Goal: Task Accomplishment & Management: Manage account settings

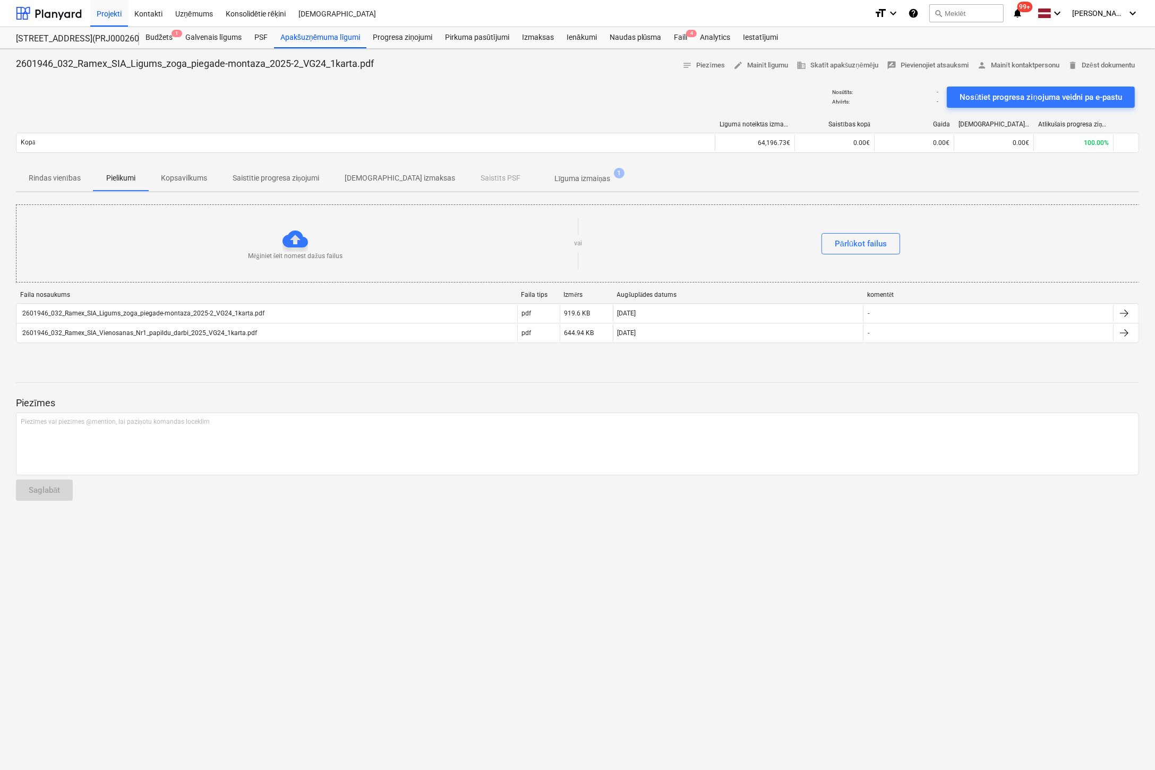
click at [103, 105] on div "Nosūtīts : - Atvērts : - Nosūtiet progresa ziņojuma veidni pa e-pastu" at bounding box center [578, 97] width 1124 height 30
click at [155, 36] on div "Budžets 1" at bounding box center [159, 37] width 40 height 21
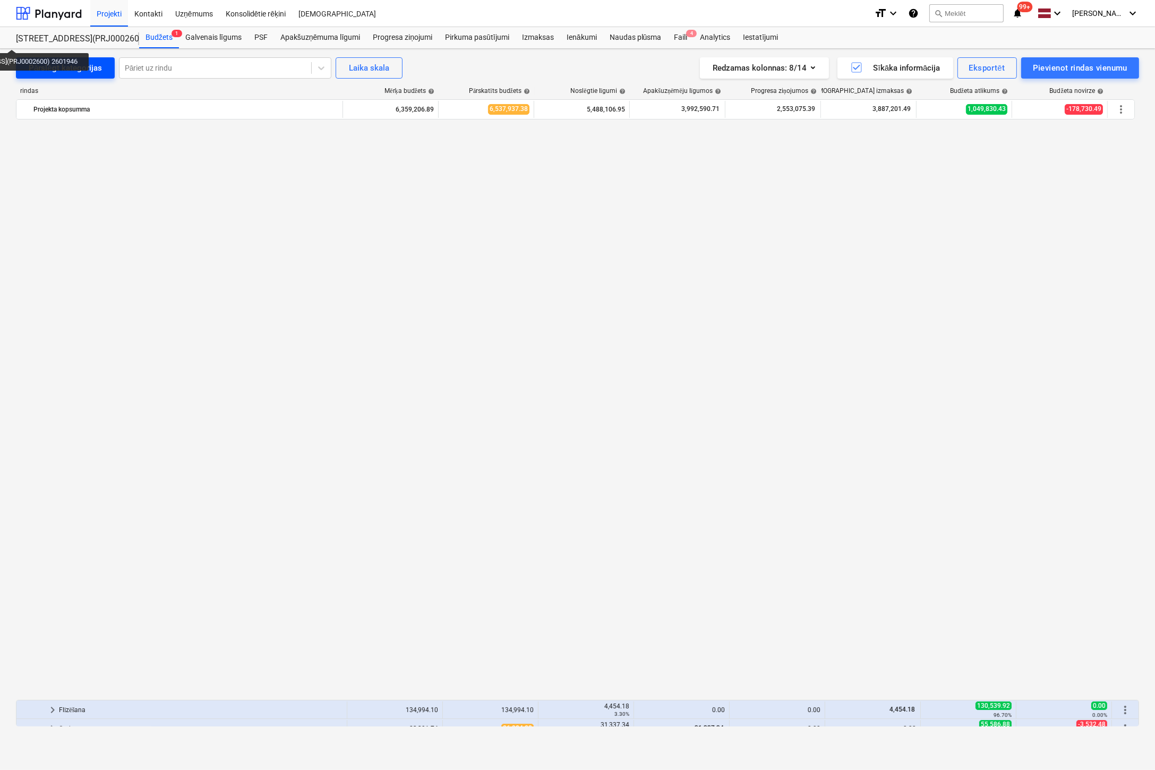
scroll to position [956, 0]
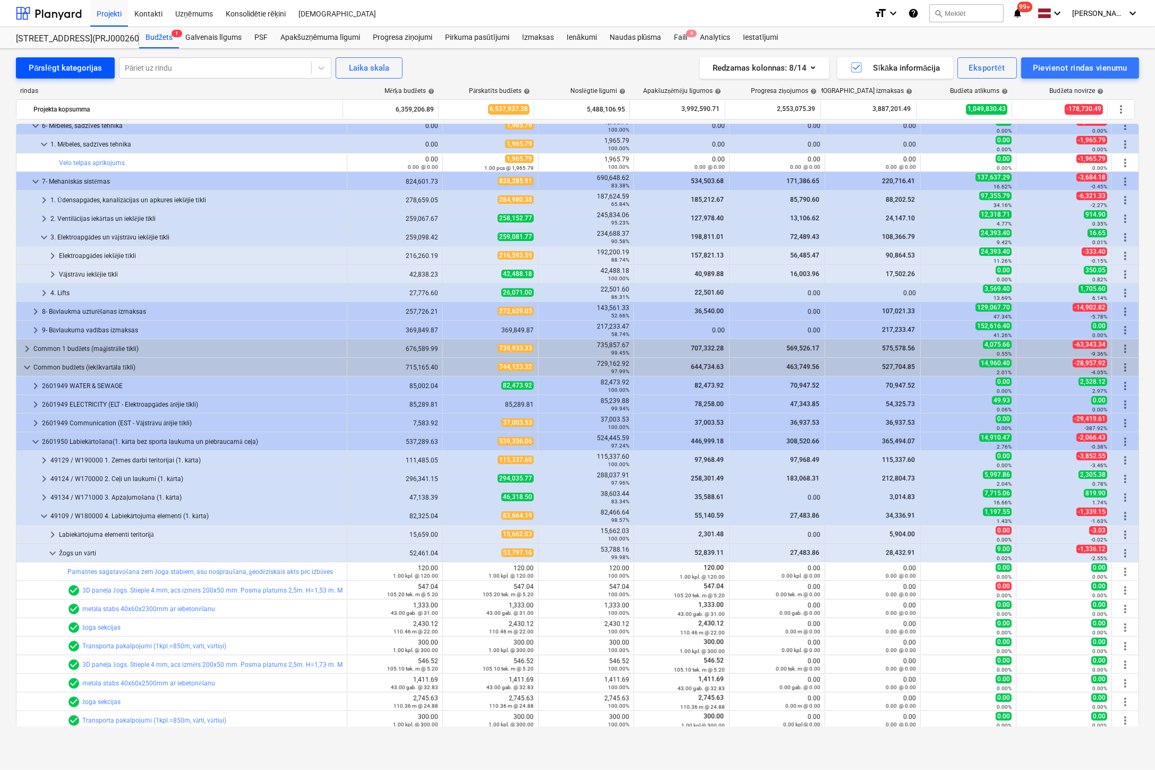
click at [50, 61] on div "Pārslēgt kategorijas" at bounding box center [65, 68] width 73 height 14
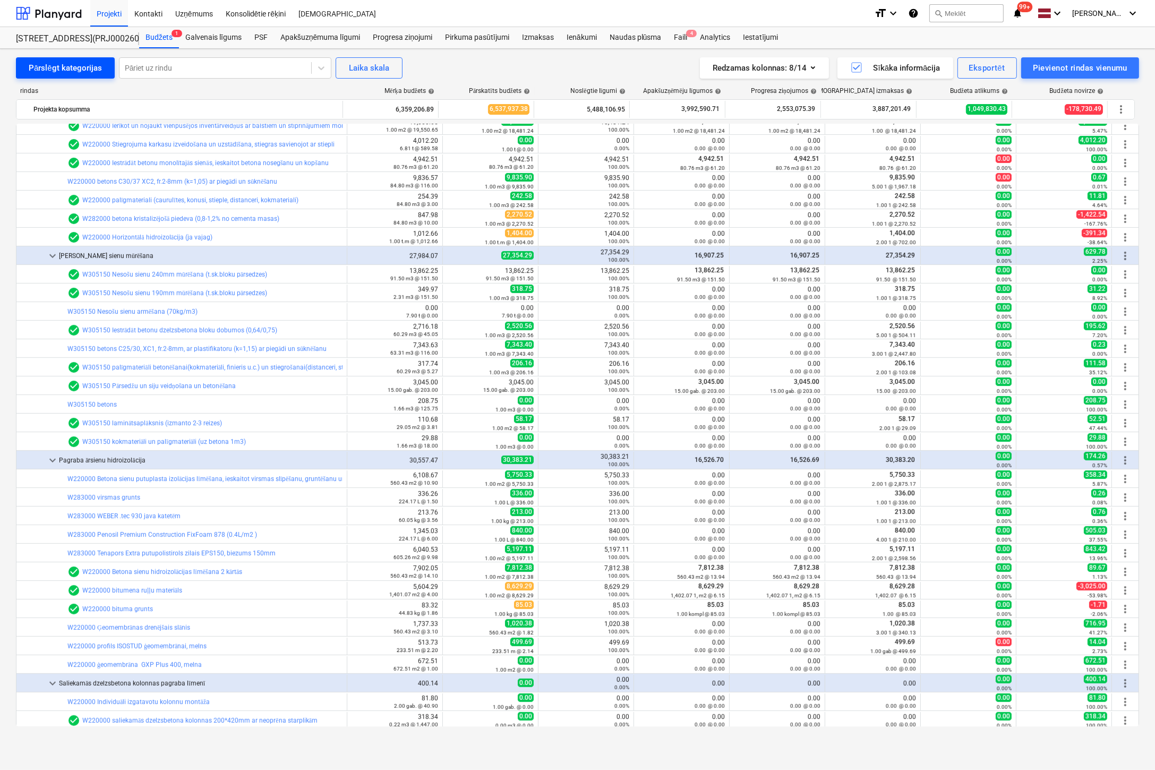
click at [55, 62] on div "Pārslēgt kategorijas" at bounding box center [65, 68] width 73 height 14
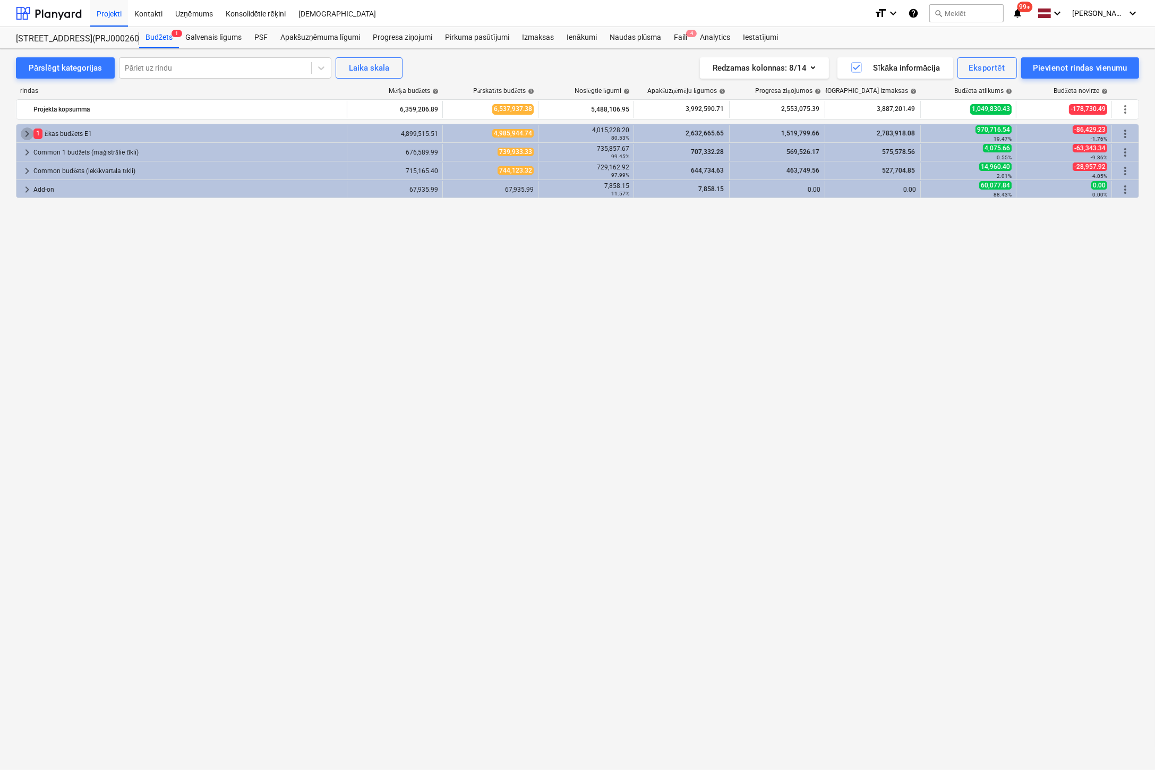
click at [25, 133] on span "keyboard_arrow_right" at bounding box center [27, 133] width 13 height 13
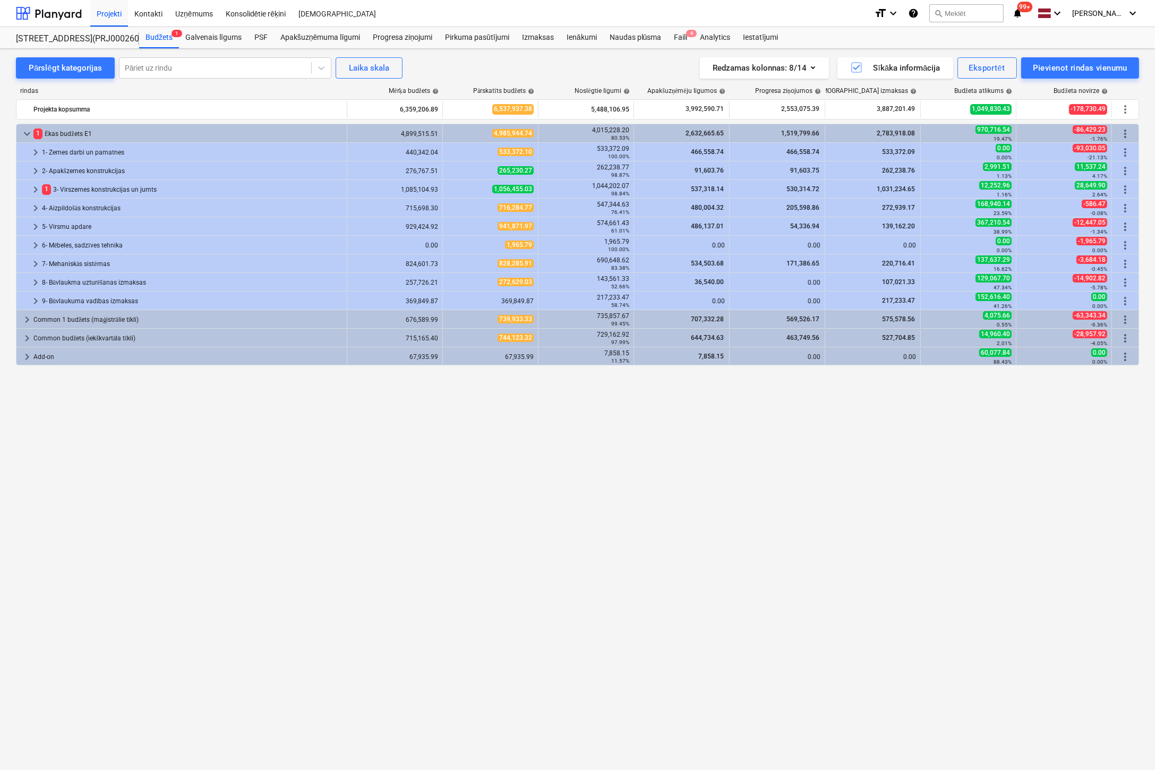
click at [418, 441] on div "keyboard_arrow_down 1 Ēkas budžets E1 4,899,515.51 4,985,944.74 4,015,228.20 80…" at bounding box center [578, 425] width 1124 height 603
click at [25, 317] on span "keyboard_arrow_right" at bounding box center [27, 319] width 13 height 13
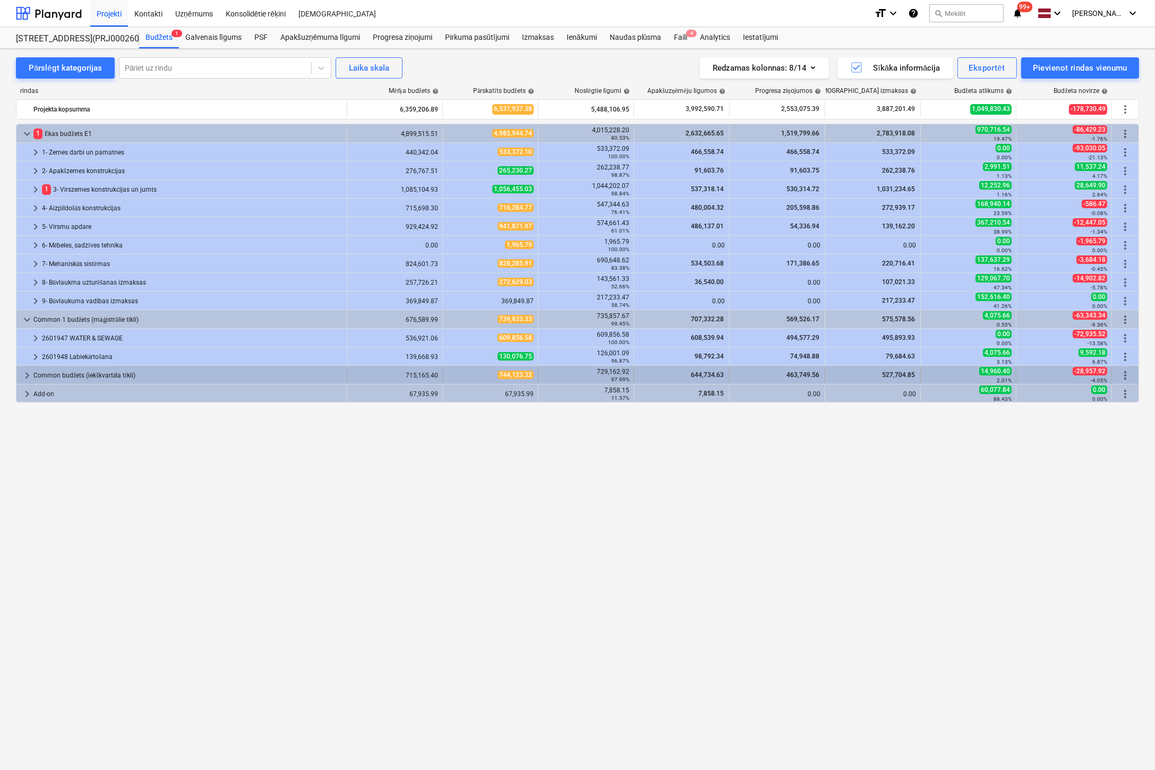
click at [29, 372] on span "keyboard_arrow_right" at bounding box center [27, 375] width 13 height 13
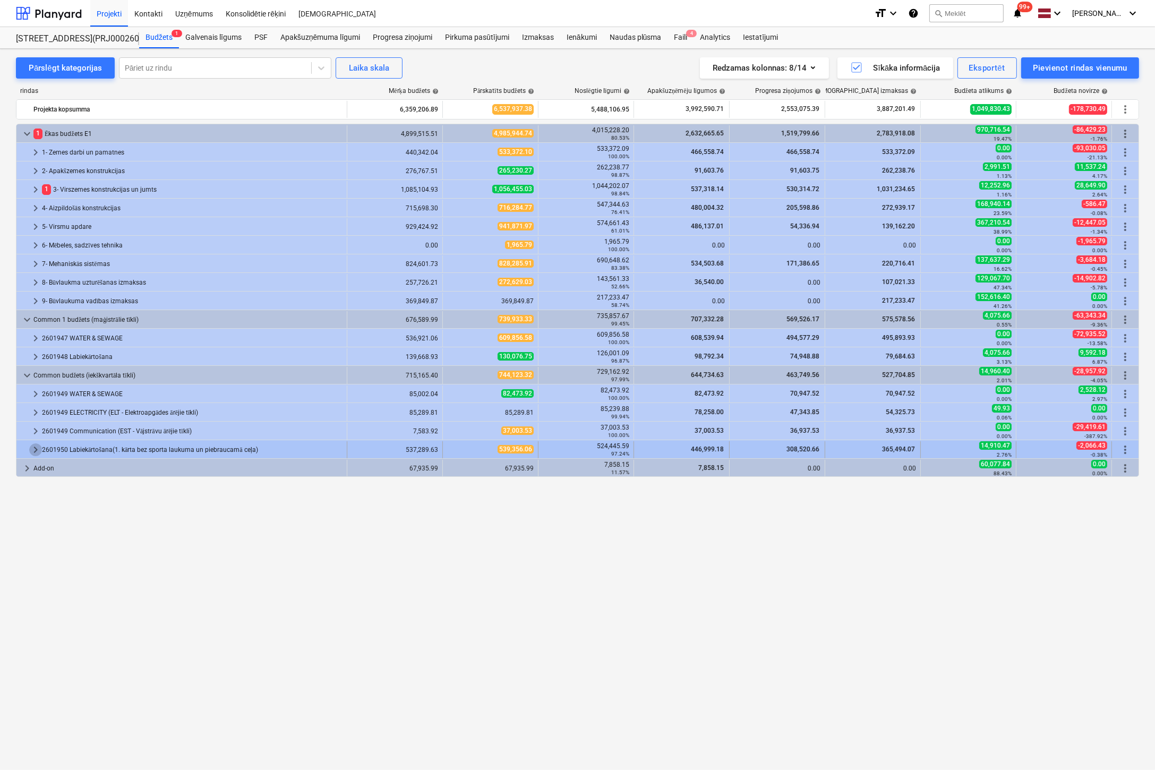
click at [32, 447] on span "keyboard_arrow_right" at bounding box center [35, 450] width 13 height 13
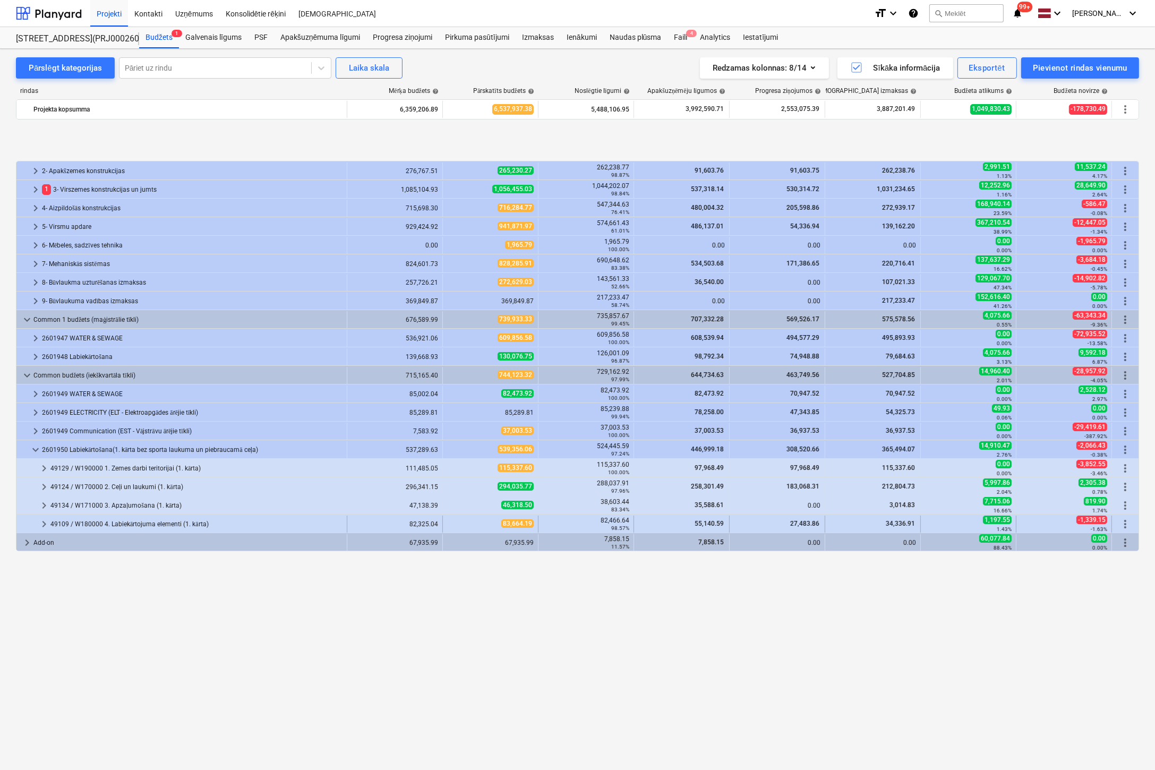
click at [45, 521] on span "keyboard_arrow_right" at bounding box center [44, 524] width 13 height 13
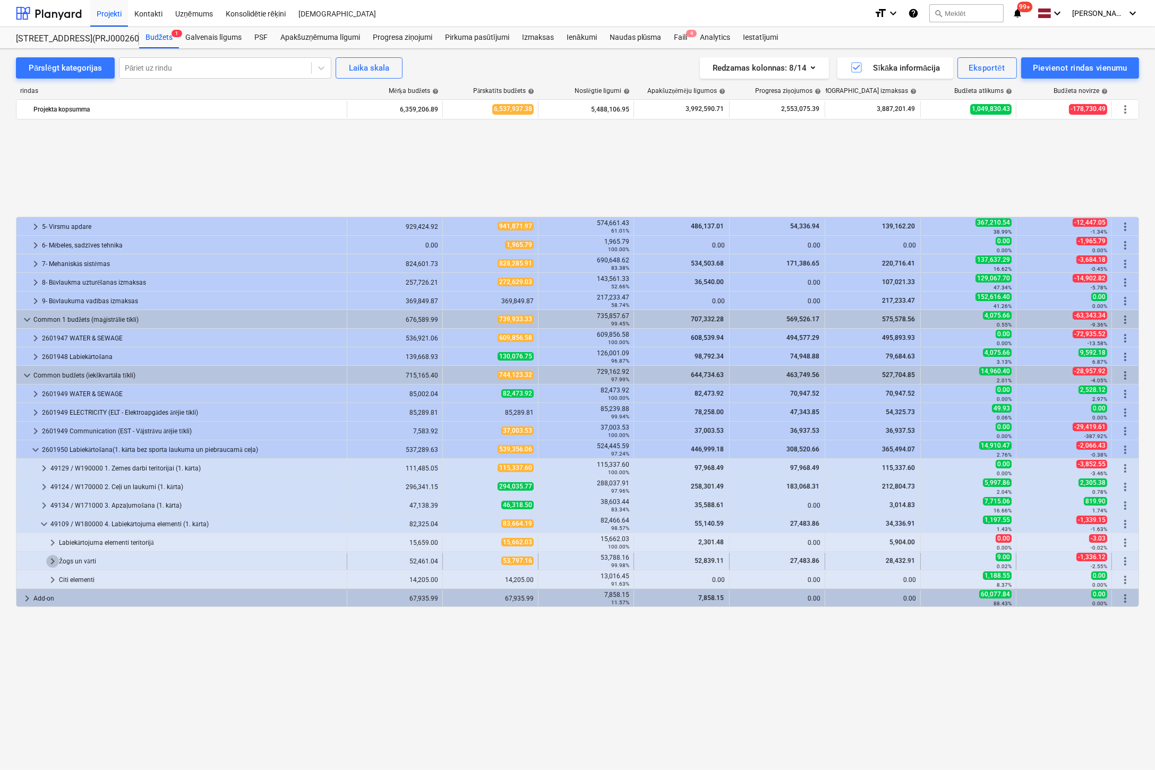
click at [52, 559] on span "keyboard_arrow_right" at bounding box center [52, 561] width 13 height 13
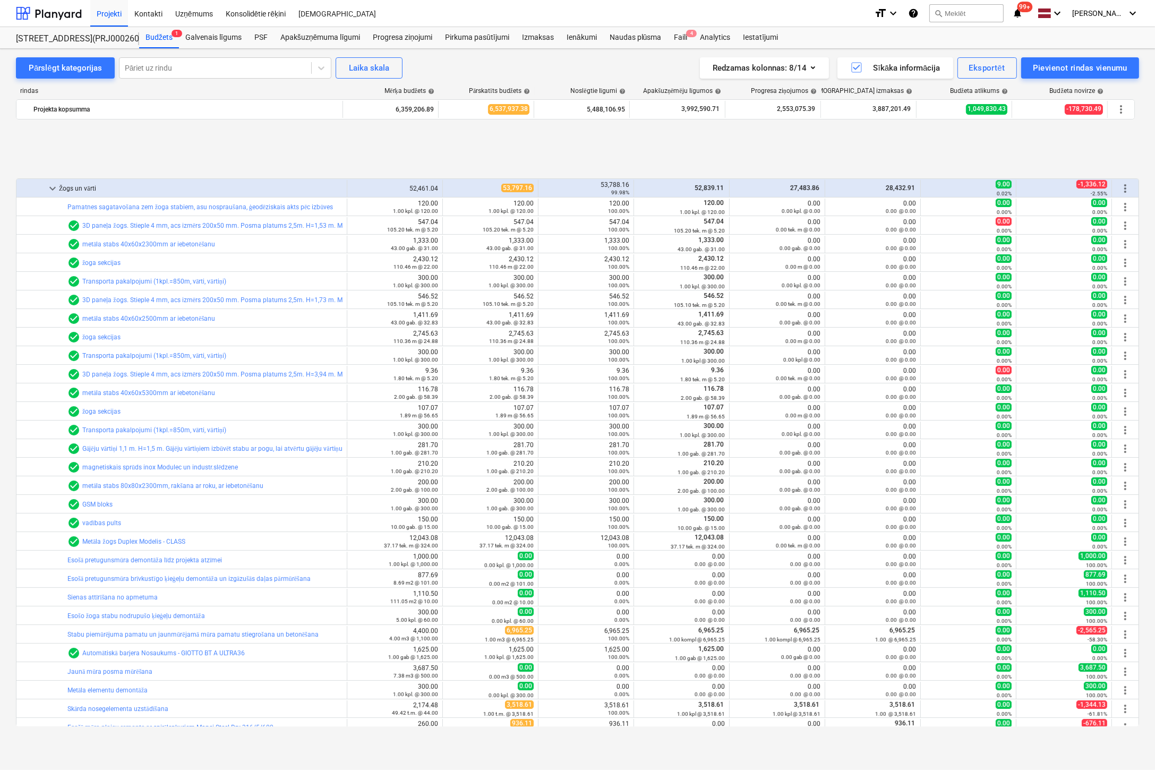
scroll to position [457, 0]
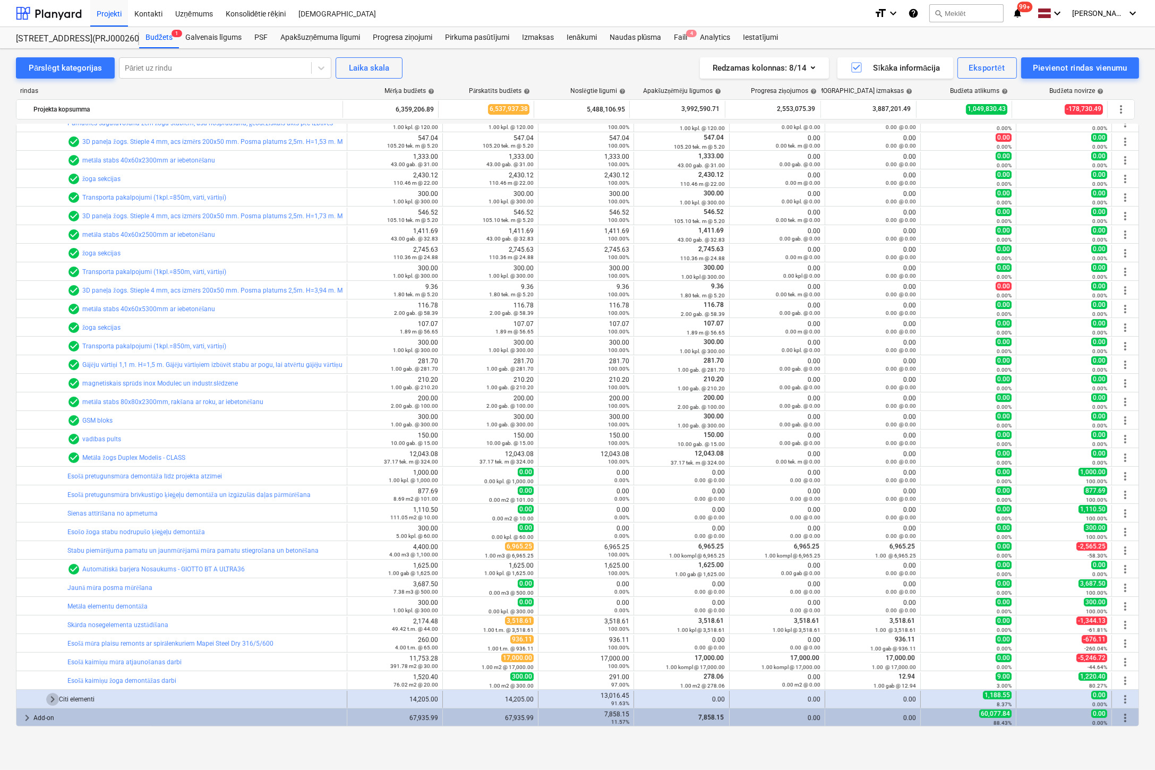
click at [48, 700] on span "keyboard_arrow_right" at bounding box center [52, 699] width 13 height 13
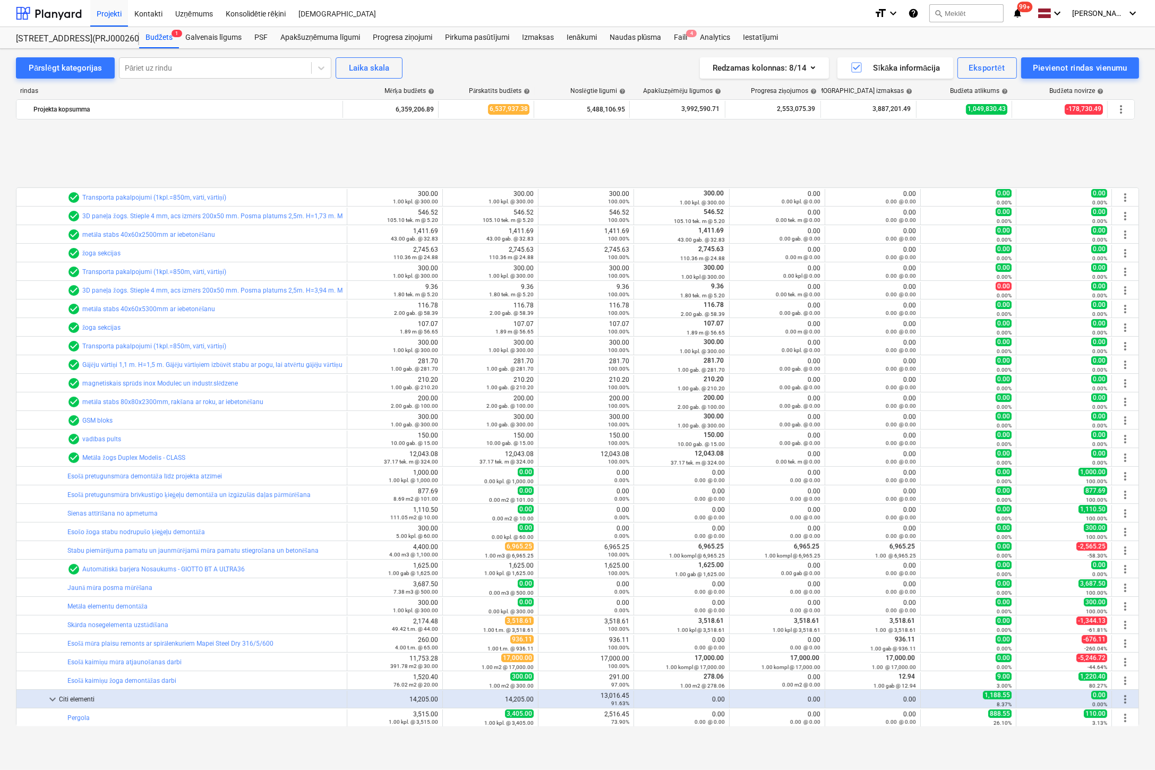
scroll to position [550, 0]
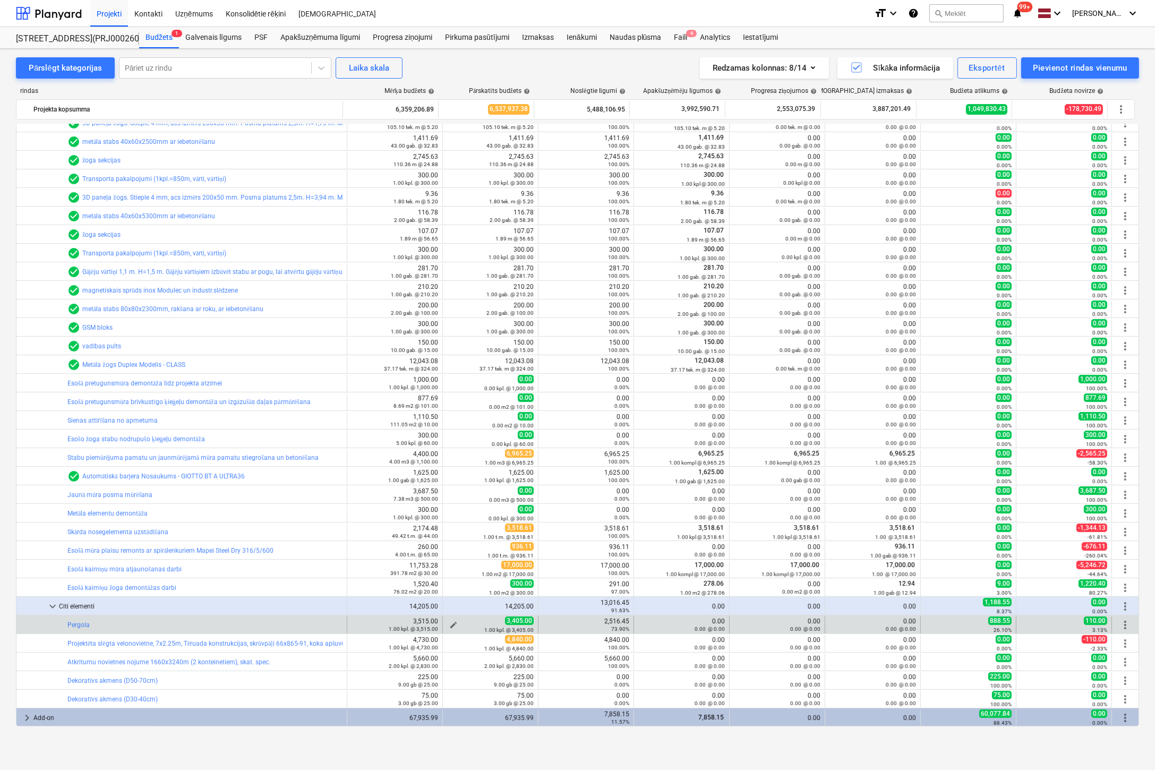
click at [449, 623] on span "edit" at bounding box center [453, 625] width 8 height 8
type textarea "x"
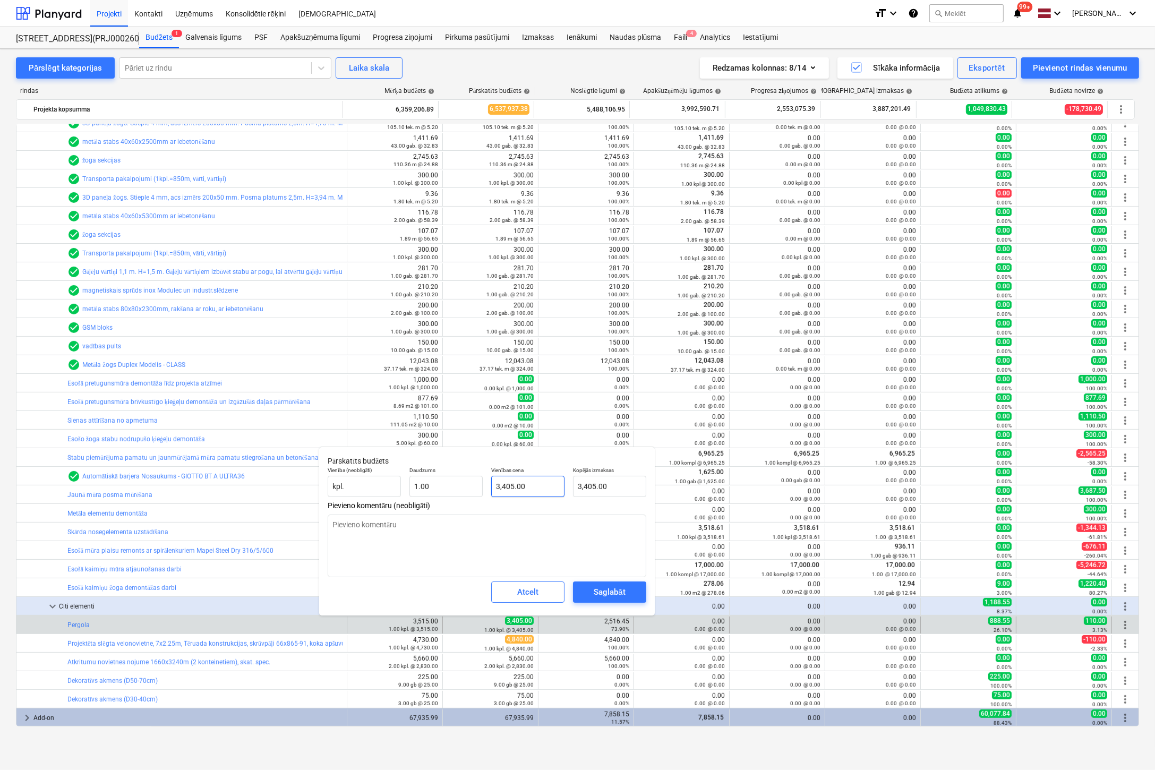
type input "3405"
drag, startPoint x: 528, startPoint y: 489, endPoint x: 454, endPoint y: 488, distance: 73.8
click at [454, 488] on div "Vienība (neobligāti) kpl. Daudzums 1.00 Vienības cena 3405 Kopējās izmaksas 3,4…" at bounding box center [487, 482] width 327 height 39
type textarea "x"
type input "2"
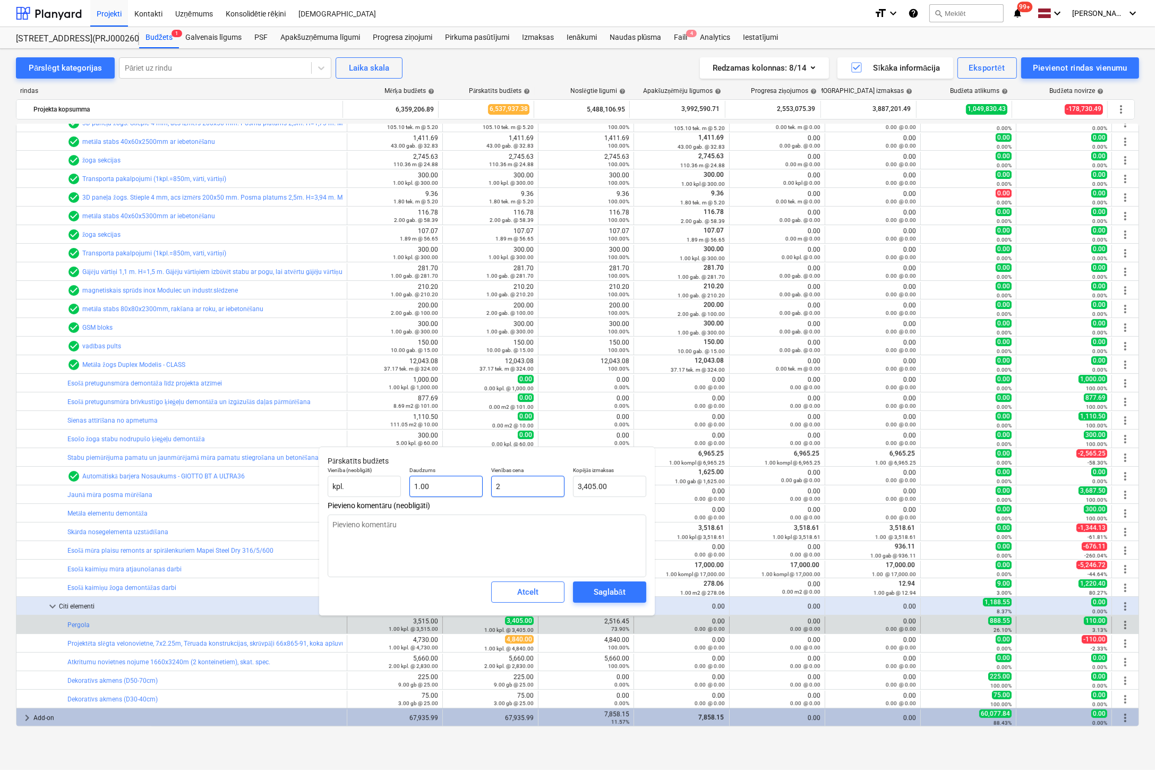
type input "2.00"
type textarea "x"
type input "27"
type input "27.00"
type textarea "x"
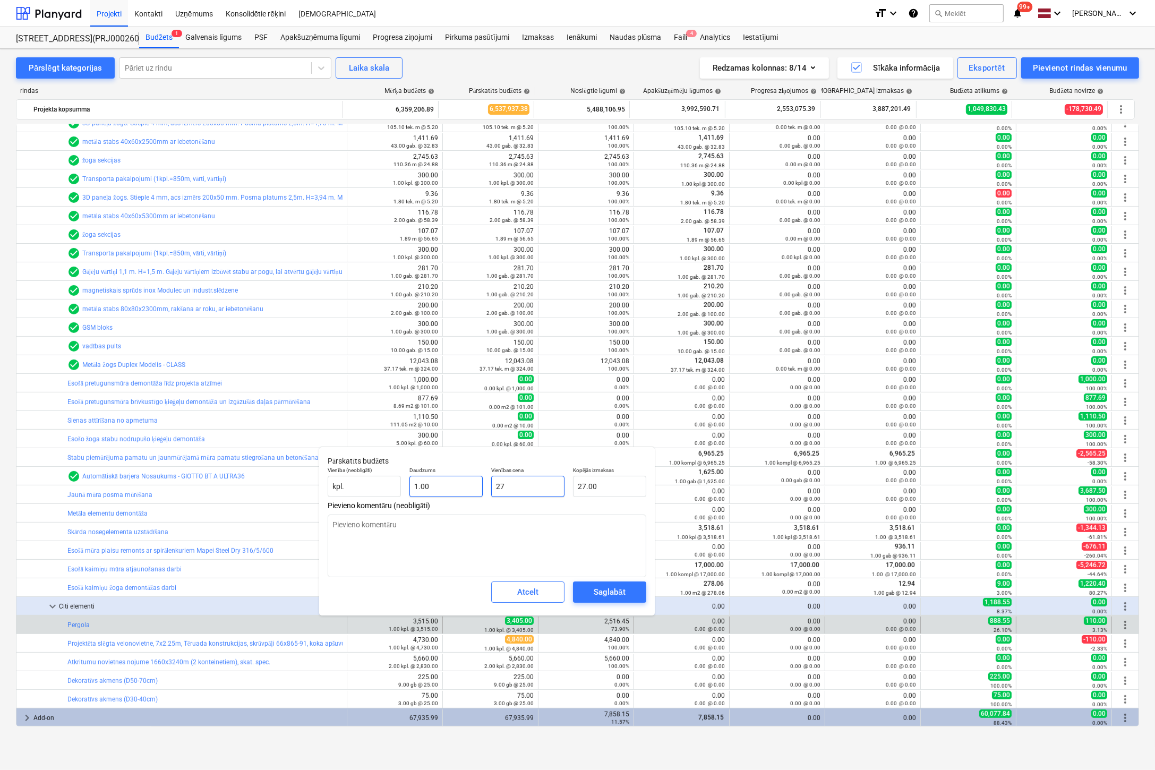
type input "274"
type input "274.00"
type textarea "x"
type input "2740"
type input "2,740.00"
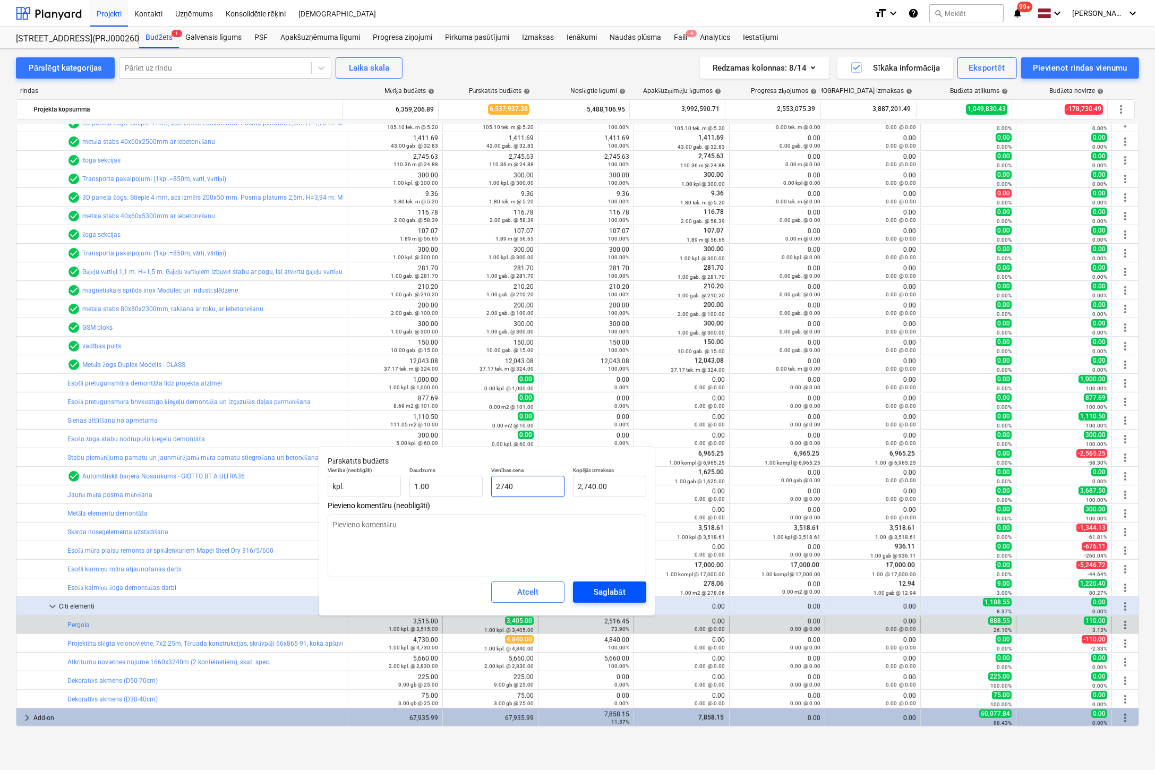
type input "2740"
type textarea "x"
type input "2,740.00"
click at [618, 589] on div "Saglabāt" at bounding box center [609, 592] width 31 height 14
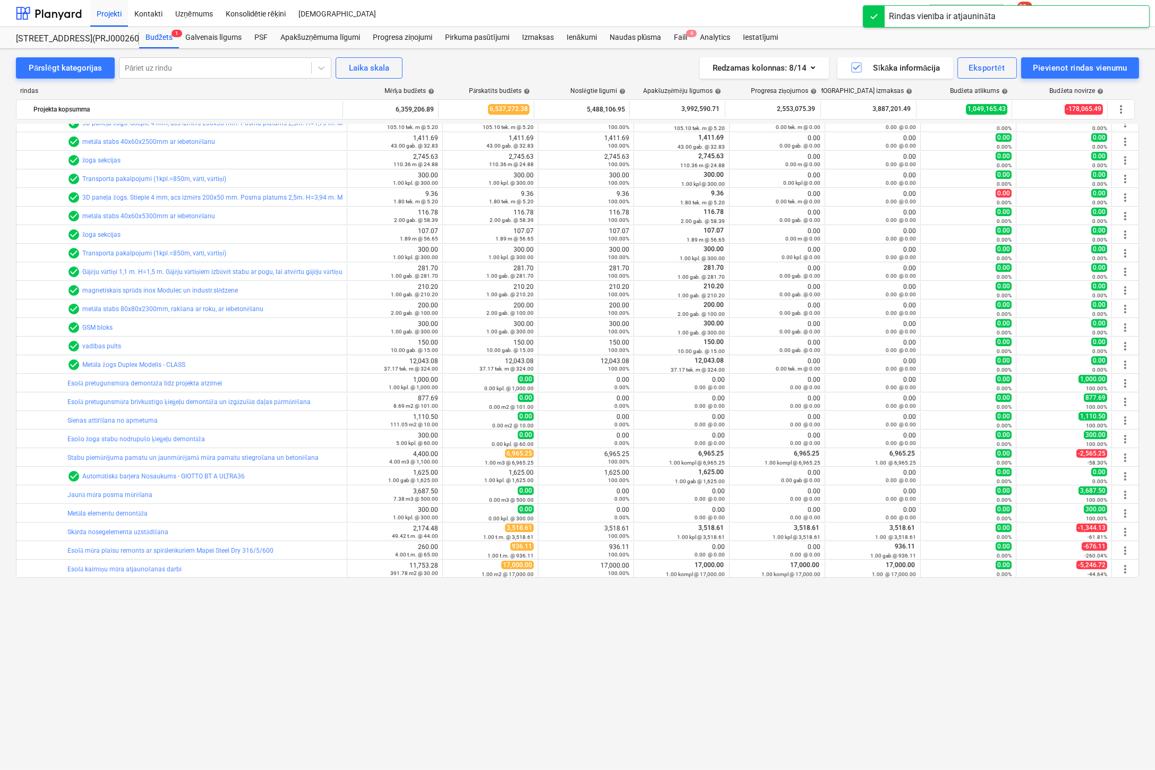
scroll to position [19, 0]
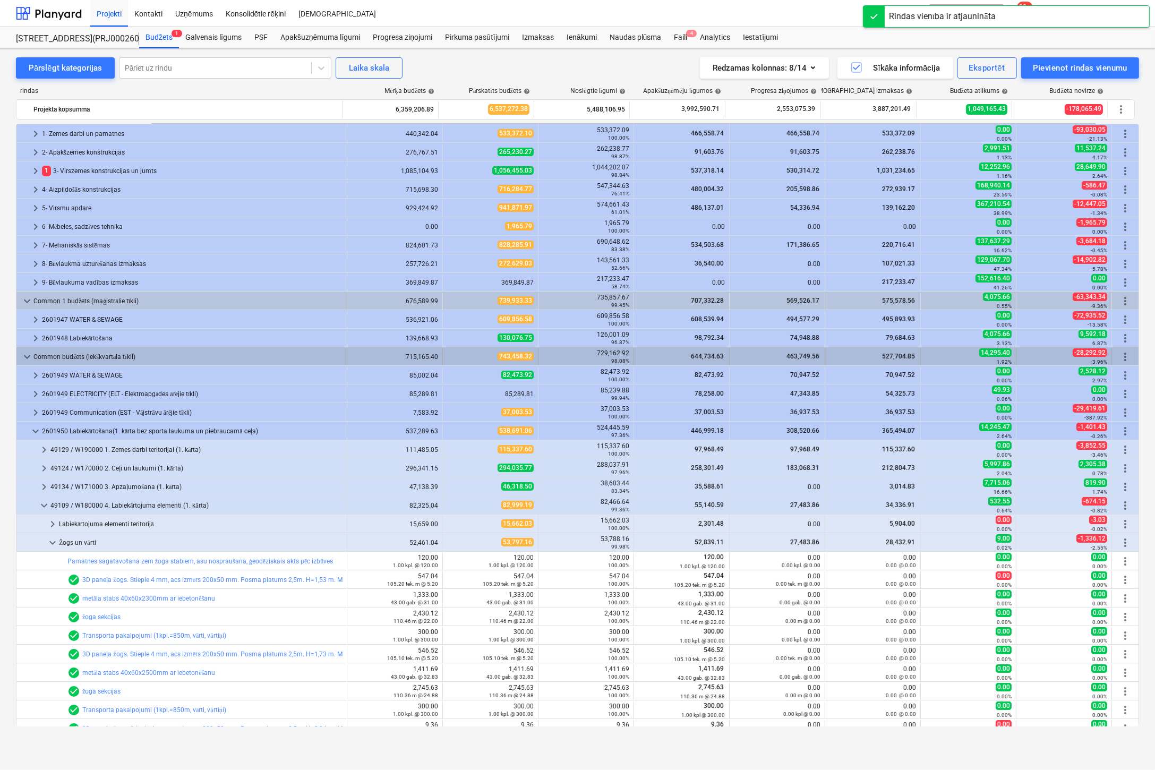
click at [26, 353] on span "keyboard_arrow_down" at bounding box center [27, 357] width 13 height 13
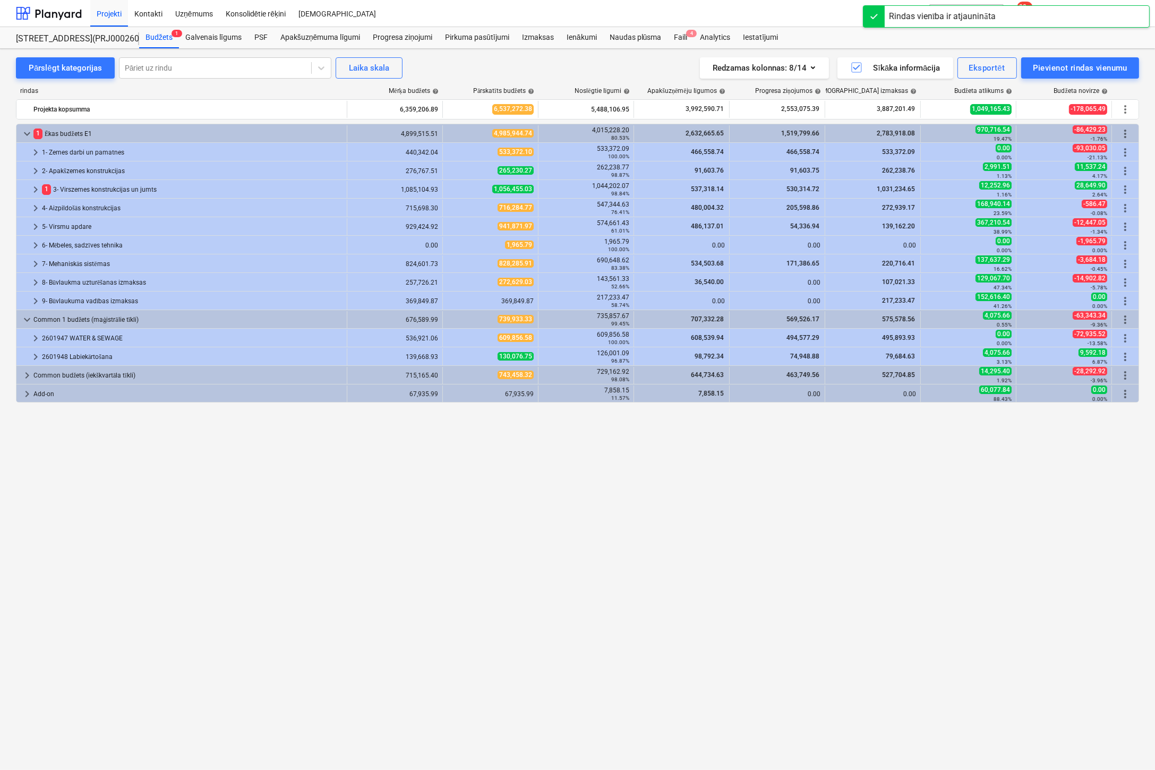
scroll to position [0, 0]
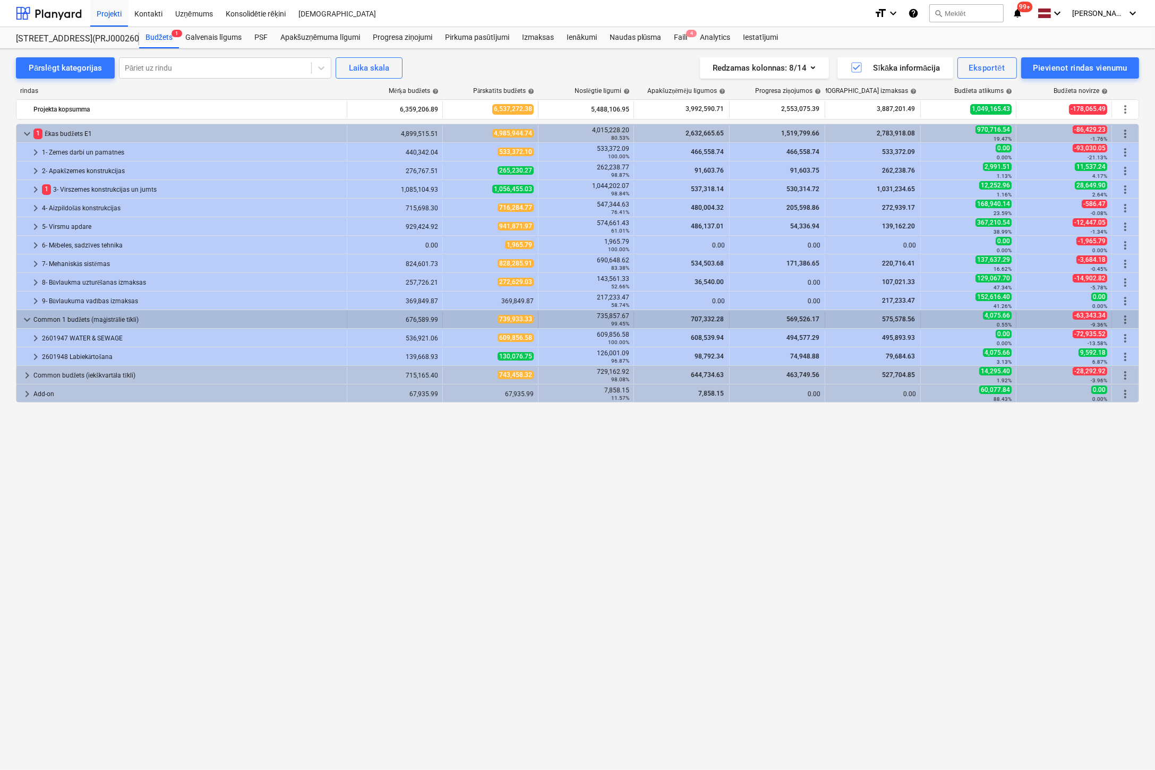
click at [27, 318] on span "keyboard_arrow_down" at bounding box center [27, 319] width 13 height 13
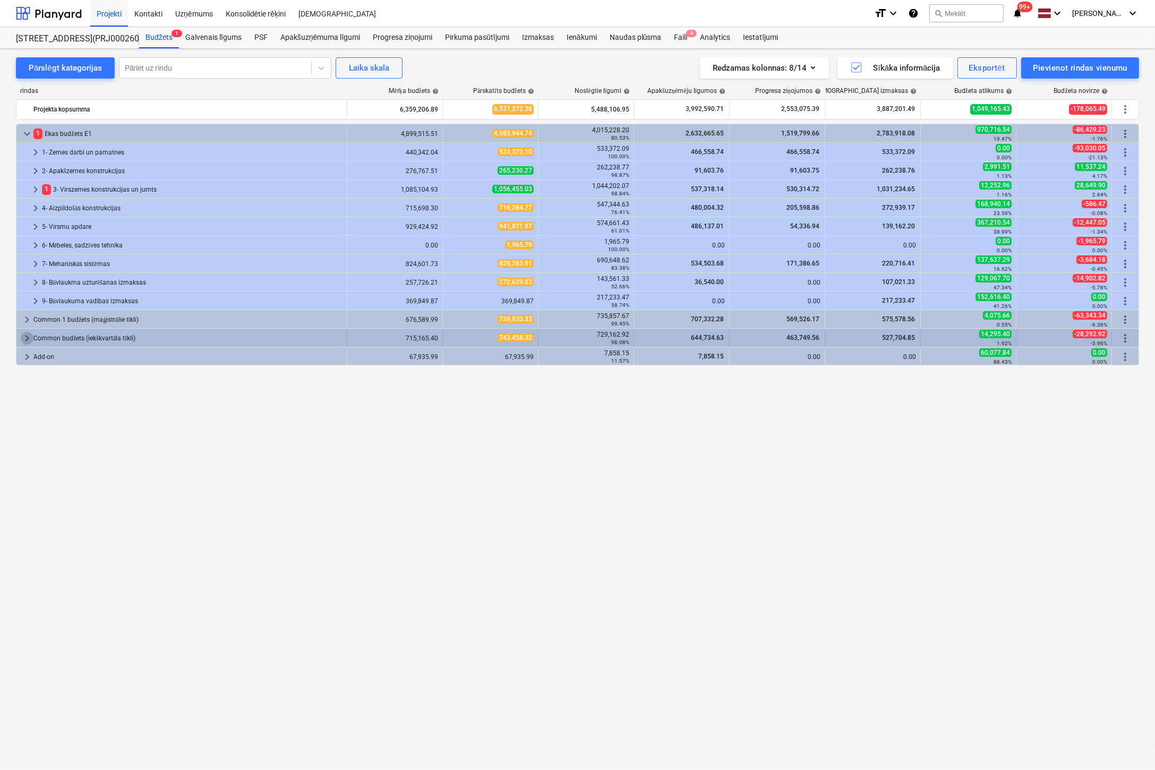
click at [28, 335] on span "keyboard_arrow_right" at bounding box center [27, 338] width 13 height 13
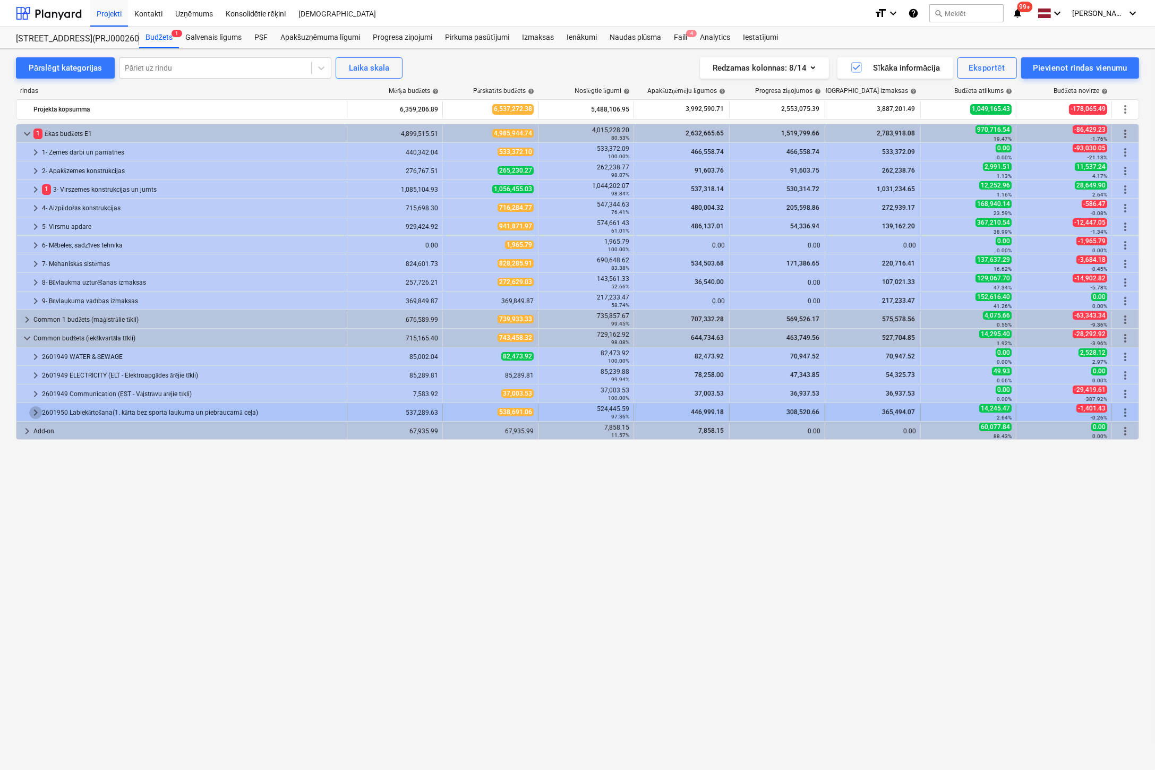
click at [35, 410] on span "keyboard_arrow_right" at bounding box center [35, 412] width 13 height 13
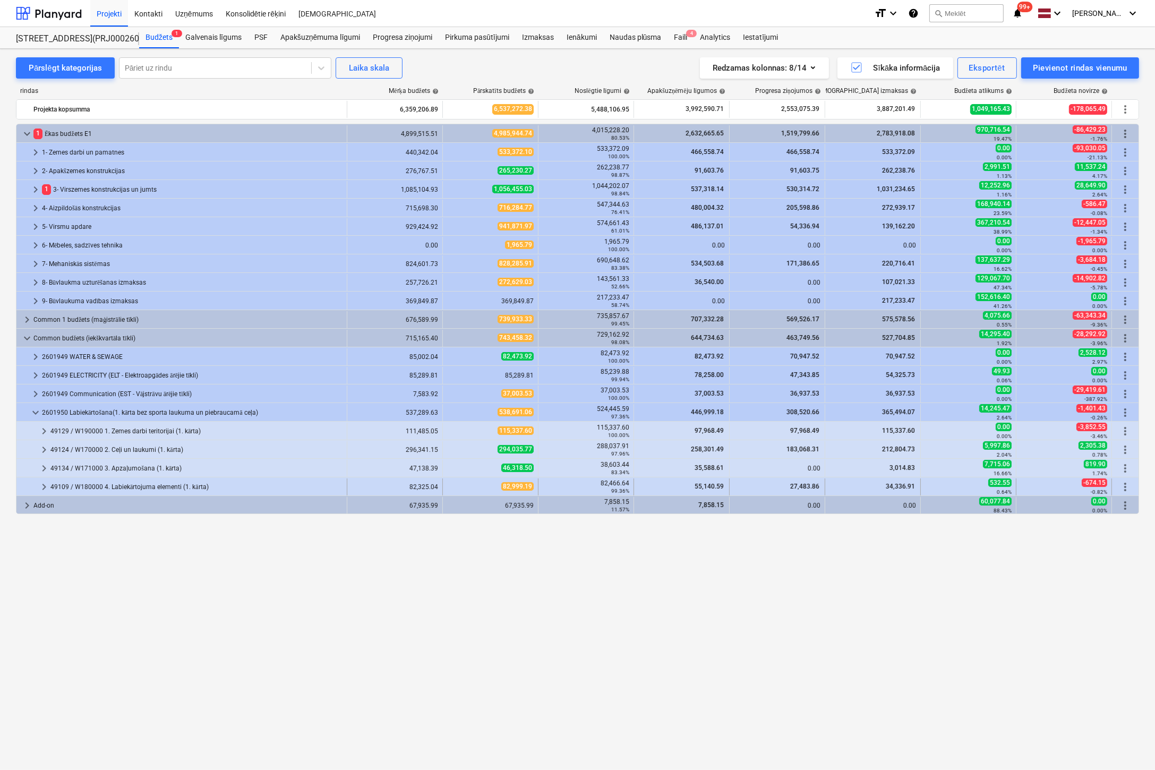
click at [42, 484] on span "keyboard_arrow_right" at bounding box center [44, 487] width 13 height 13
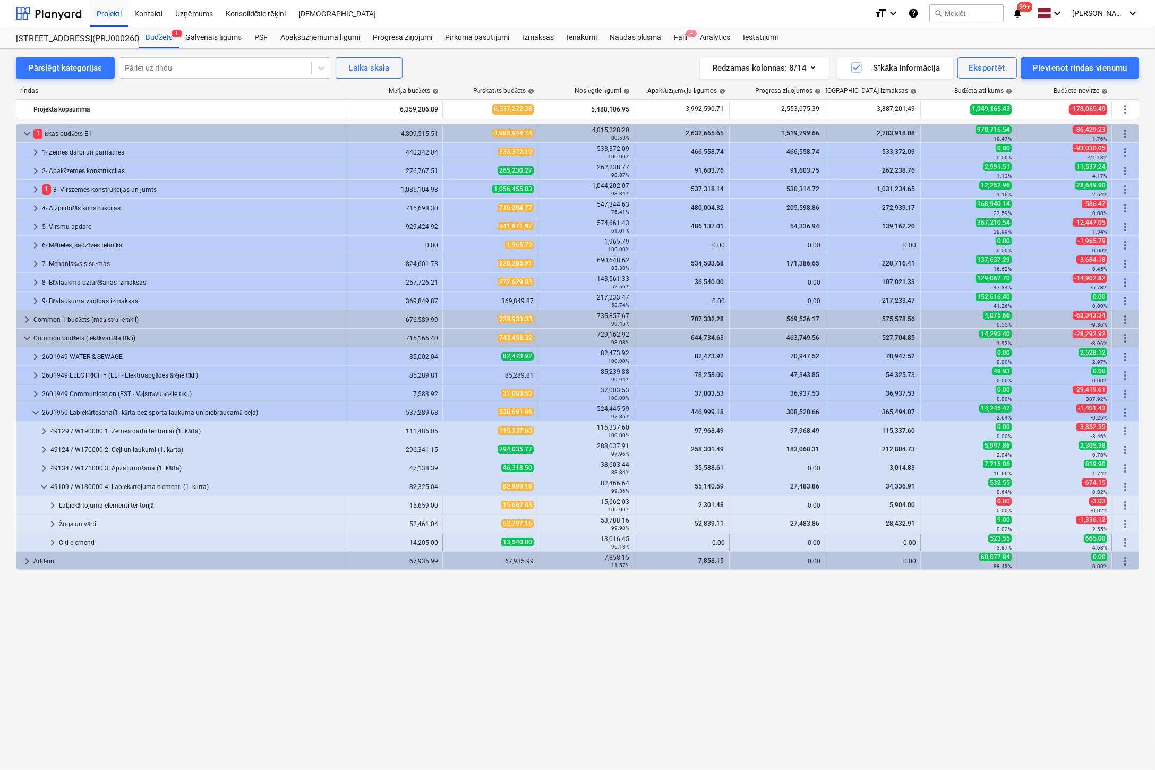
click at [53, 539] on span "keyboard_arrow_right" at bounding box center [52, 543] width 13 height 13
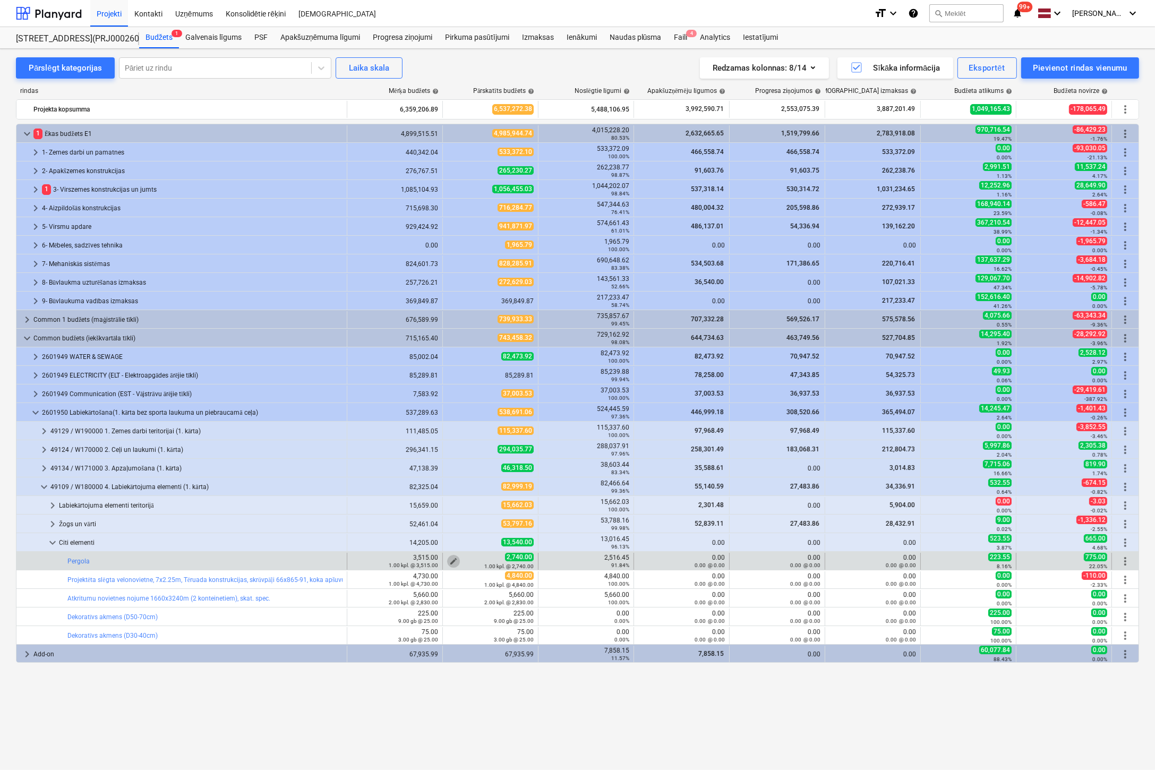
click at [456, 557] on span "edit" at bounding box center [453, 561] width 8 height 8
type textarea "x"
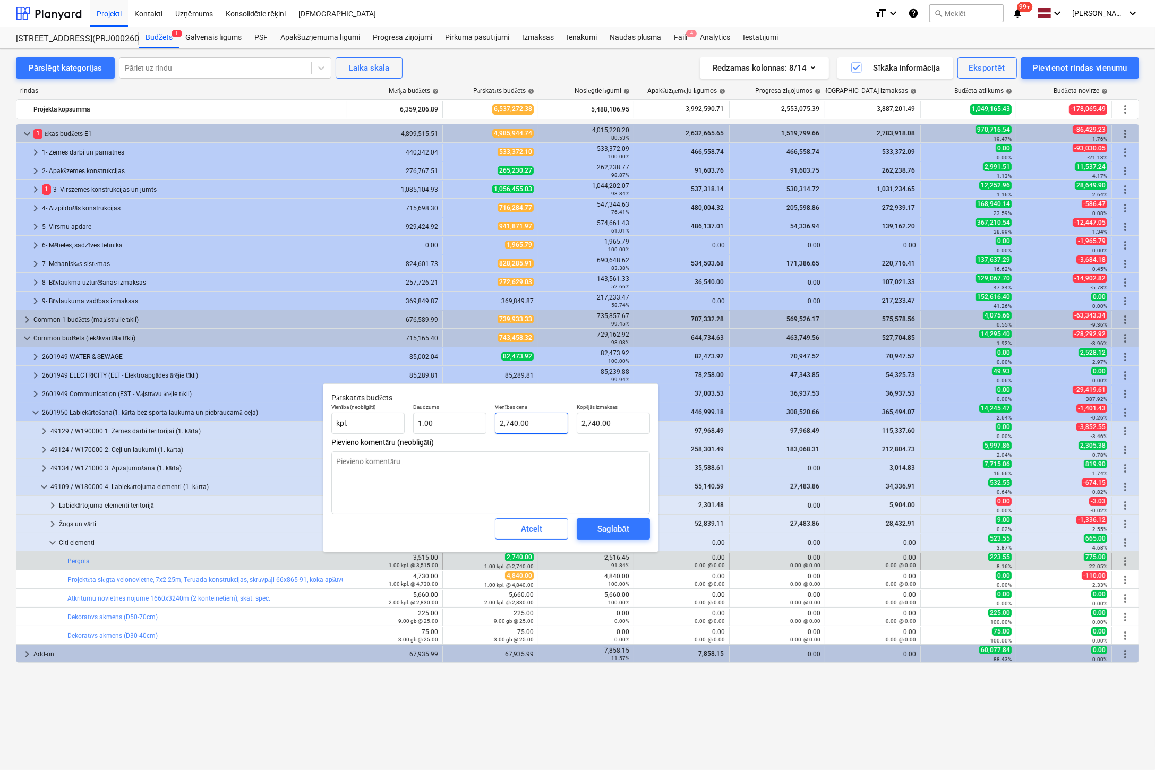
type input "2740"
click at [515, 424] on input "2740" at bounding box center [531, 423] width 73 height 21
type textarea "x"
type input "274"
type input "274.00"
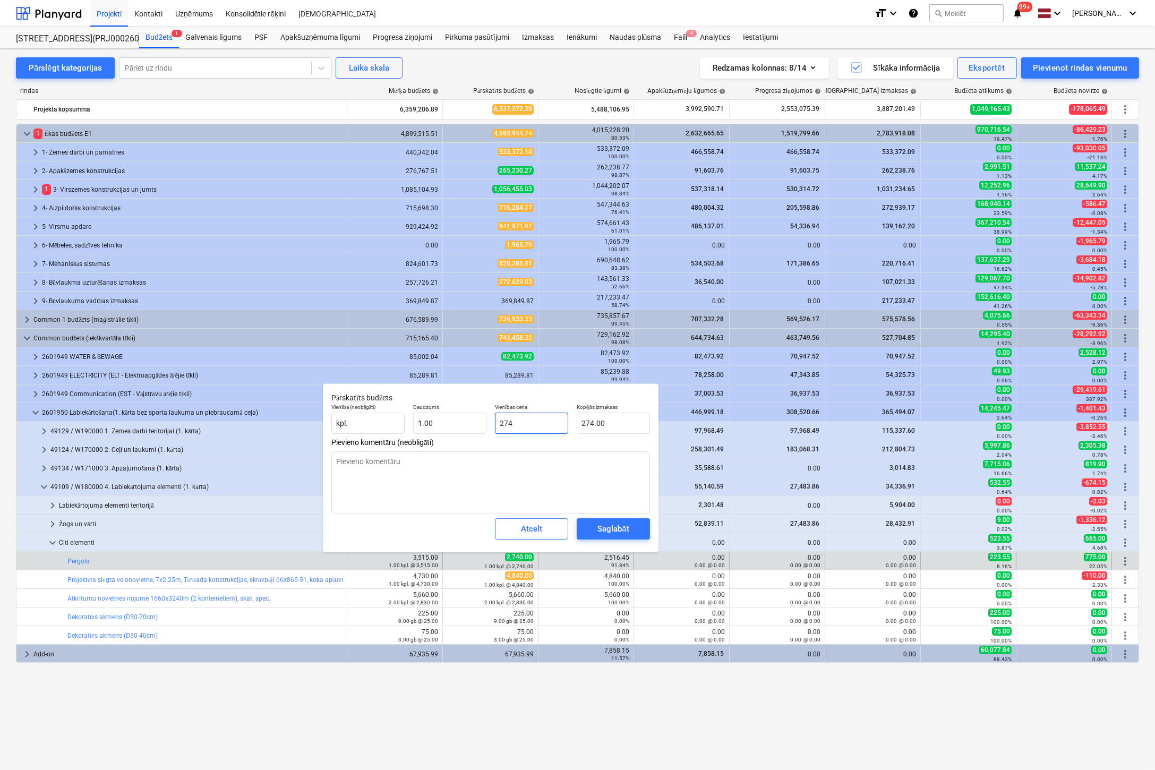
type textarea "x"
type input "2741"
type input "2,741.00"
type textarea "x"
type input "2741."
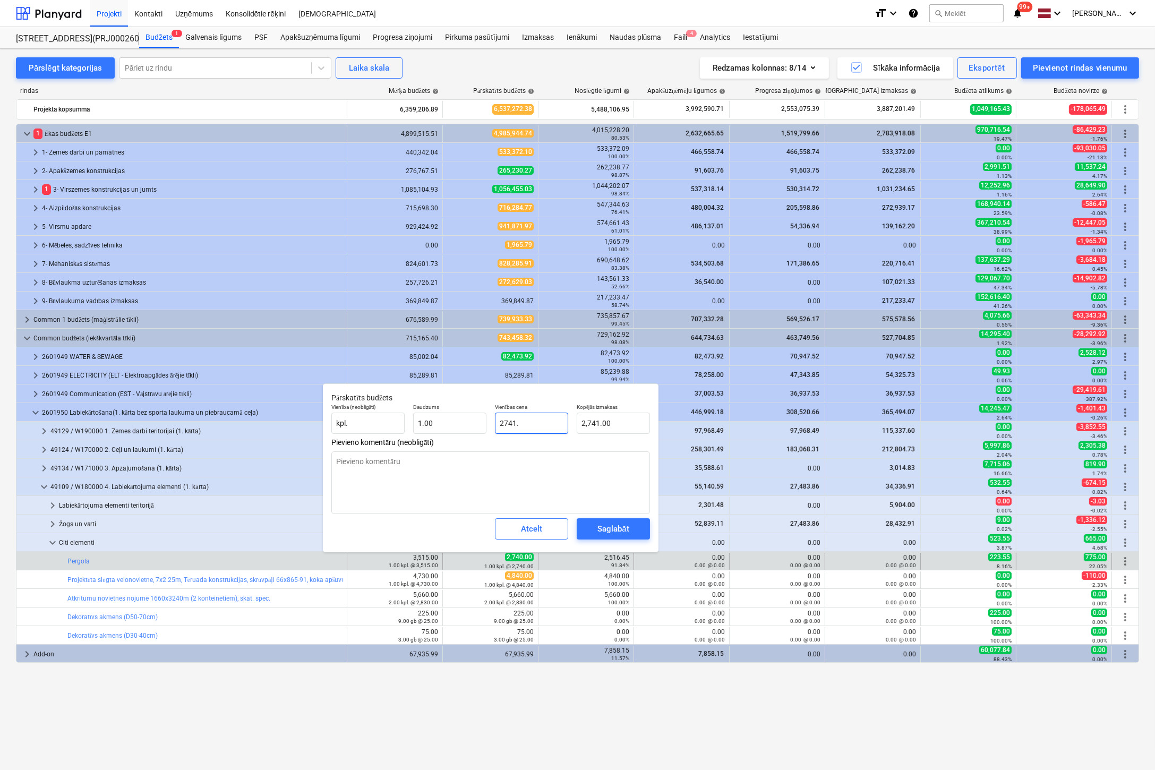
type textarea "x"
type input "2741.5"
type input "2,741.50"
type input "2741.5"
type textarea "x"
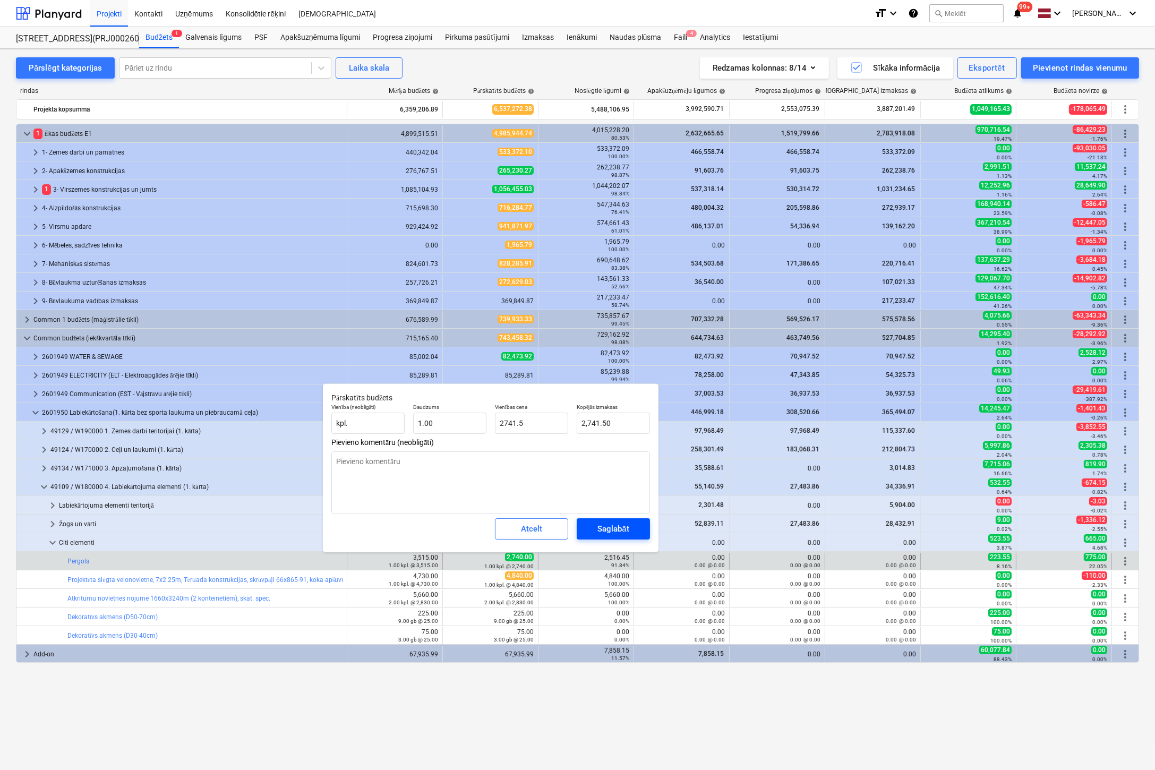
type input "2,741.50"
click at [623, 524] on div "Saglabāt" at bounding box center [613, 529] width 31 height 14
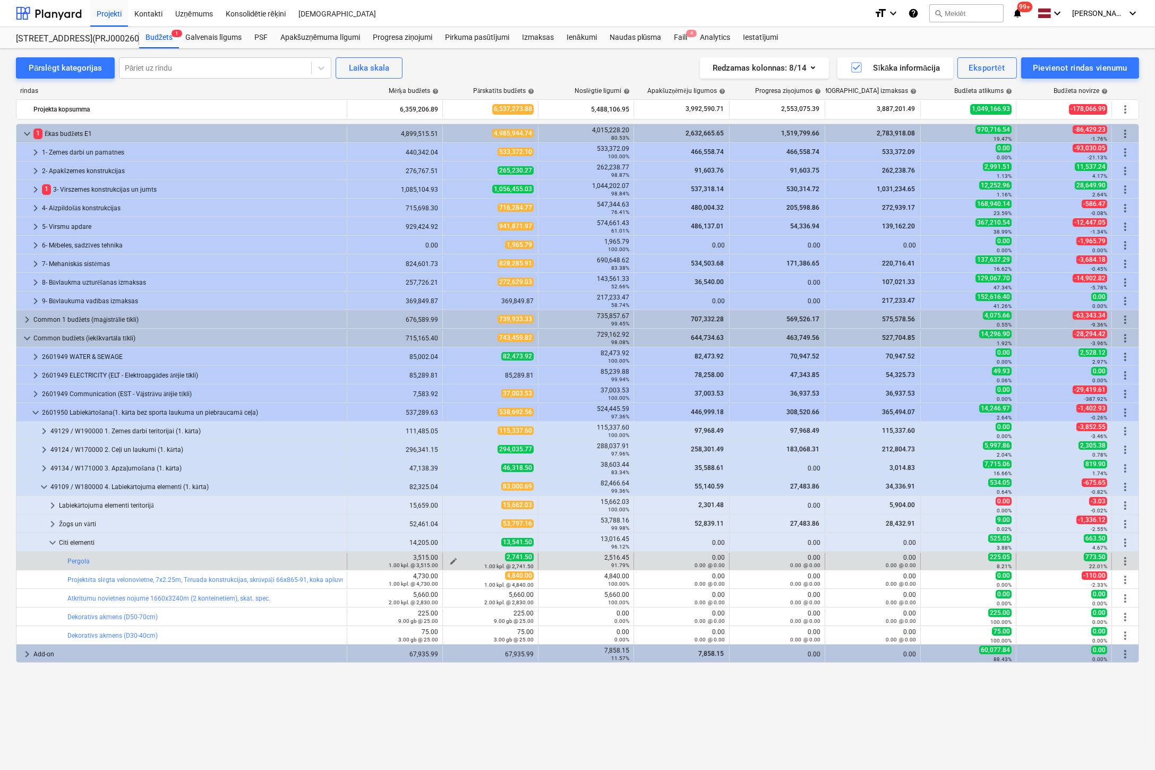
click at [456, 558] on span "edit" at bounding box center [453, 561] width 8 height 8
type textarea "x"
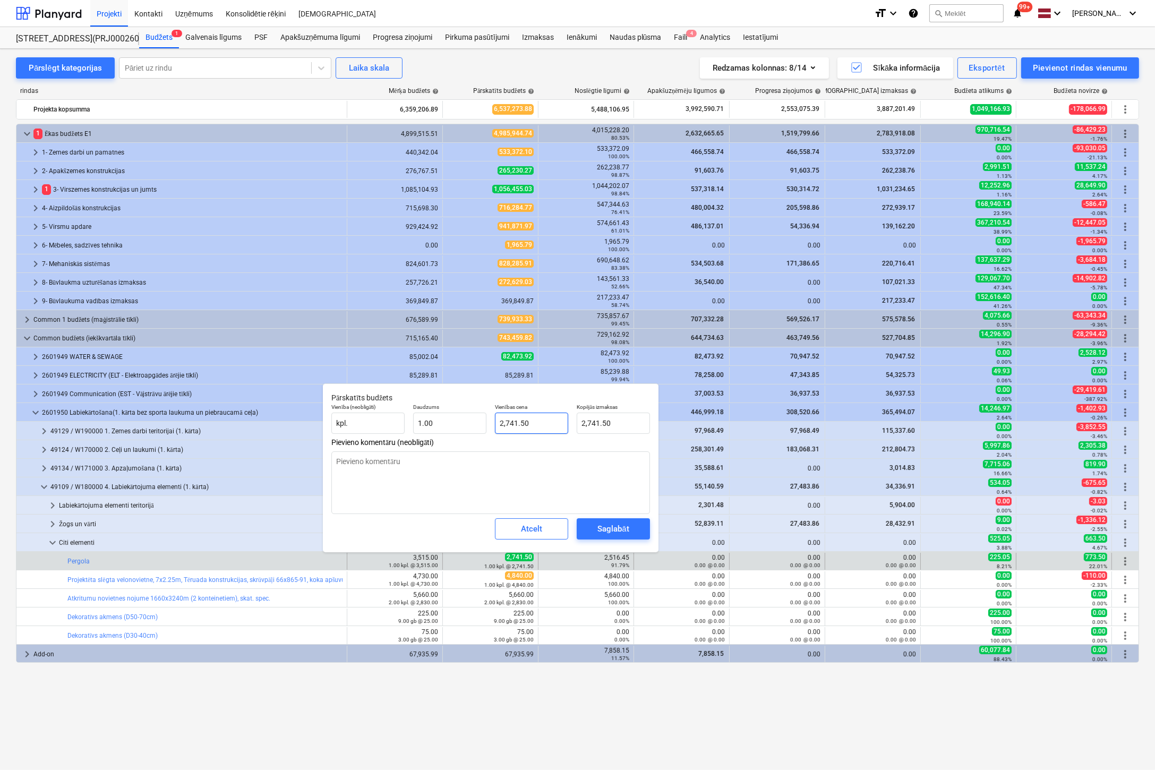
type input "2741.5"
click at [525, 424] on input "2741.5" at bounding box center [531, 423] width 73 height 21
type textarea "x"
type input "2741."
type input "2,741.00"
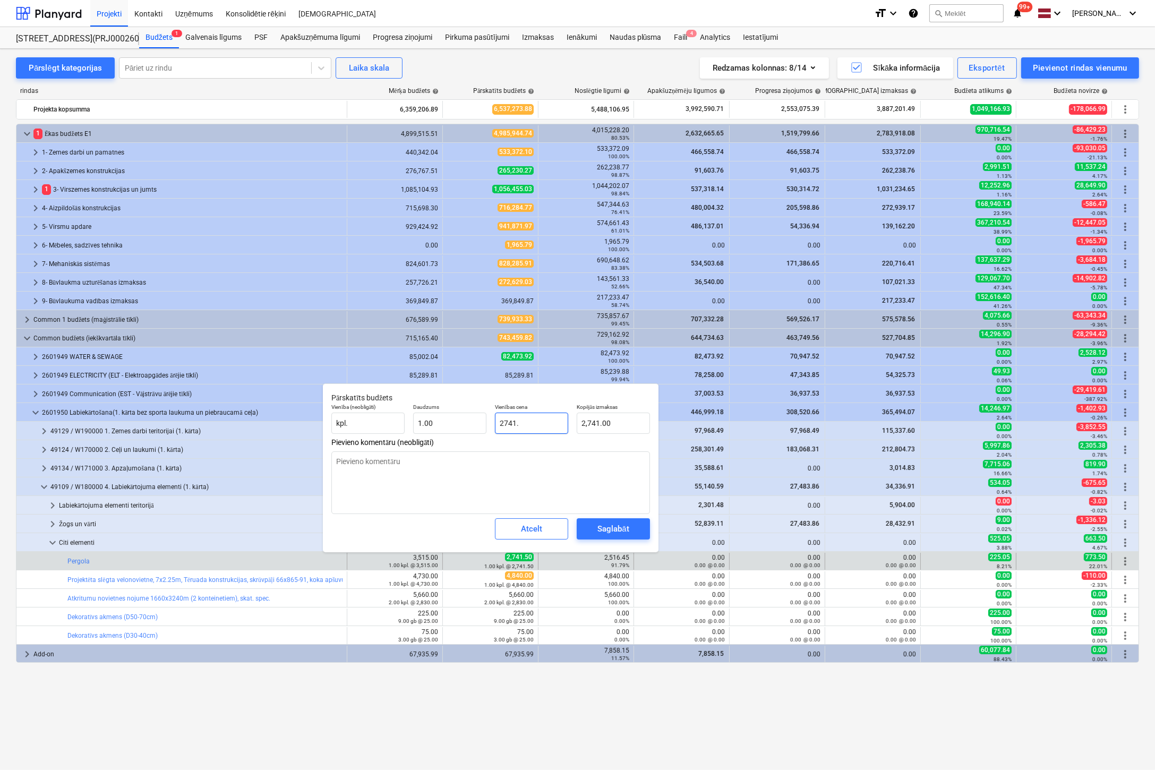
type textarea "x"
type input "2741.9"
type input "2,741.90"
type input "2741.9"
type textarea "x"
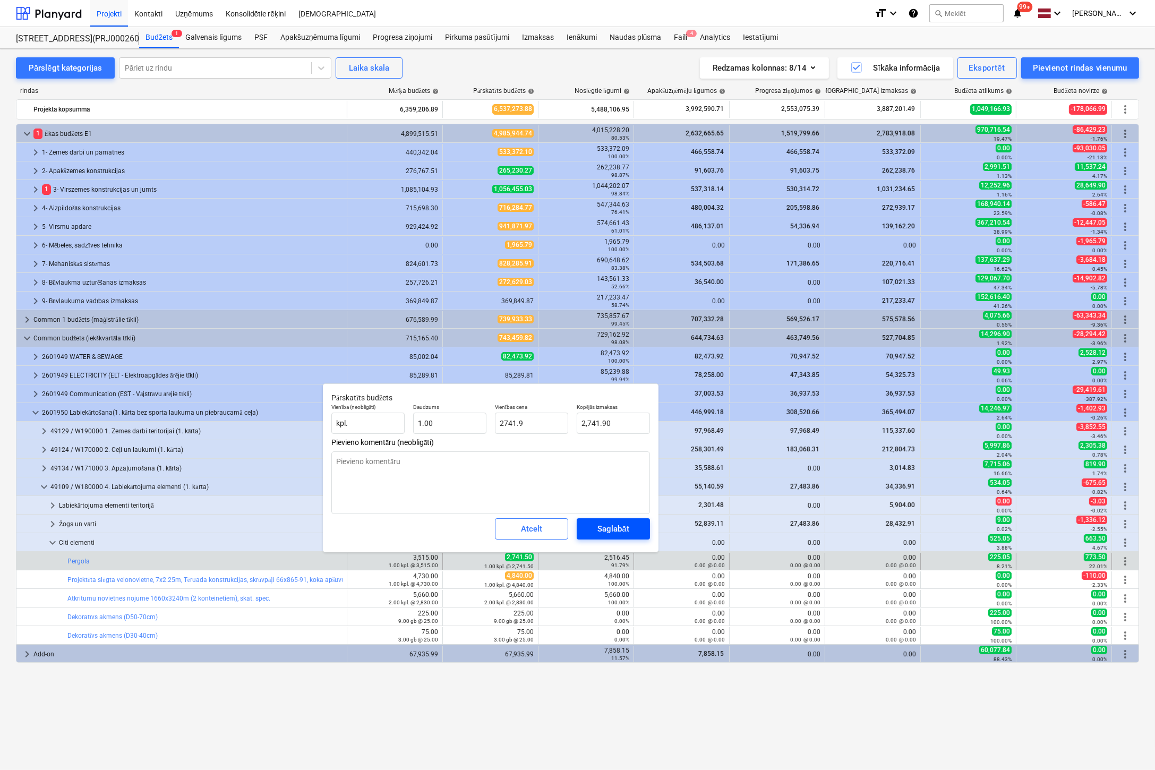
type input "2,741.90"
click at [596, 531] on span "Saglabāt" at bounding box center [614, 529] width 48 height 14
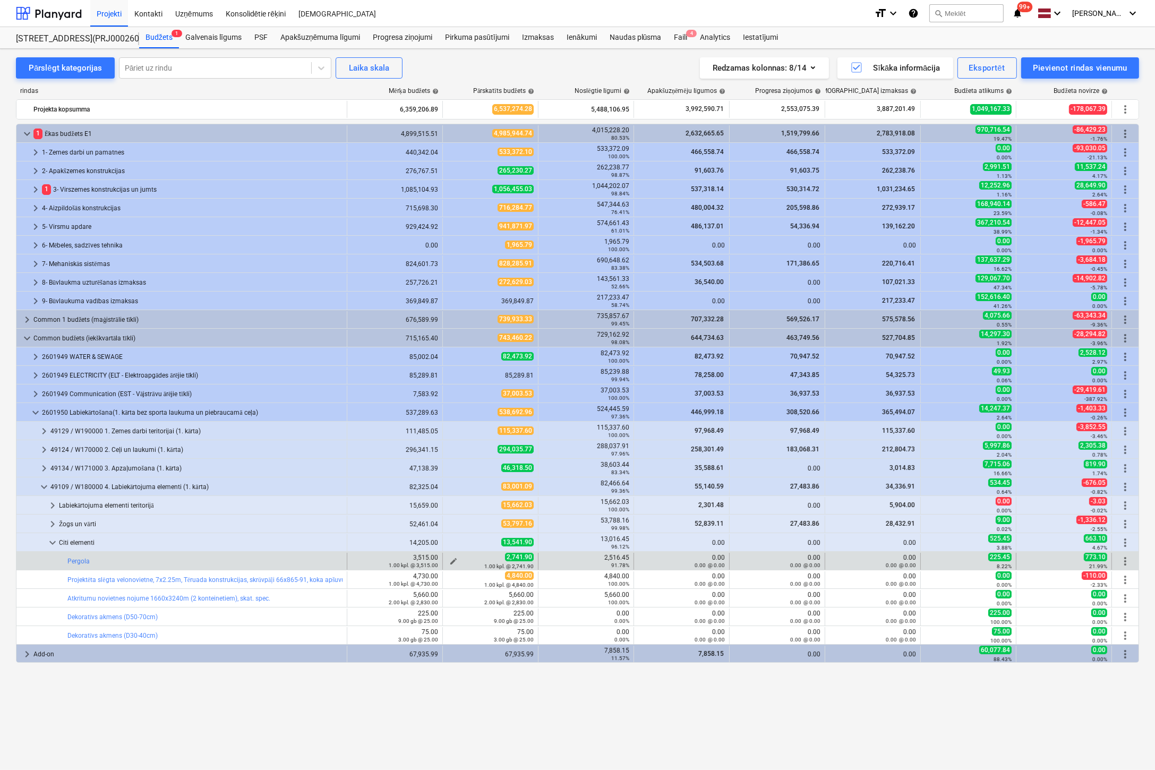
click at [454, 563] on div "1.00 kpl. @ 2,741.90" at bounding box center [490, 566] width 87 height 7
click at [453, 557] on span "edit" at bounding box center [453, 561] width 8 height 8
type textarea "x"
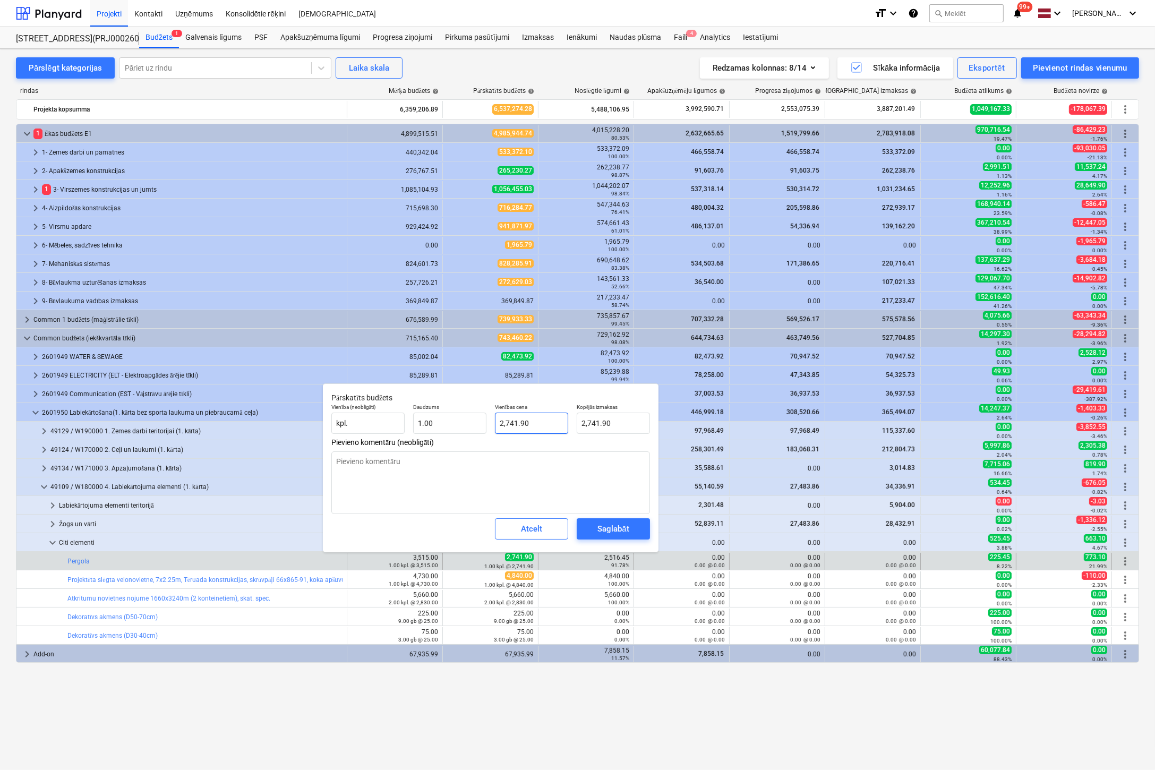
type input "2741.9"
click at [544, 420] on input "2741.9" at bounding box center [531, 423] width 73 height 21
type textarea "x"
type input "2741.96"
type input "2,741.96"
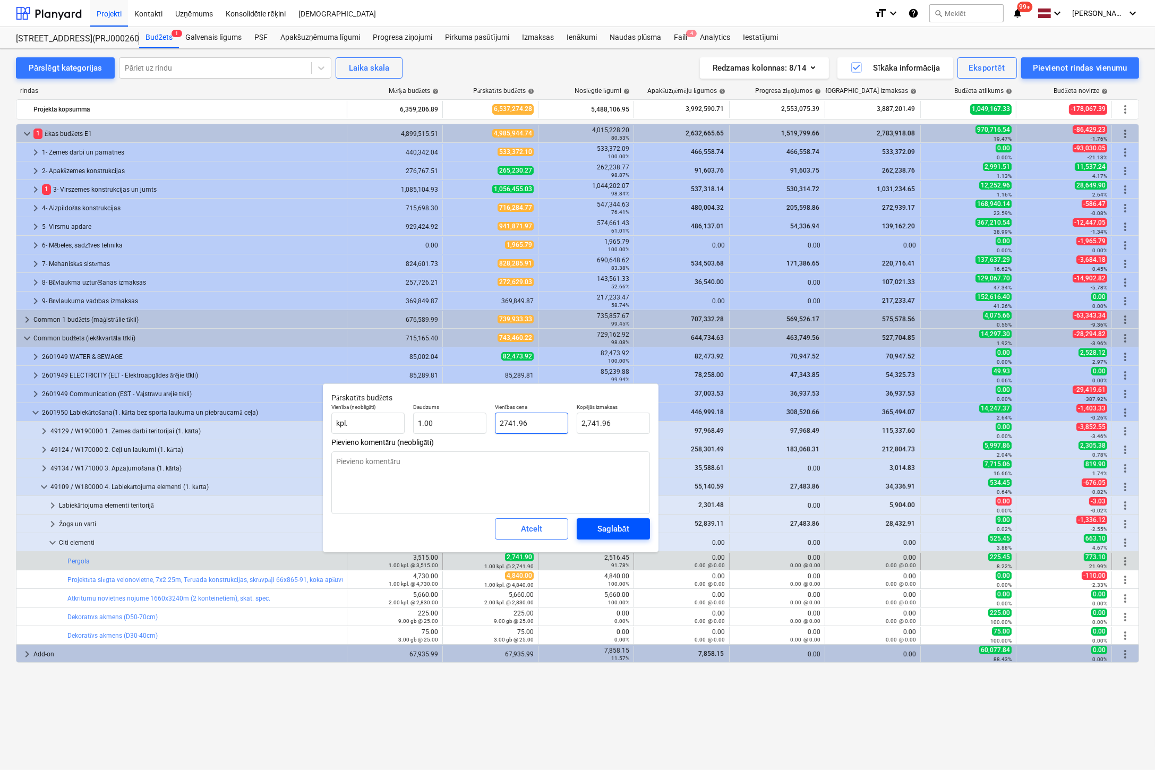
type input "2741.96"
type textarea "x"
type input "2,741.96"
click at [599, 528] on div "Saglabāt" at bounding box center [613, 529] width 31 height 14
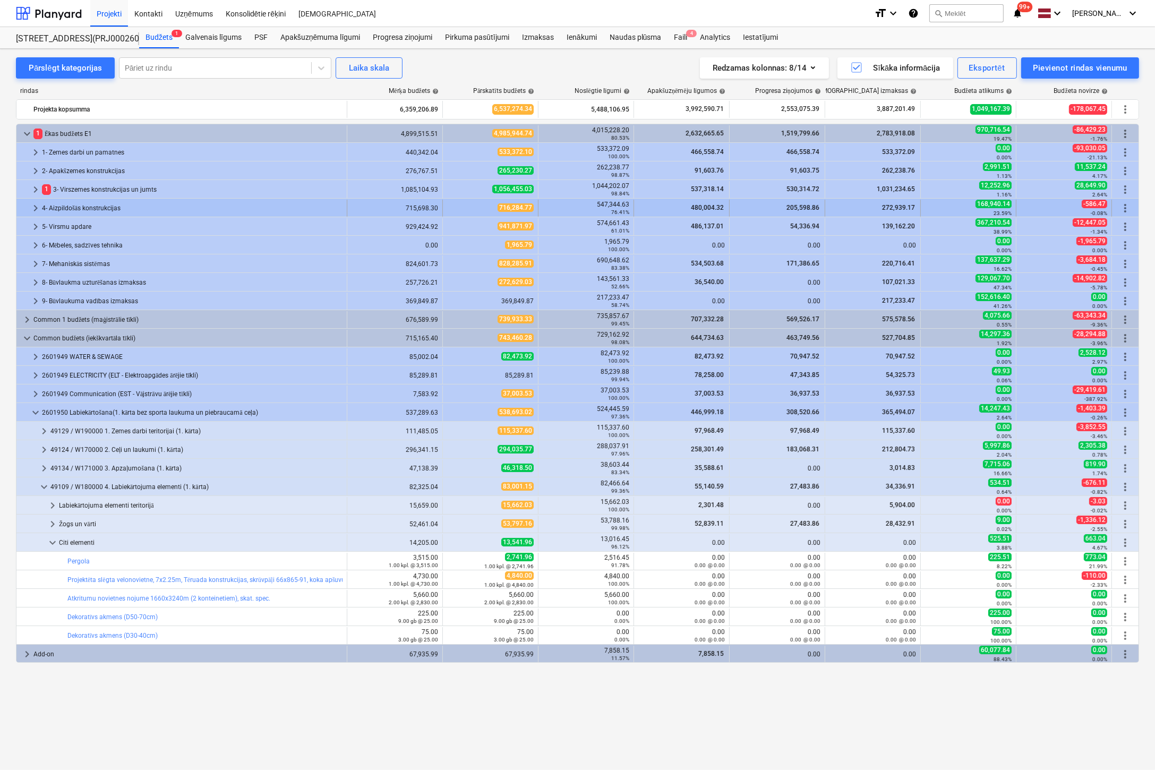
click at [35, 207] on span "keyboard_arrow_right" at bounding box center [35, 208] width 13 height 13
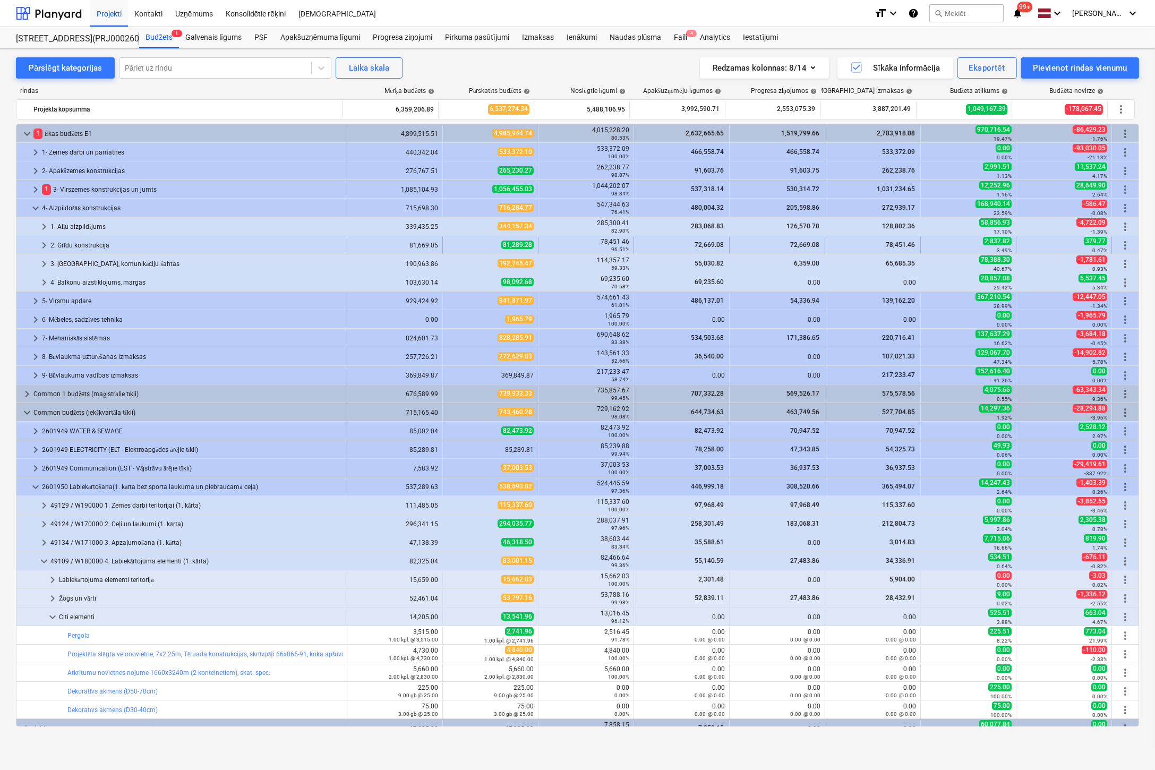
click at [43, 241] on span "keyboard_arrow_right" at bounding box center [44, 245] width 13 height 13
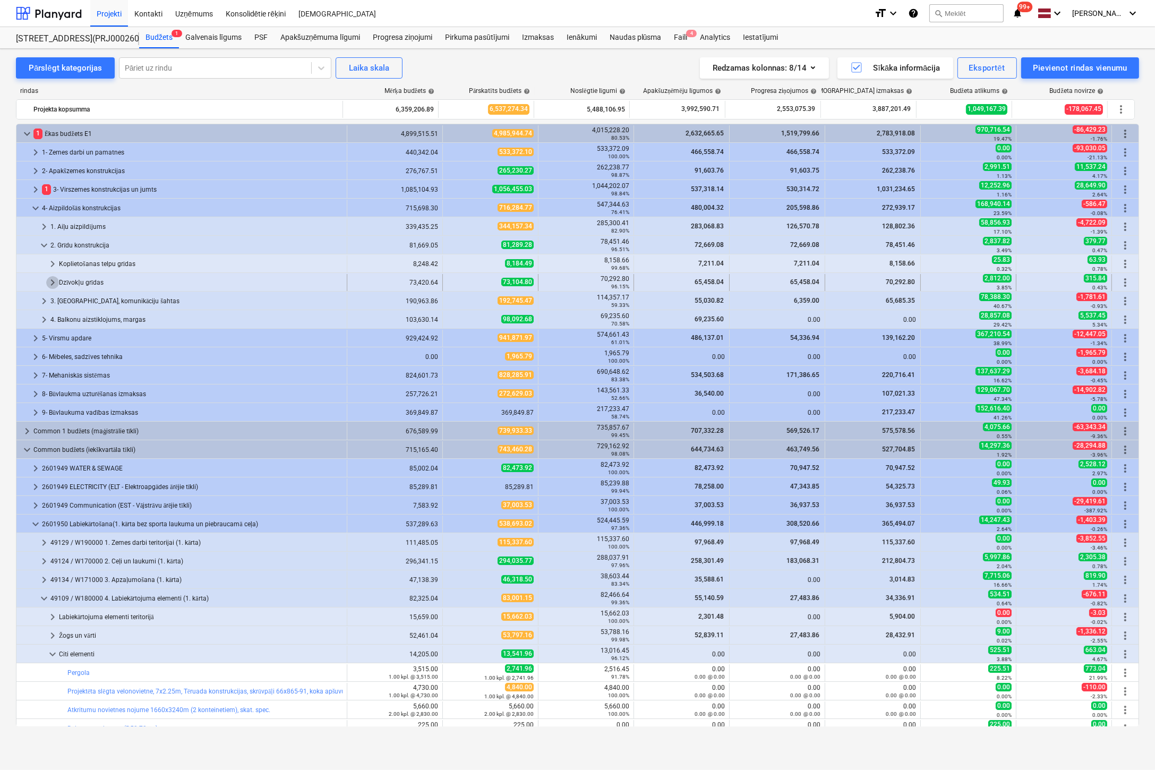
click at [55, 279] on span "keyboard_arrow_right" at bounding box center [52, 282] width 13 height 13
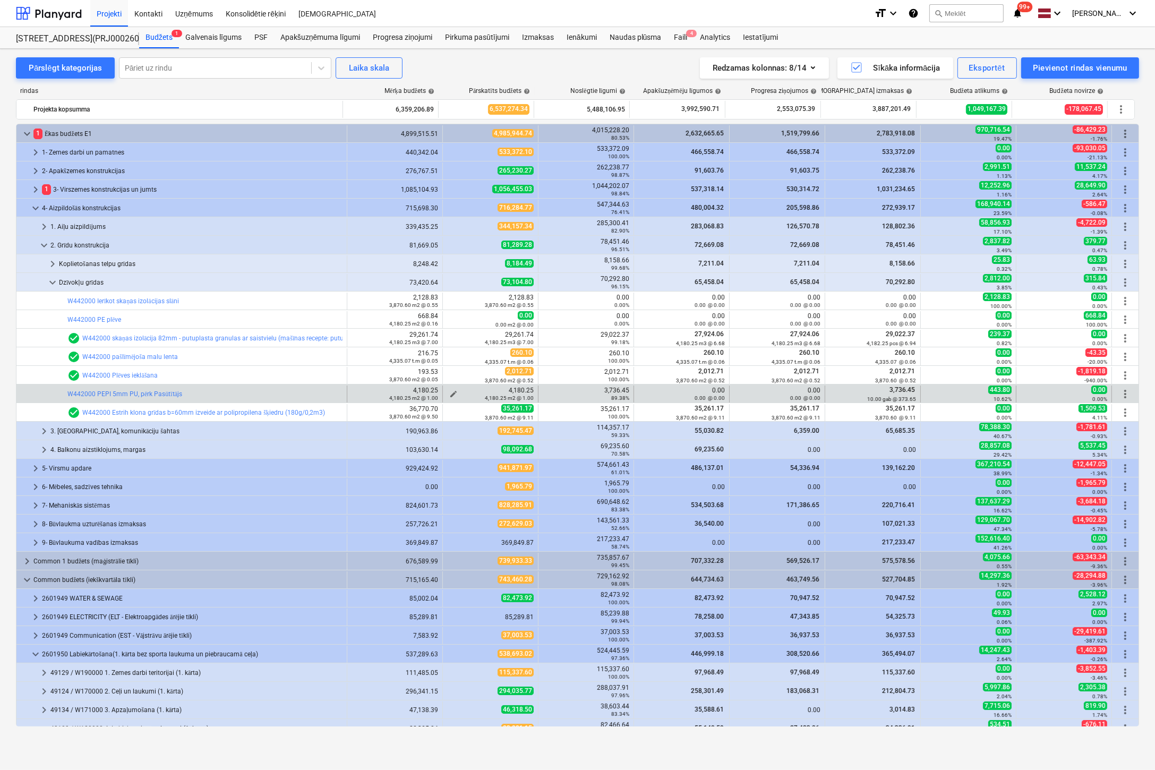
click at [453, 388] on button "edit" at bounding box center [453, 394] width 13 height 13
type textarea "x"
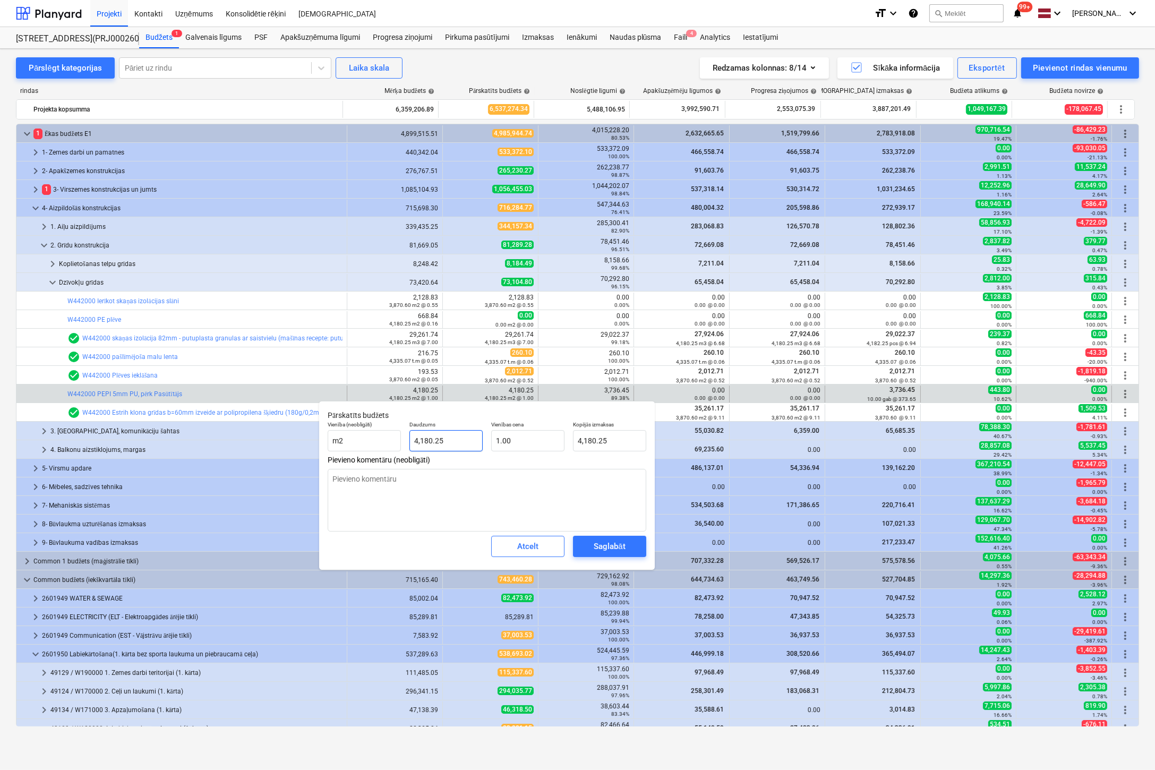
type input "4180.248"
click at [428, 443] on input "4180.248" at bounding box center [446, 440] width 73 height 21
type textarea "x"
type input "410.248"
type input "410.25"
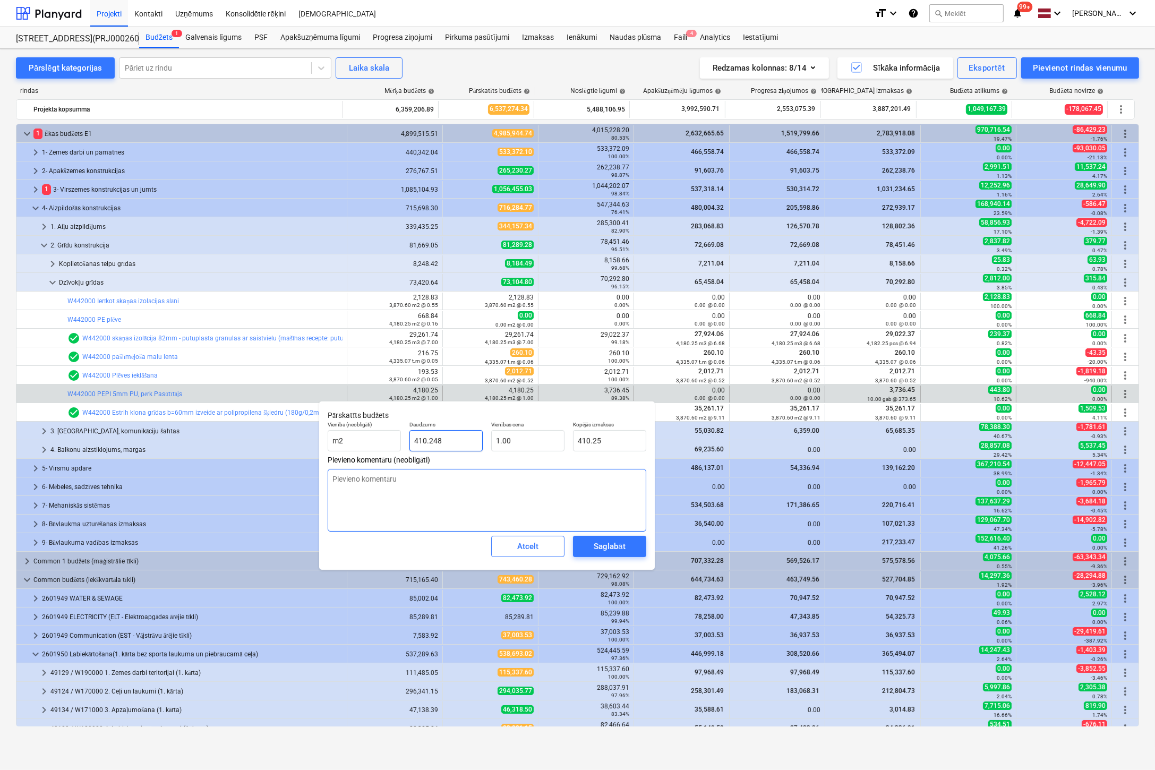
type textarea "x"
type input "41.248"
type input "41.25"
type textarea "x"
type input "4.248"
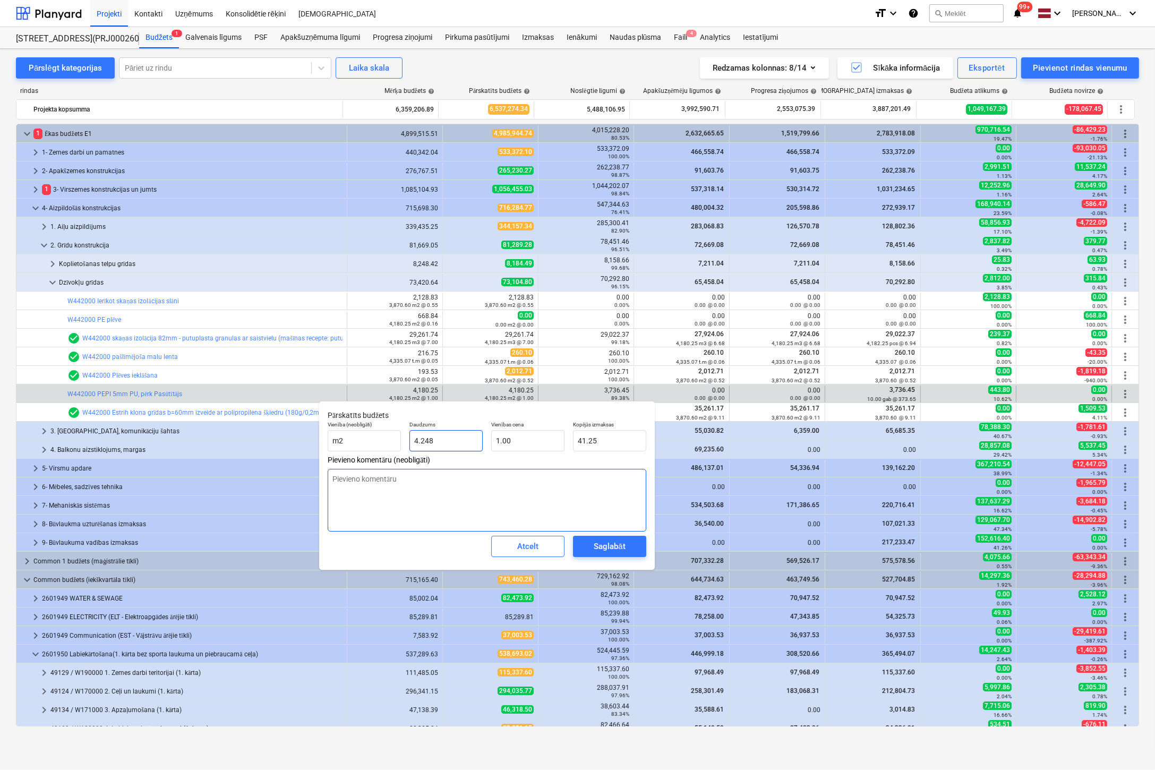
type input "4.25"
type textarea "x"
type input "40.248"
type input "40.25"
type textarea "x"
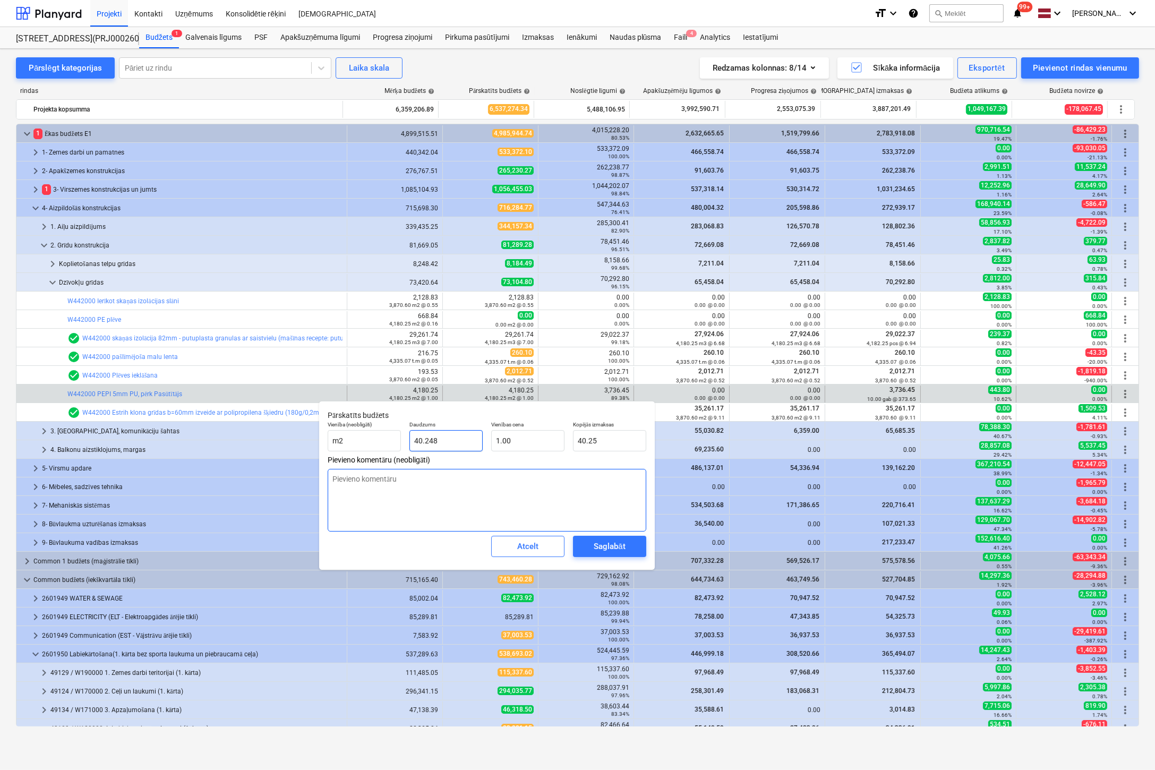
type input "403.248"
type input "403.25"
type textarea "x"
type input "4035.248"
type input "4,035.25"
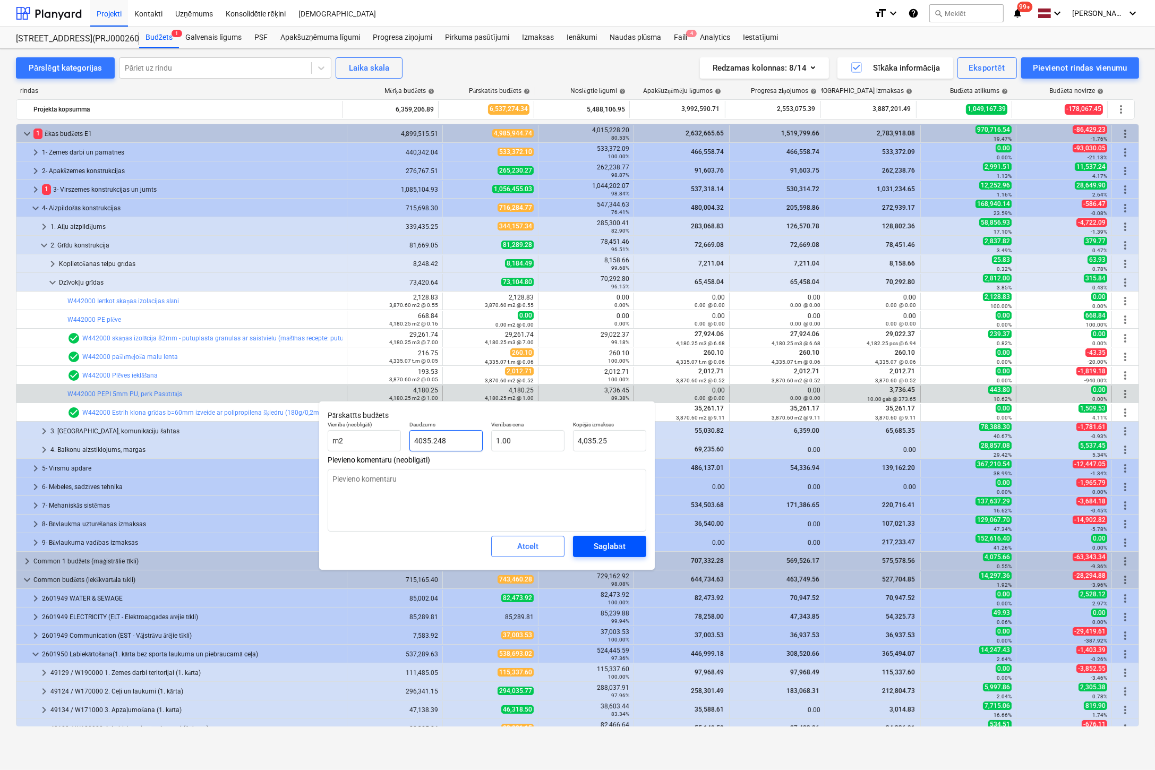
type input "4035.248"
type textarea "x"
type input "4,035.25"
click at [602, 545] on div "Saglabāt" at bounding box center [609, 547] width 31 height 14
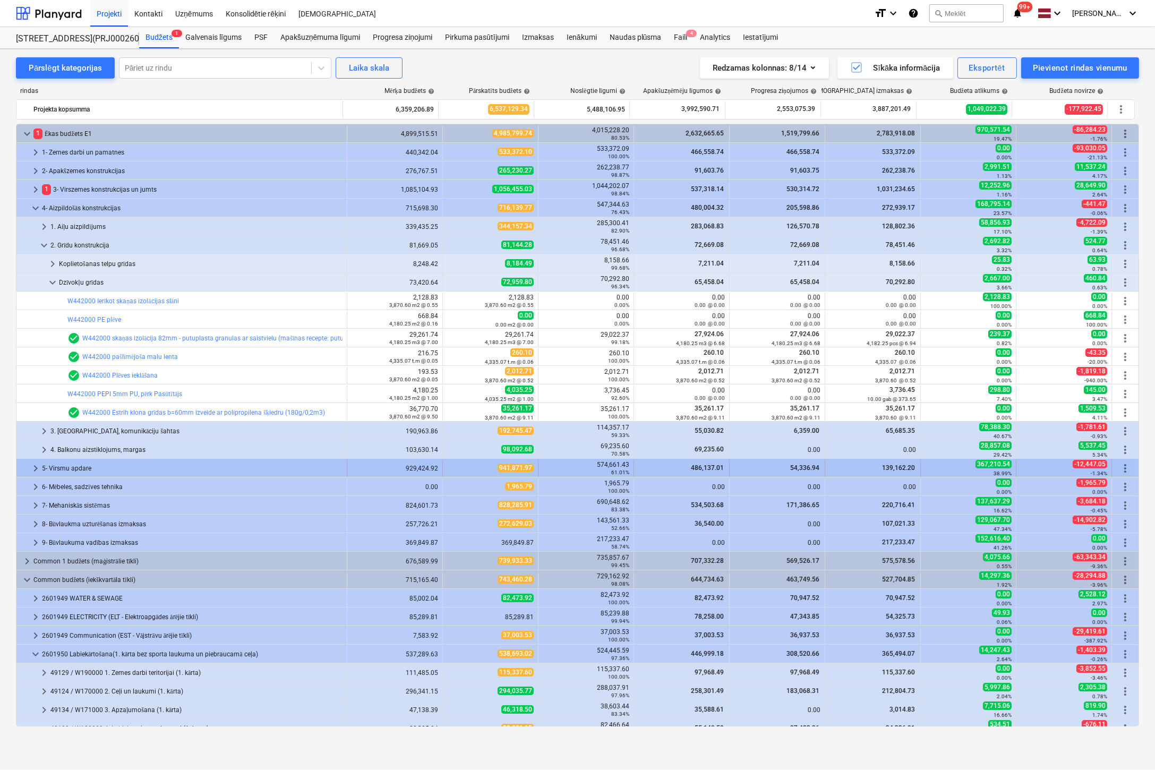
click at [33, 466] on span "keyboard_arrow_right" at bounding box center [35, 468] width 13 height 13
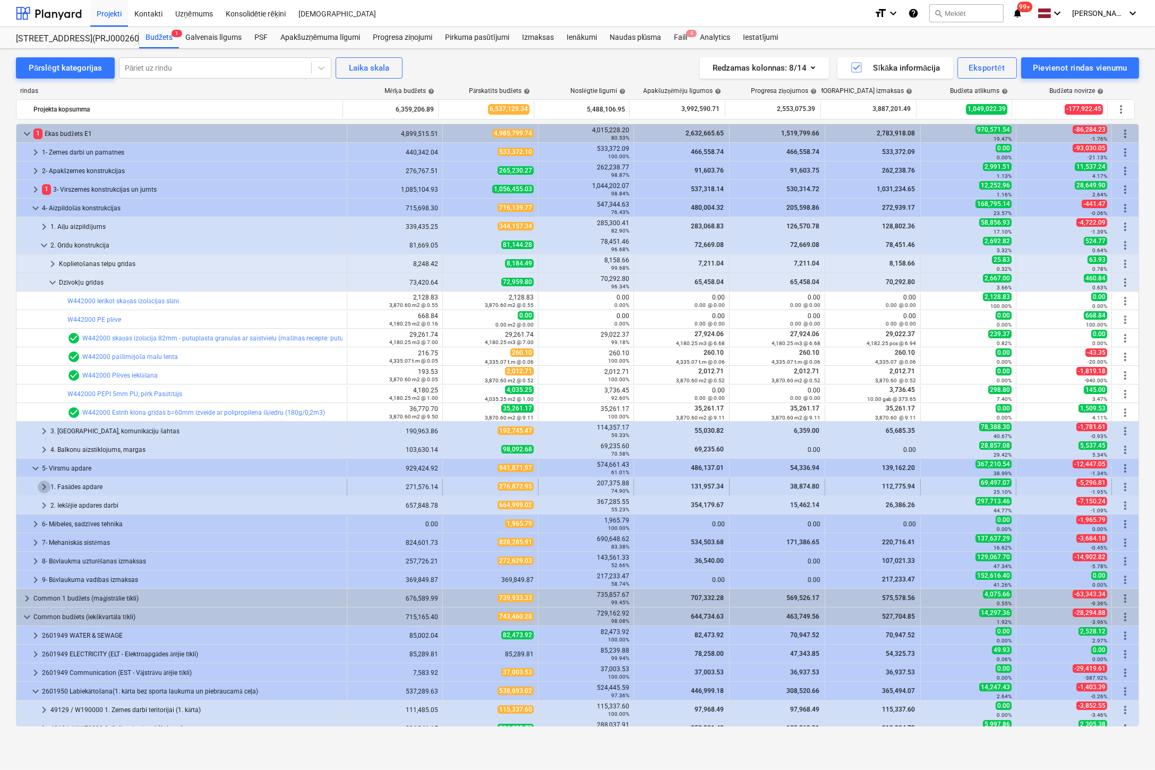
click at [40, 483] on span "keyboard_arrow_right" at bounding box center [44, 487] width 13 height 13
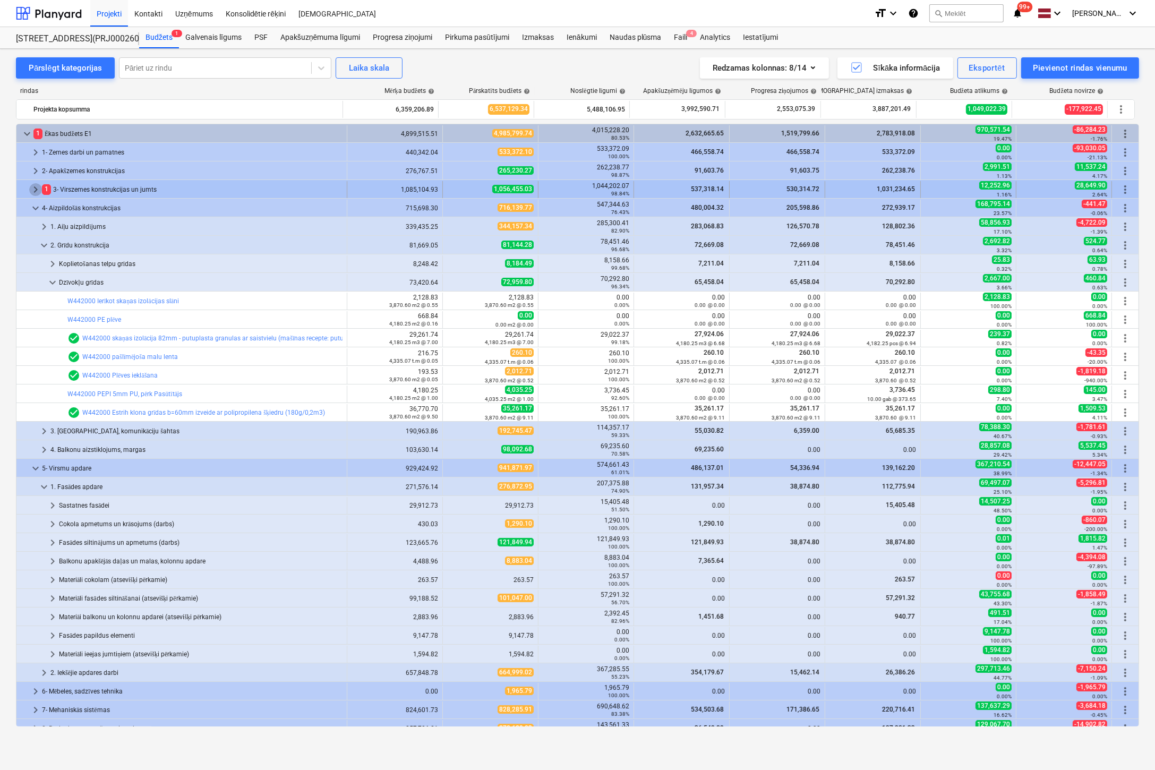
click at [35, 188] on span "keyboard_arrow_right" at bounding box center [35, 189] width 13 height 13
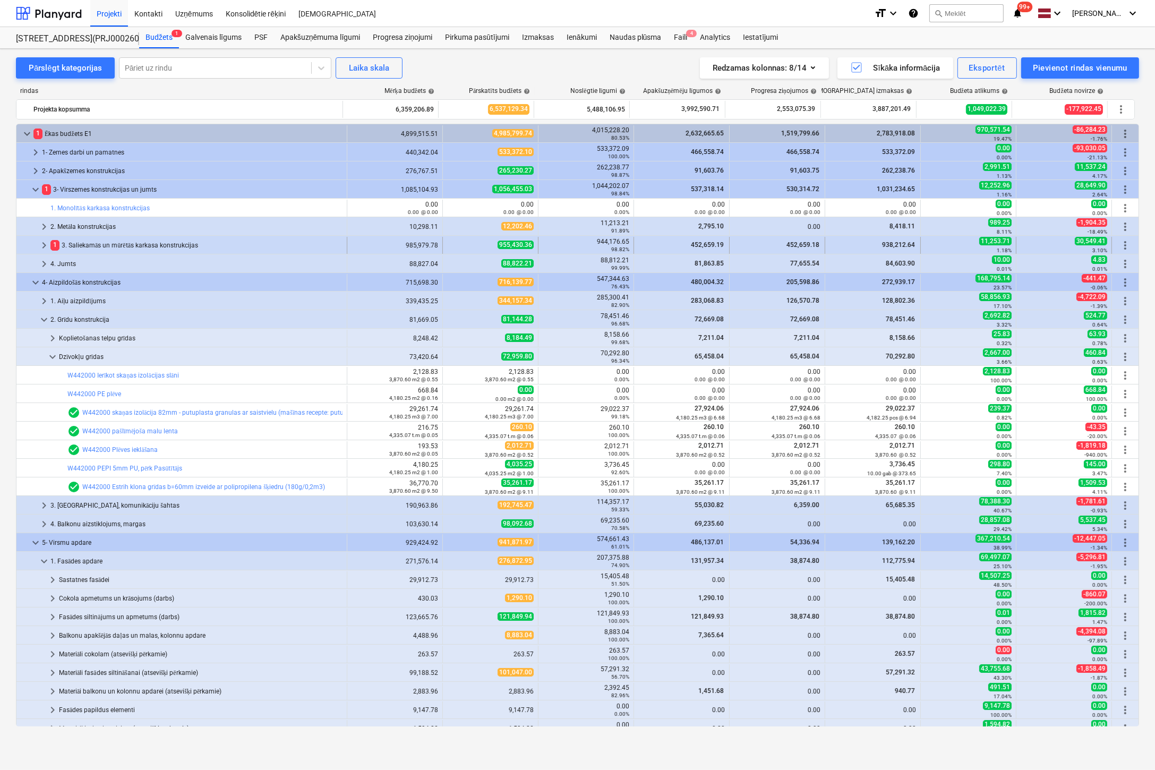
click at [42, 243] on span "keyboard_arrow_right" at bounding box center [44, 245] width 13 height 13
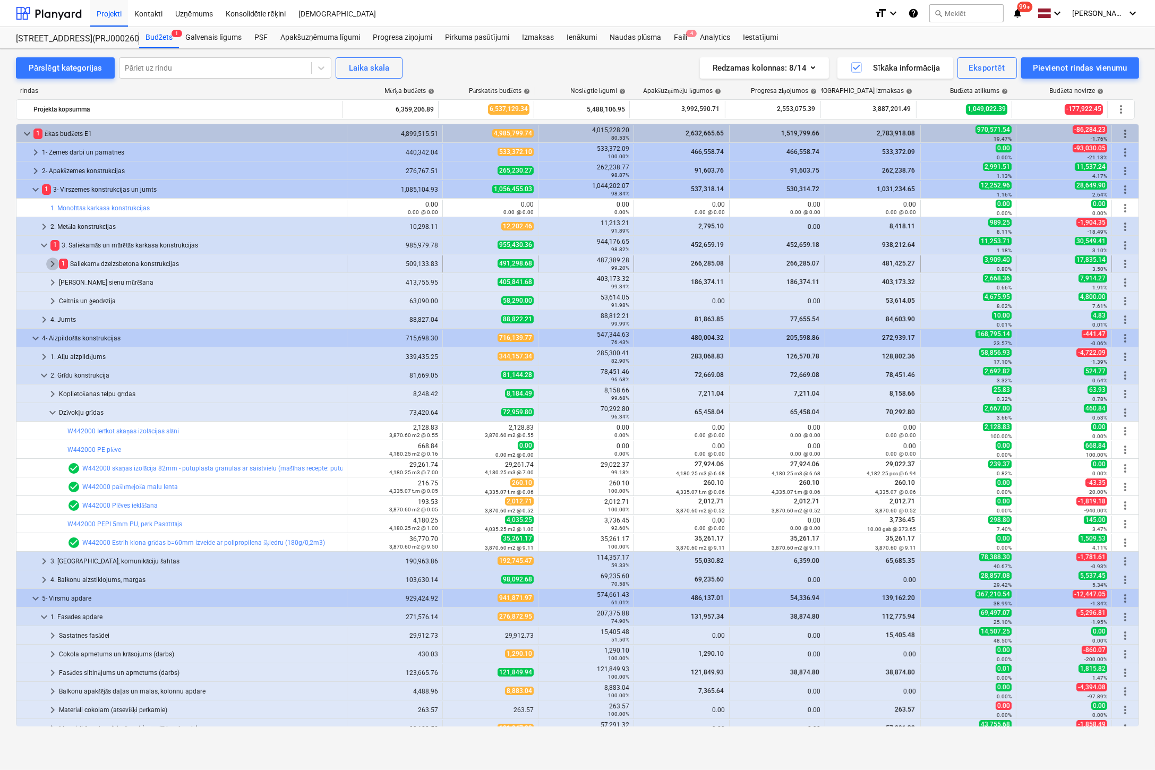
click at [50, 261] on span "keyboard_arrow_right" at bounding box center [52, 264] width 13 height 13
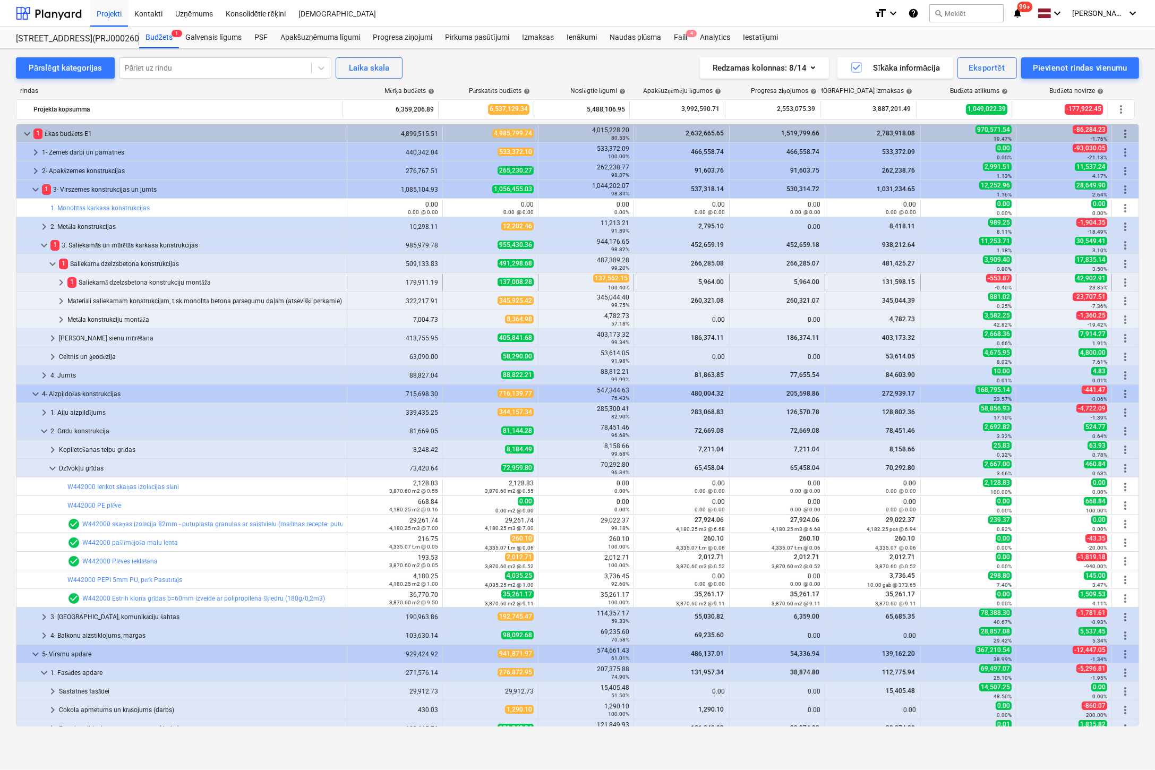
click at [59, 280] on span "keyboard_arrow_right" at bounding box center [61, 282] width 13 height 13
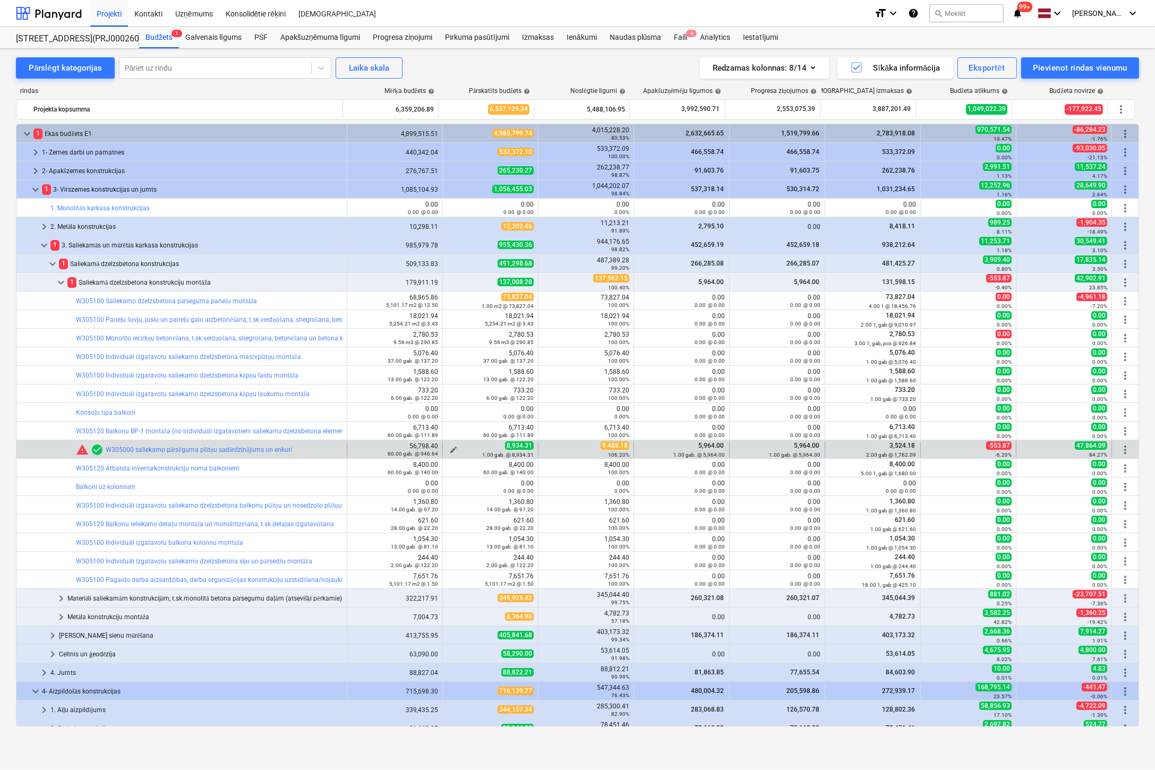
click at [452, 447] on span "edit" at bounding box center [453, 450] width 8 height 8
type textarea "x"
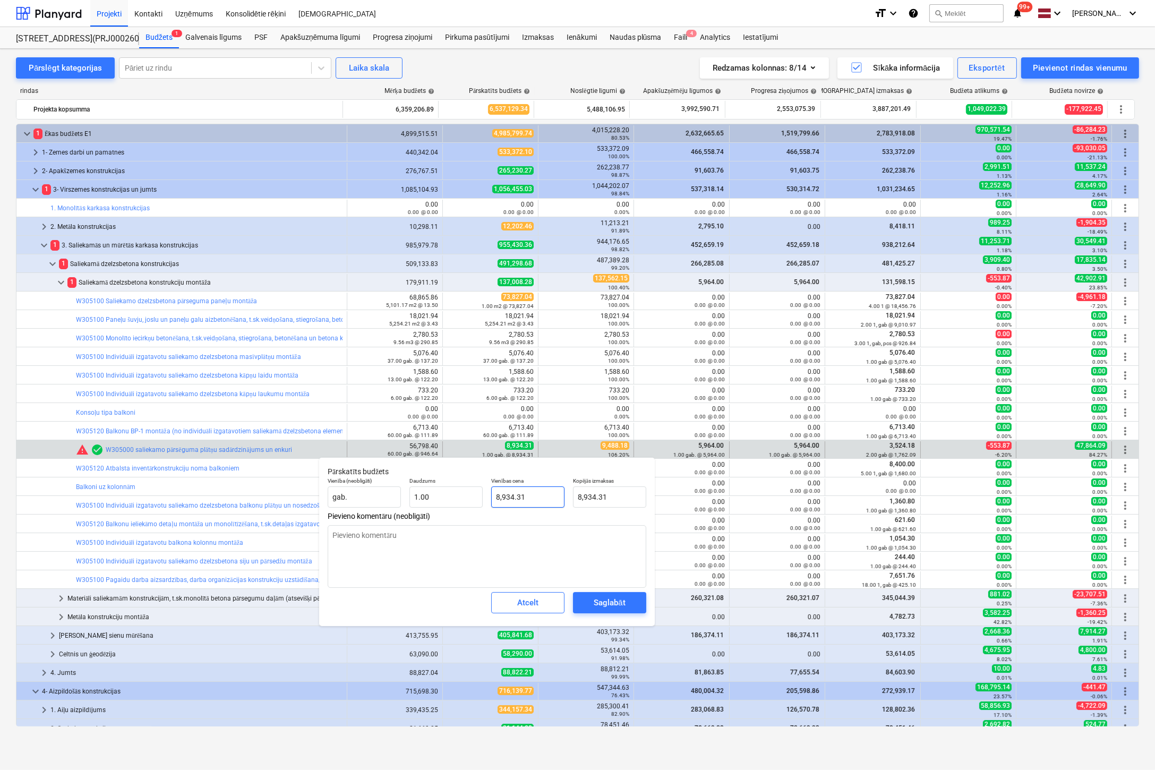
type input "8934.31"
drag, startPoint x: 535, startPoint y: 499, endPoint x: 445, endPoint y: 502, distance: 90.3
click at [445, 502] on div "Vienība (neobligāti) gab. Daudzums 1.00 Vienības cena 8934.31 Kopējās izmaksas …" at bounding box center [487, 492] width 327 height 39
type textarea "x"
type input "9"
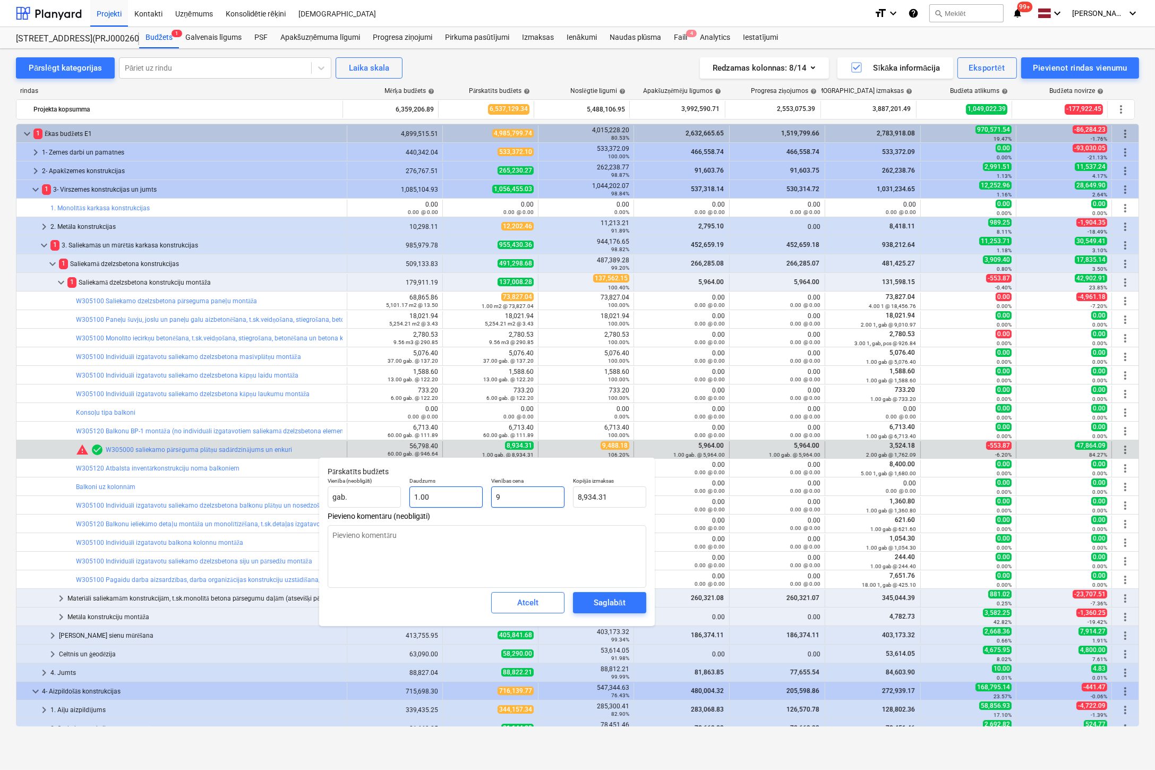
type input "9.00"
type textarea "x"
type input "94"
type input "94.00"
type textarea "x"
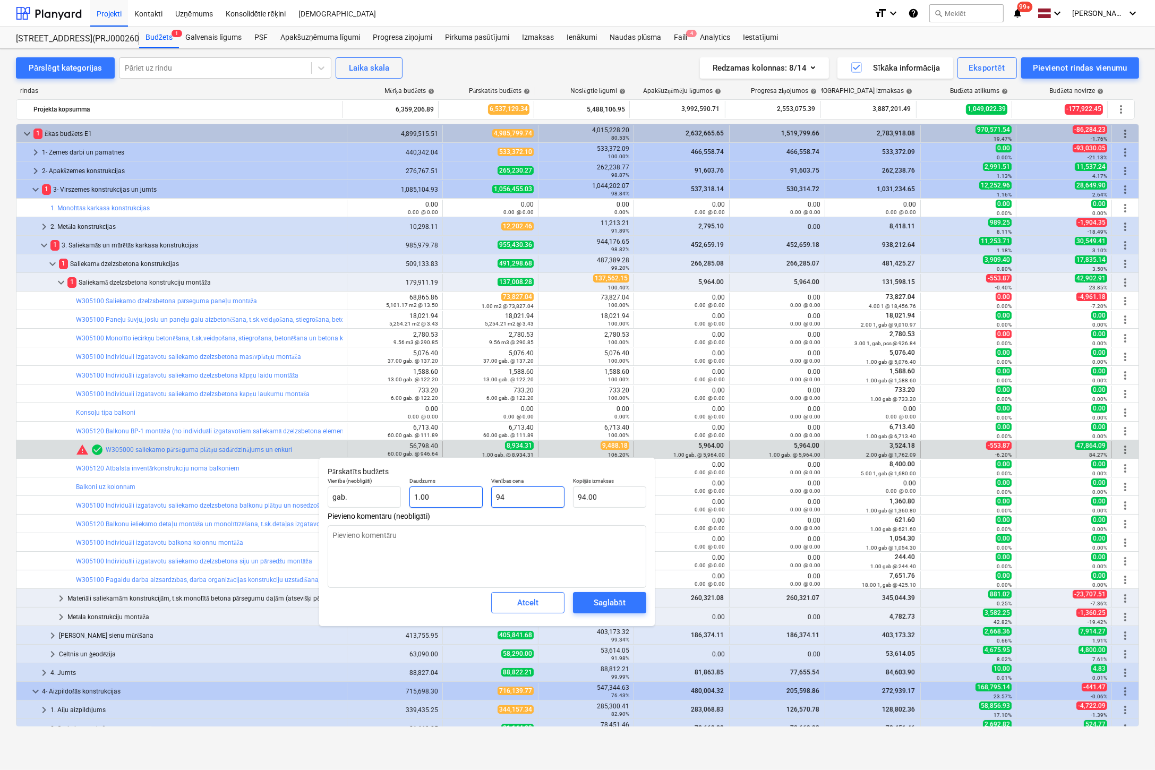
type input "948"
type input "948.00"
type textarea "x"
type input "9488"
type input "9,488.00"
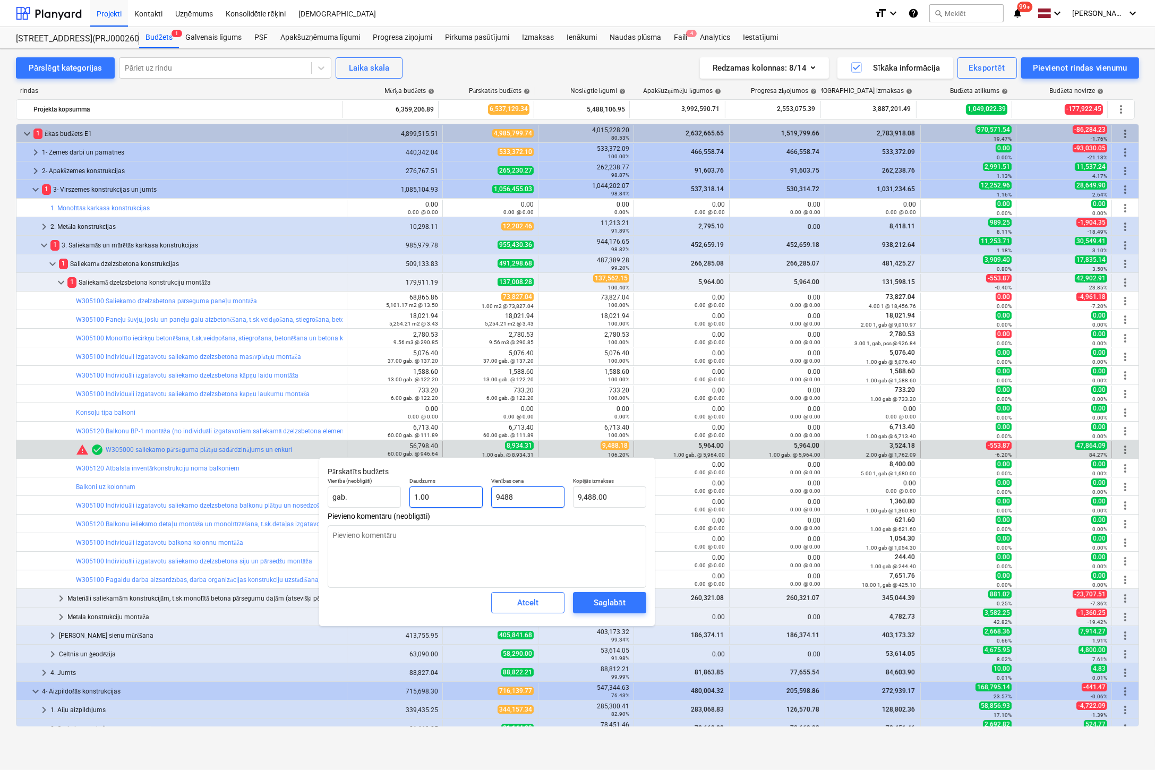
type textarea "x"
type input "9488."
type textarea "x"
type input "9488.1"
type input "9,488.10"
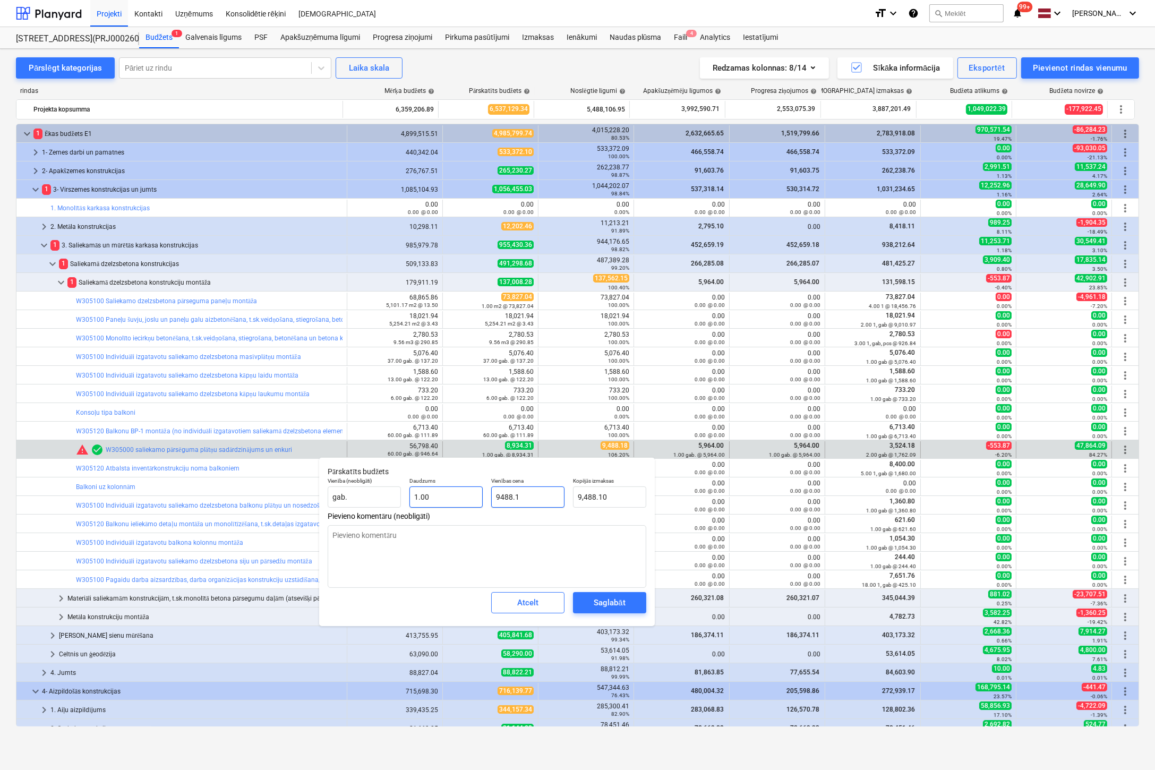
type textarea "x"
type input "9488.18"
type input "9,488.18"
type input "9488.18"
type textarea "x"
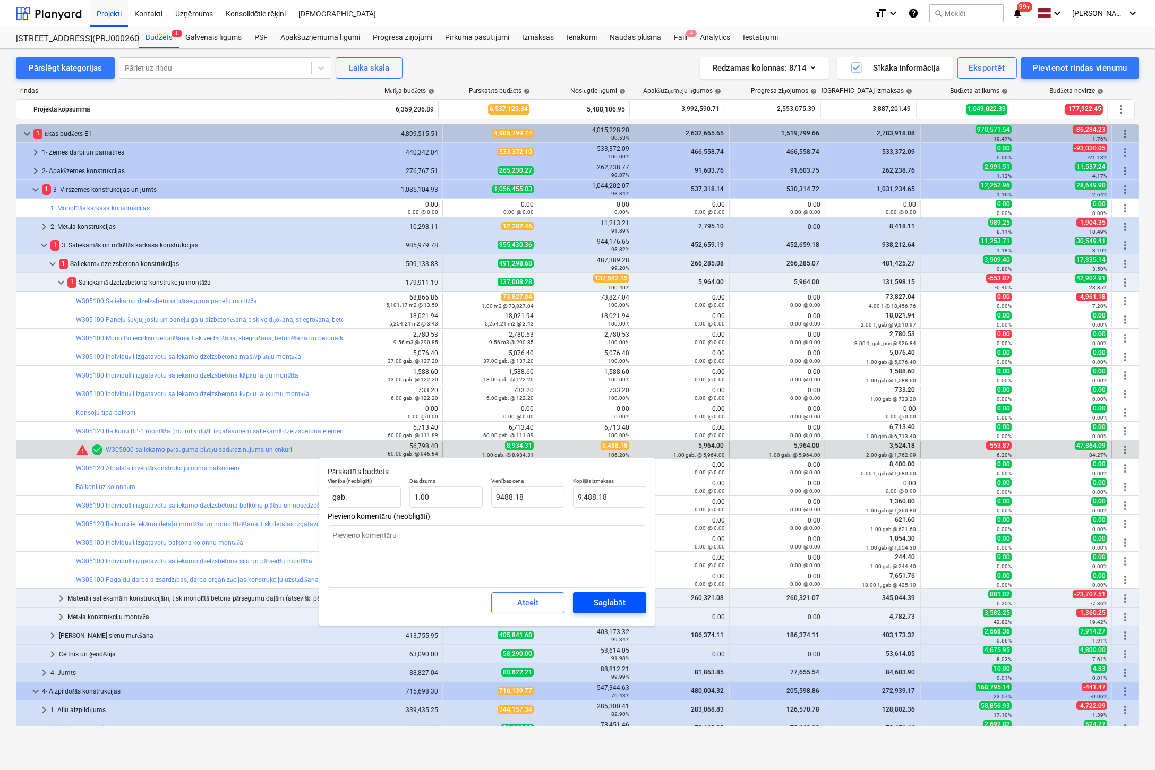
type input "9,488.18"
click at [602, 598] on div "Saglabāt" at bounding box center [609, 603] width 31 height 14
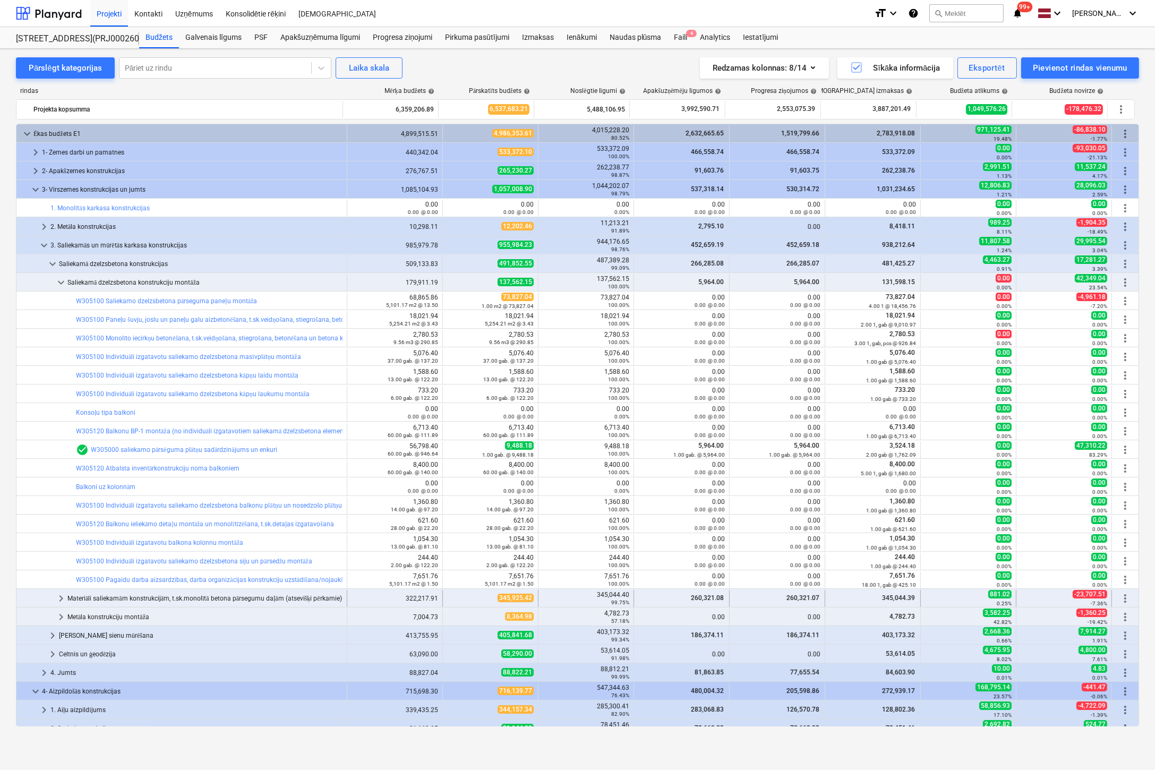
click at [59, 597] on span "keyboard_arrow_right" at bounding box center [61, 598] width 13 height 13
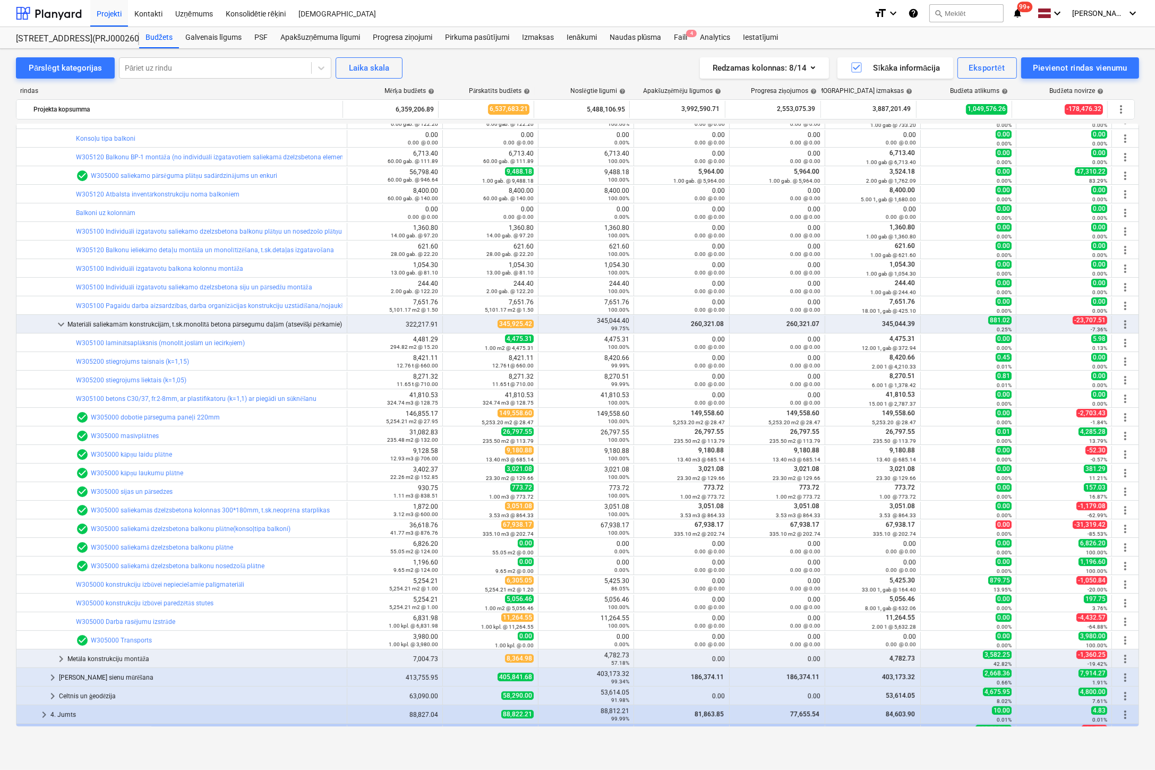
scroll to position [319, 0]
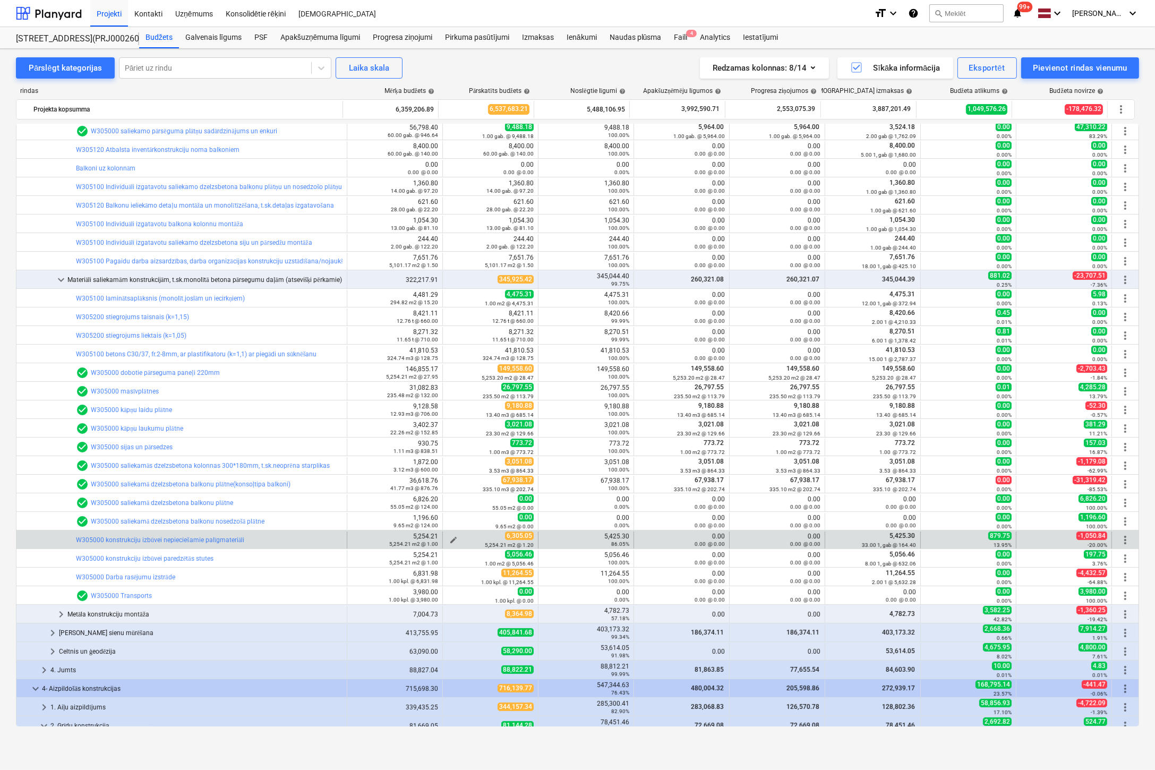
click at [450, 538] on span "edit" at bounding box center [453, 540] width 8 height 8
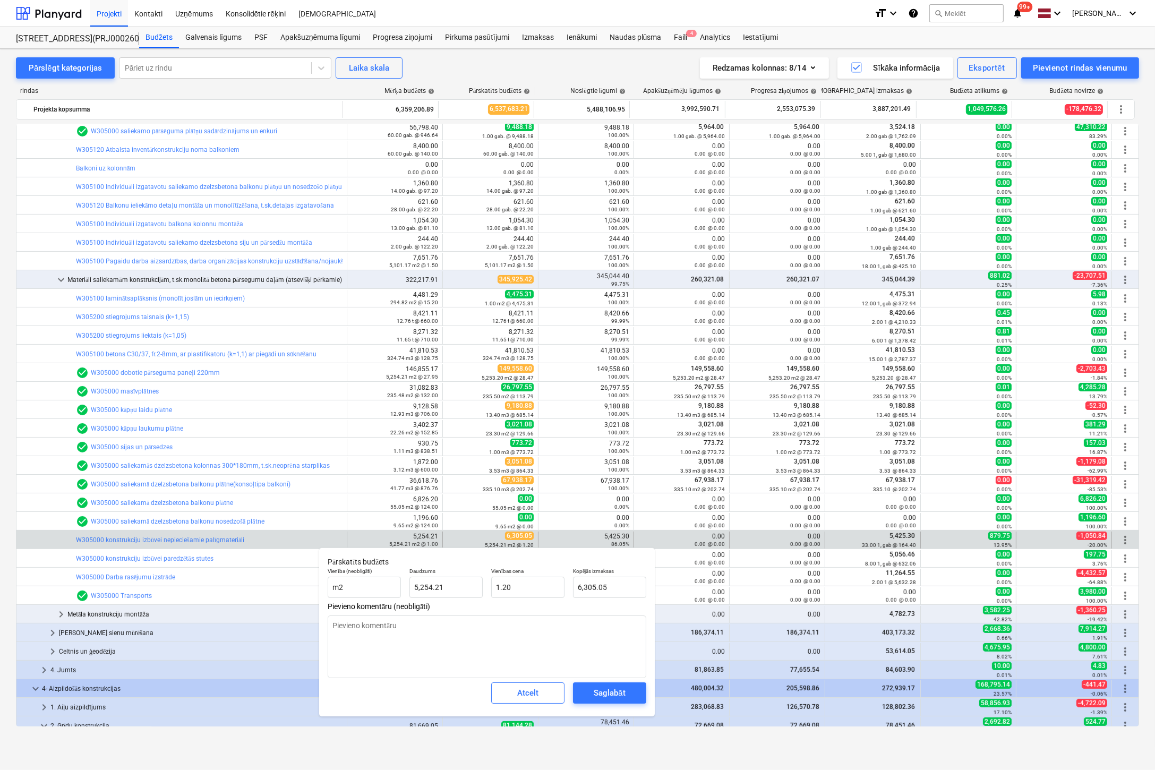
click at [9, 464] on div "Pārslēgt kategorijas Pāriet uz rindu Laika skala Redzamas kolonnas : 8/14 Sīkāk…" at bounding box center [577, 398] width 1155 height 699
click at [518, 688] on div "Atcelt" at bounding box center [527, 693] width 21 height 14
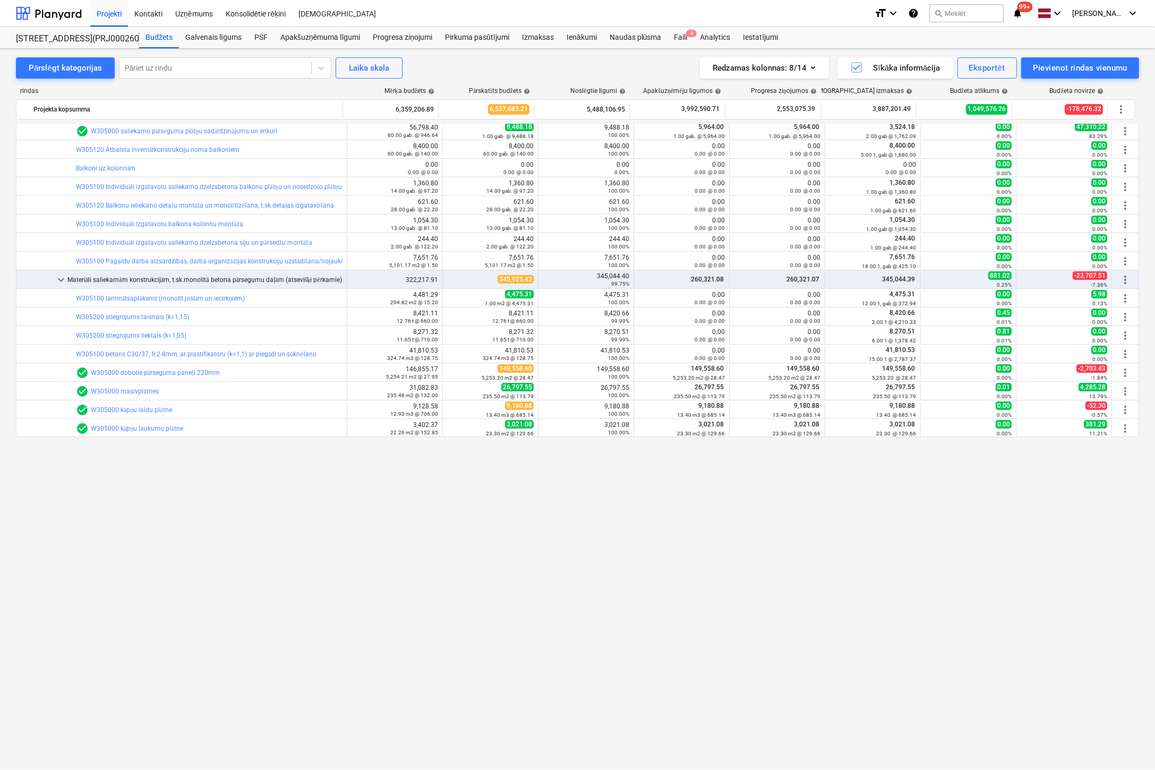
scroll to position [0, 0]
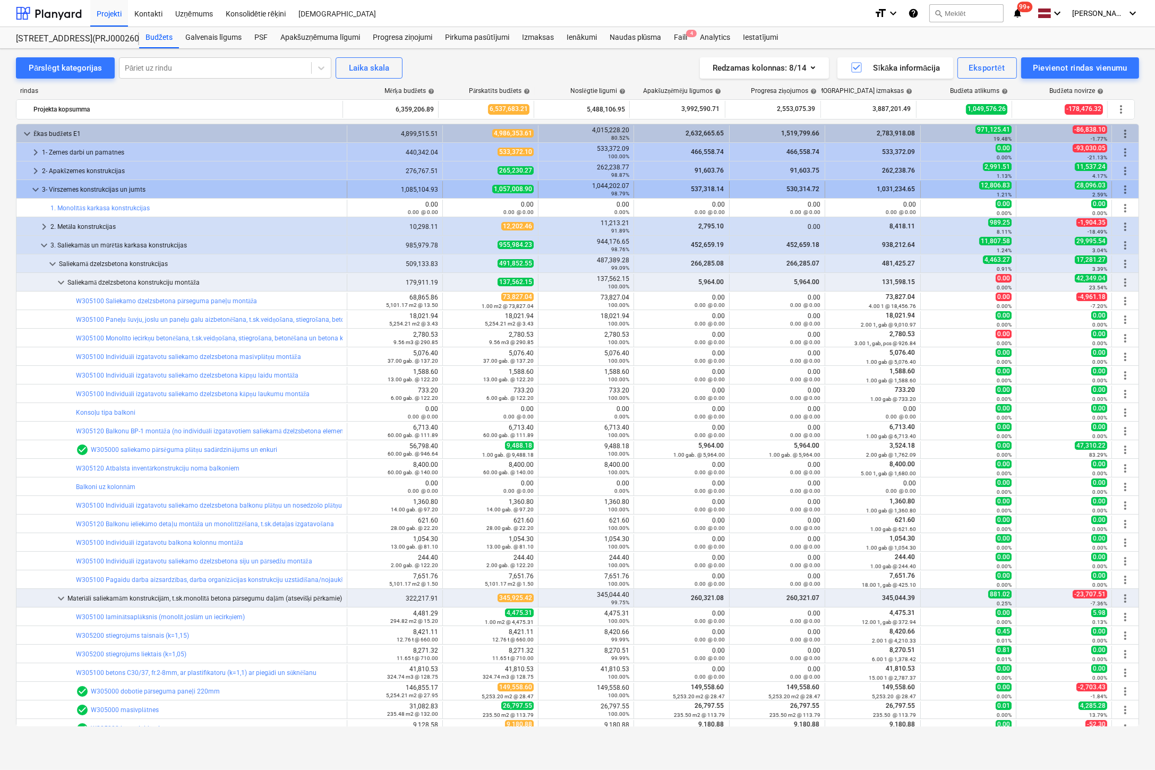
click at [36, 188] on span "keyboard_arrow_down" at bounding box center [35, 189] width 13 height 13
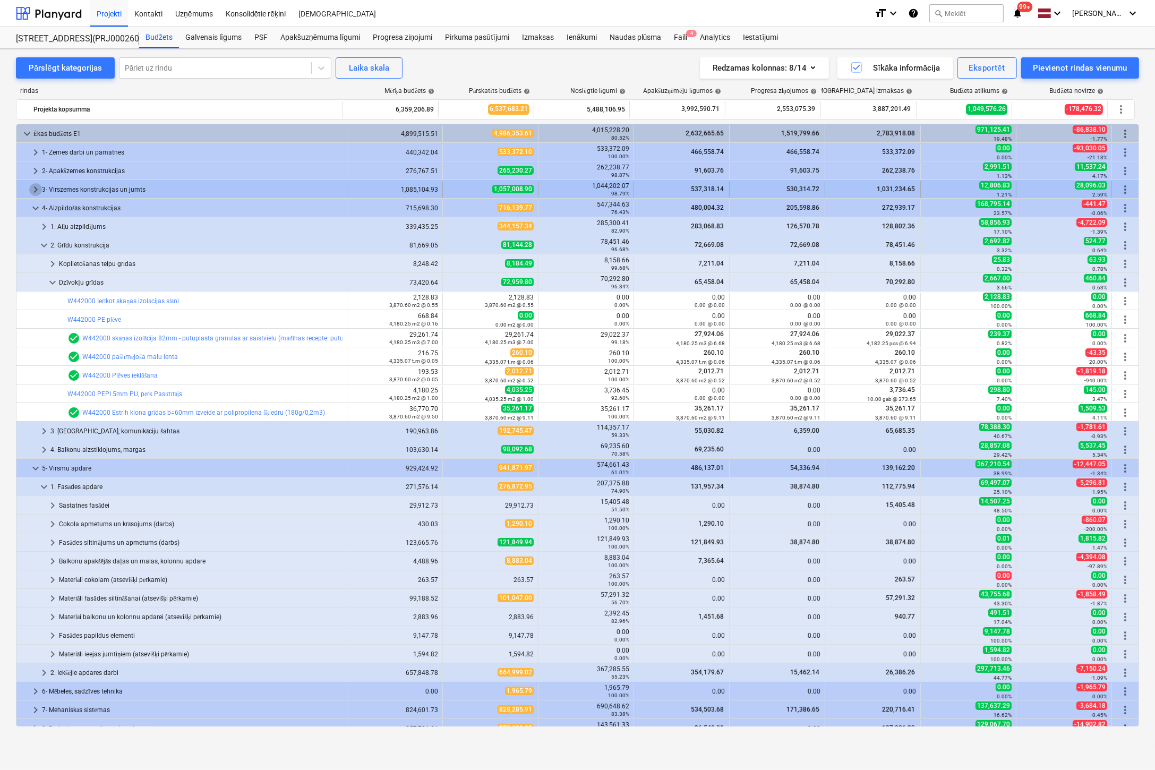
click at [36, 188] on span "keyboard_arrow_right" at bounding box center [35, 189] width 13 height 13
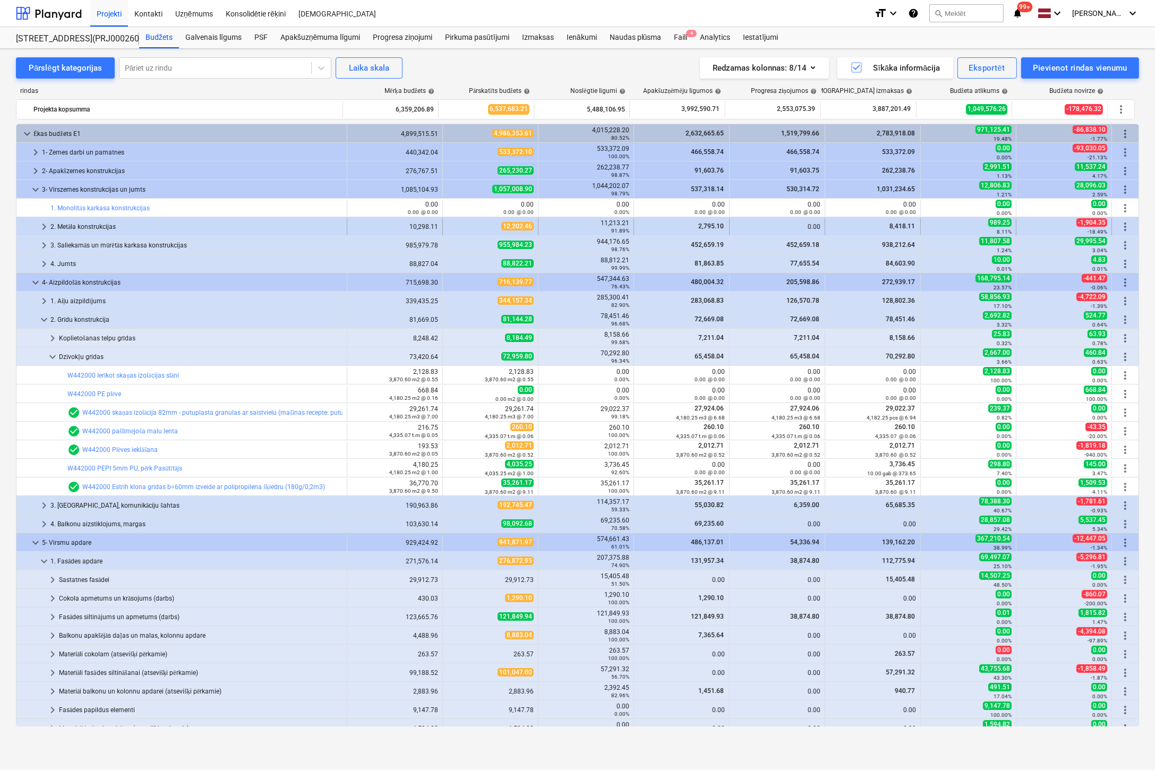
click at [40, 223] on span "keyboard_arrow_right" at bounding box center [44, 226] width 13 height 13
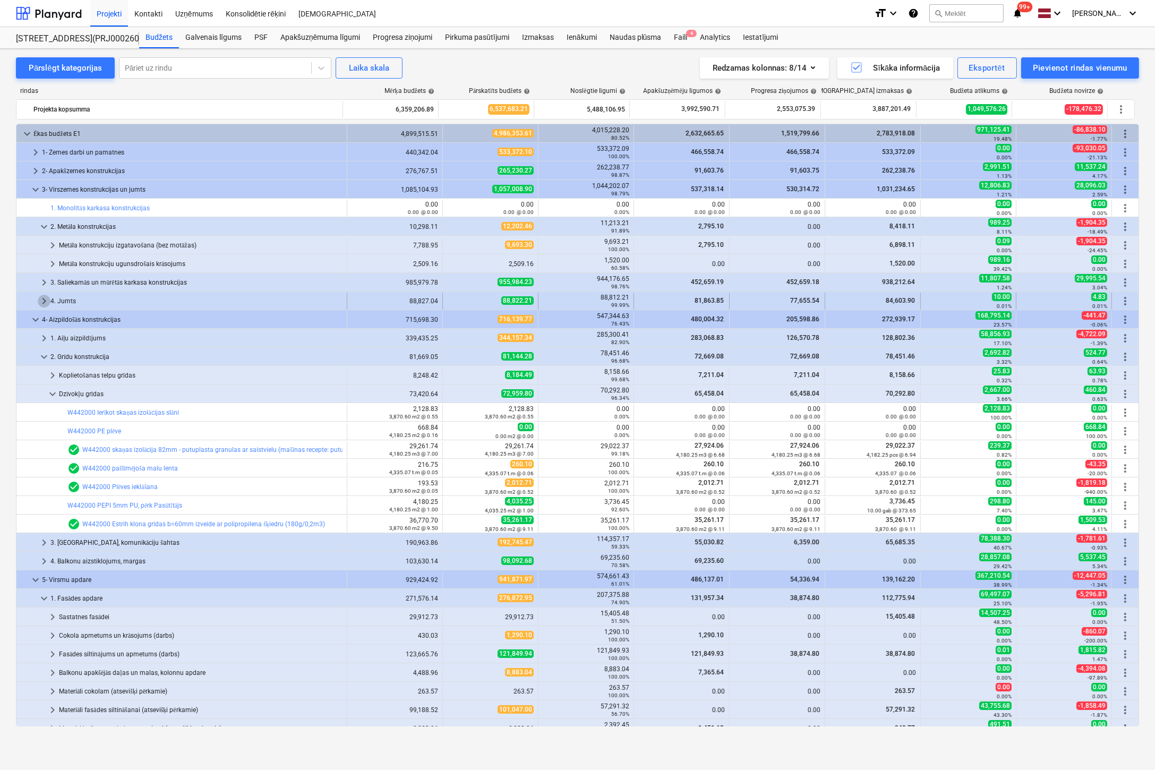
click at [42, 300] on span "keyboard_arrow_right" at bounding box center [44, 301] width 13 height 13
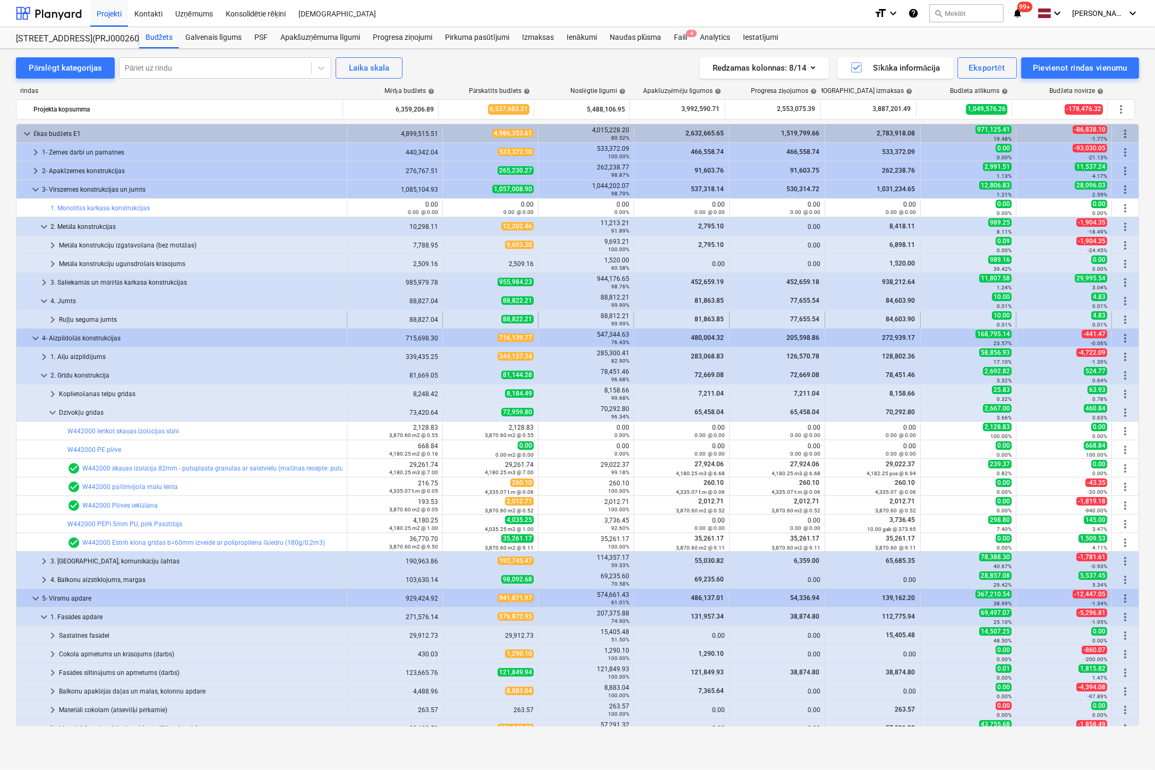
click at [52, 317] on span "keyboard_arrow_right" at bounding box center [52, 319] width 13 height 13
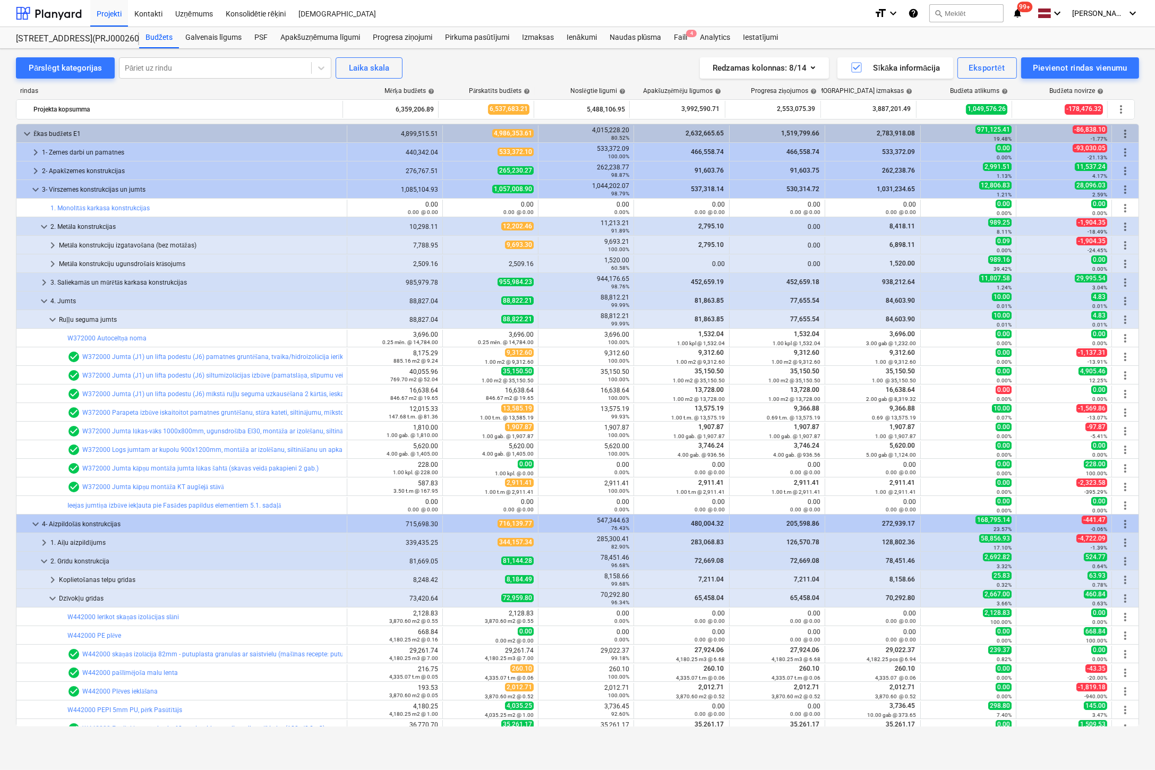
click at [52, 317] on span "keyboard_arrow_down" at bounding box center [52, 319] width 13 height 13
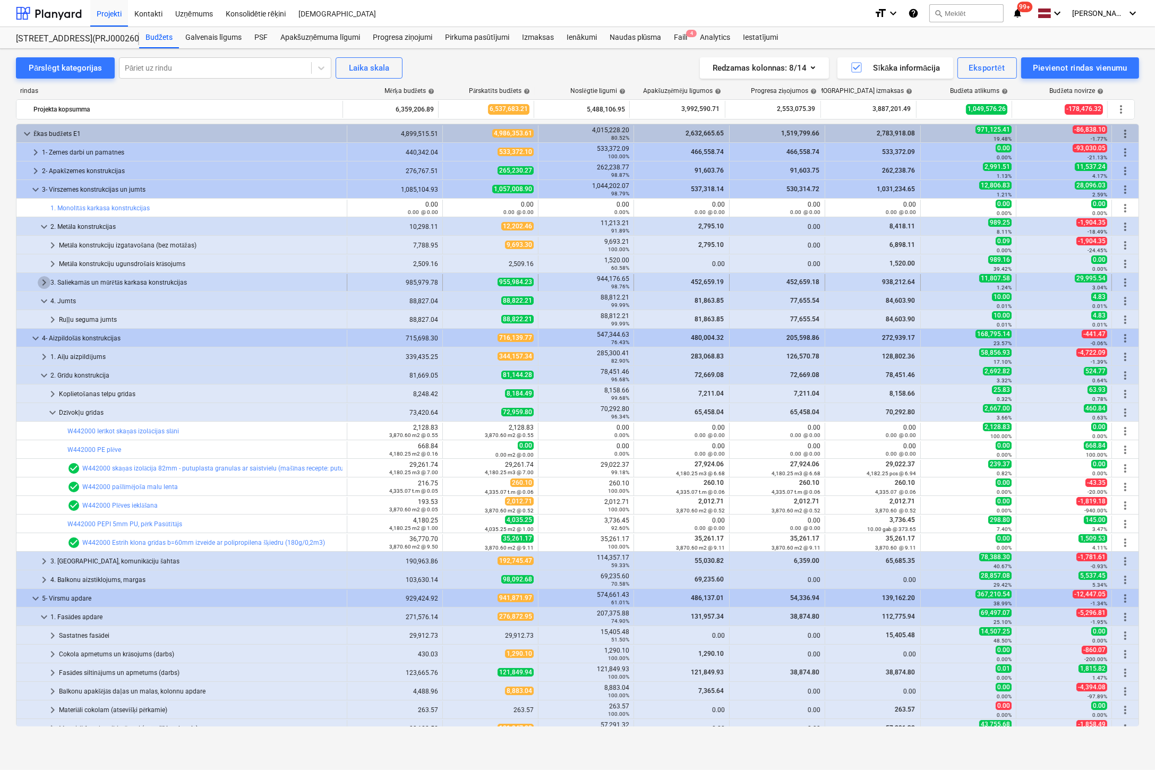
click at [42, 279] on span "keyboard_arrow_right" at bounding box center [44, 282] width 13 height 13
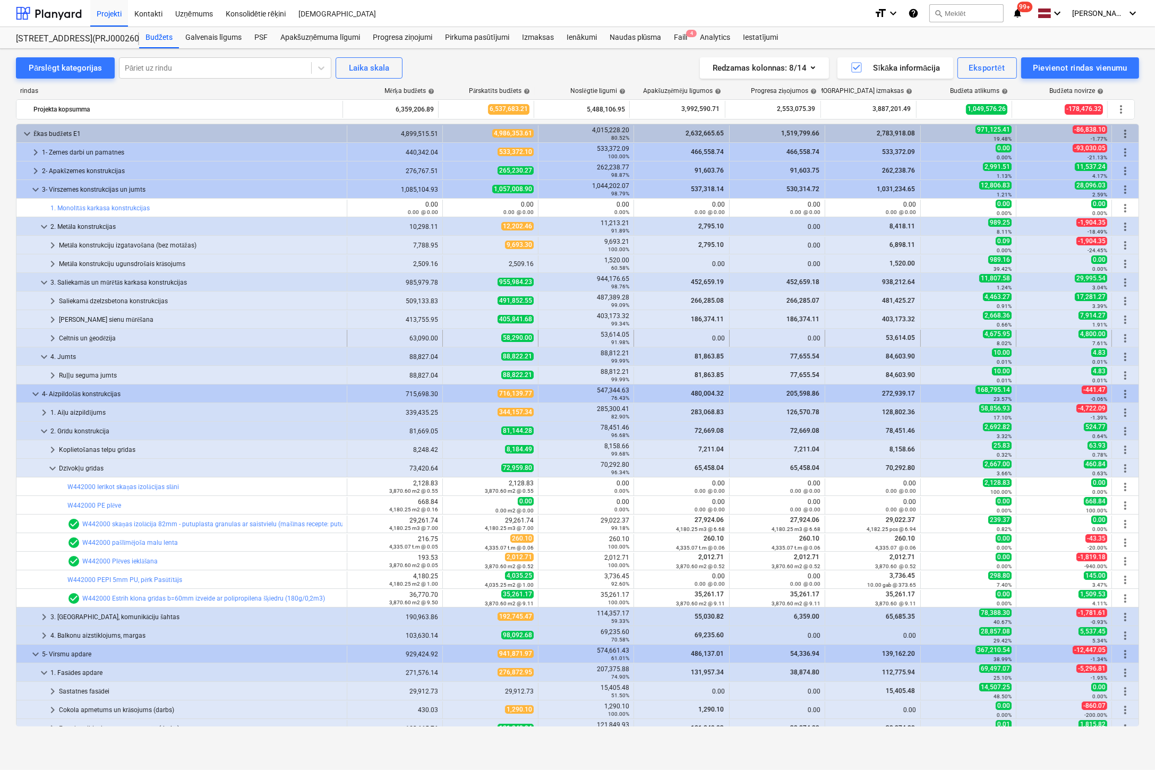
click at [53, 334] on span "keyboard_arrow_right" at bounding box center [52, 338] width 13 height 13
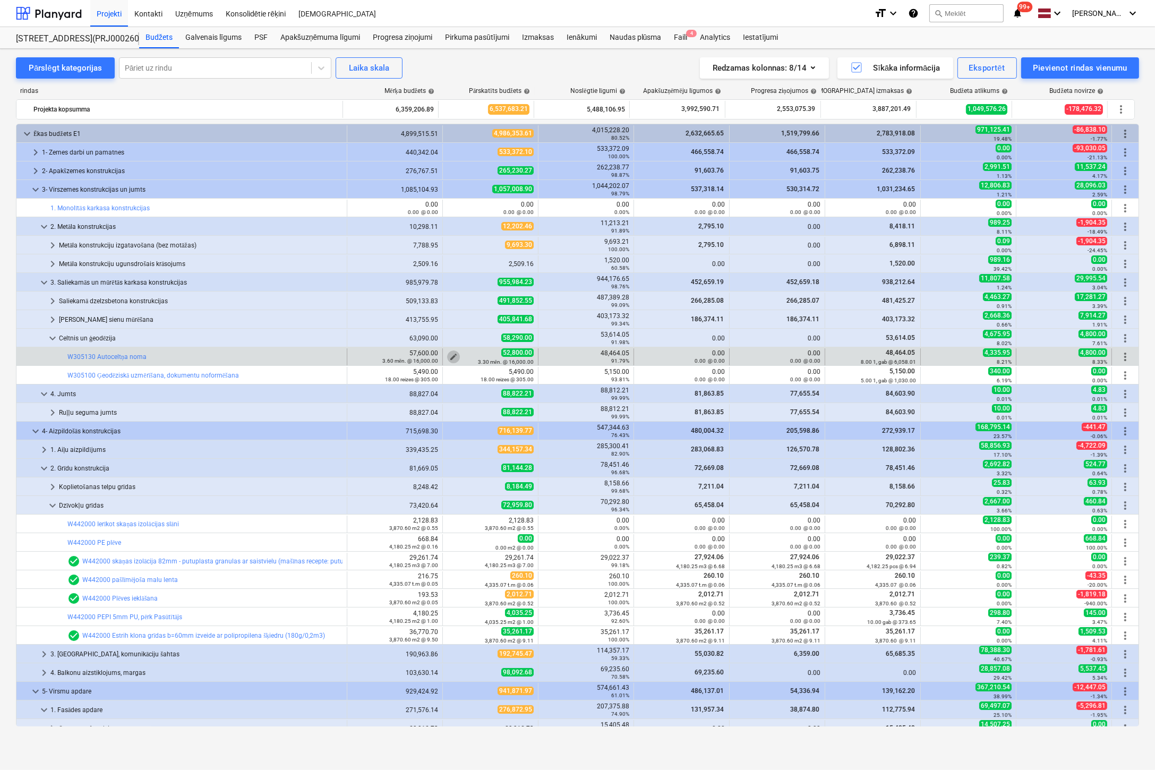
click at [452, 355] on span "edit" at bounding box center [453, 357] width 8 height 8
type textarea "x"
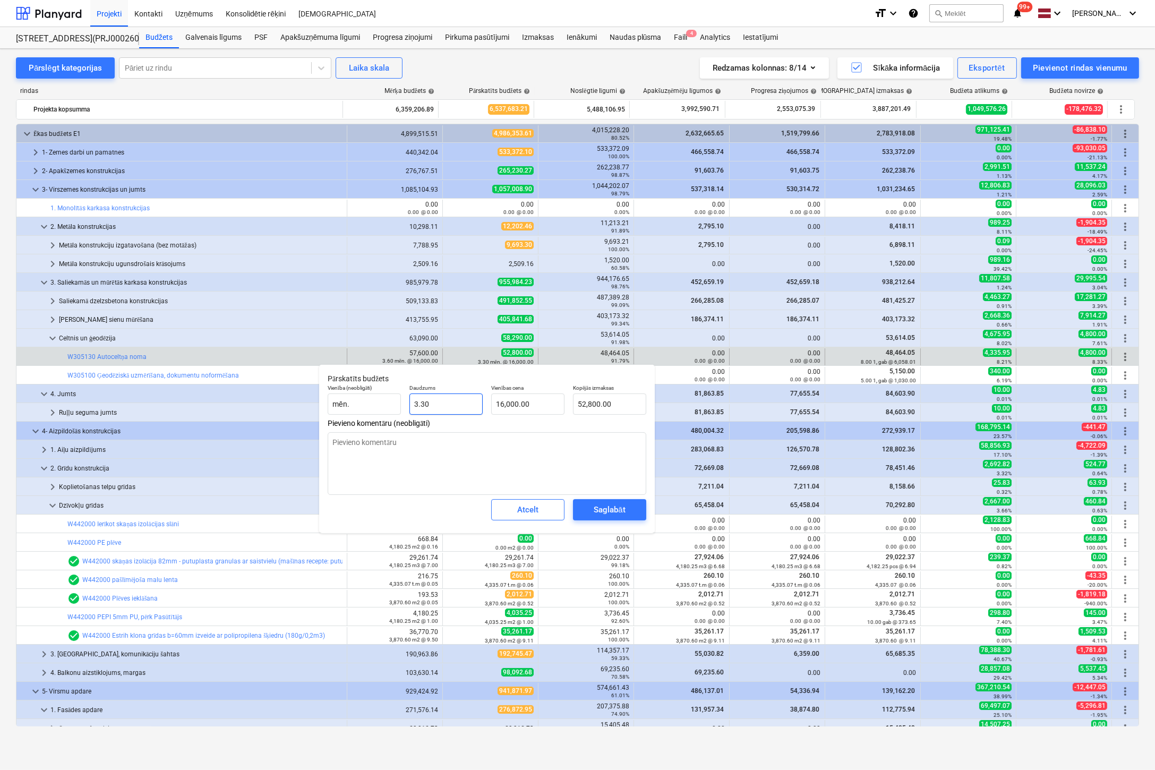
type input "3.3"
drag, startPoint x: 440, startPoint y: 407, endPoint x: 346, endPoint y: 407, distance: 93.5
click at [346, 407] on div "Vienība (neobligāti) mēn. Daudzums 3.3 Vienības cena 16,000.00 Kopējās izmaksas…" at bounding box center [487, 399] width 327 height 39
type textarea "x"
type input "1"
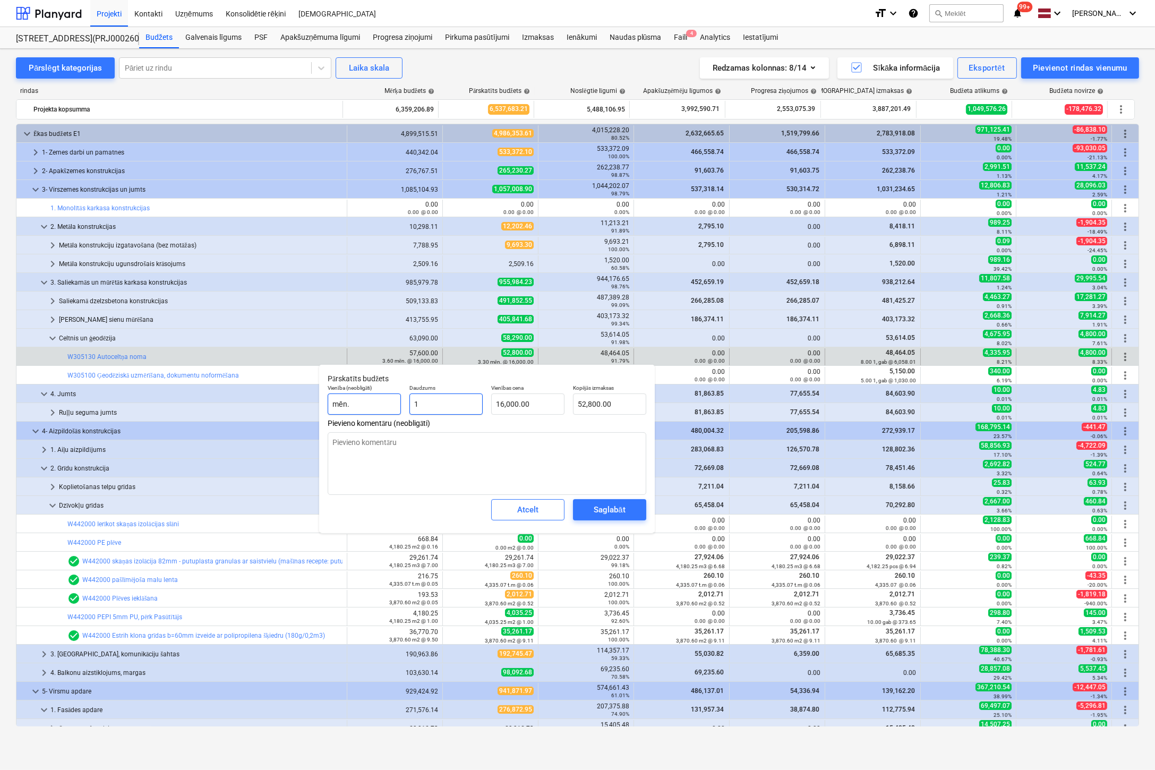
type input "16,000.00"
type input "1"
type textarea "x"
type input "1.00"
type input "16000"
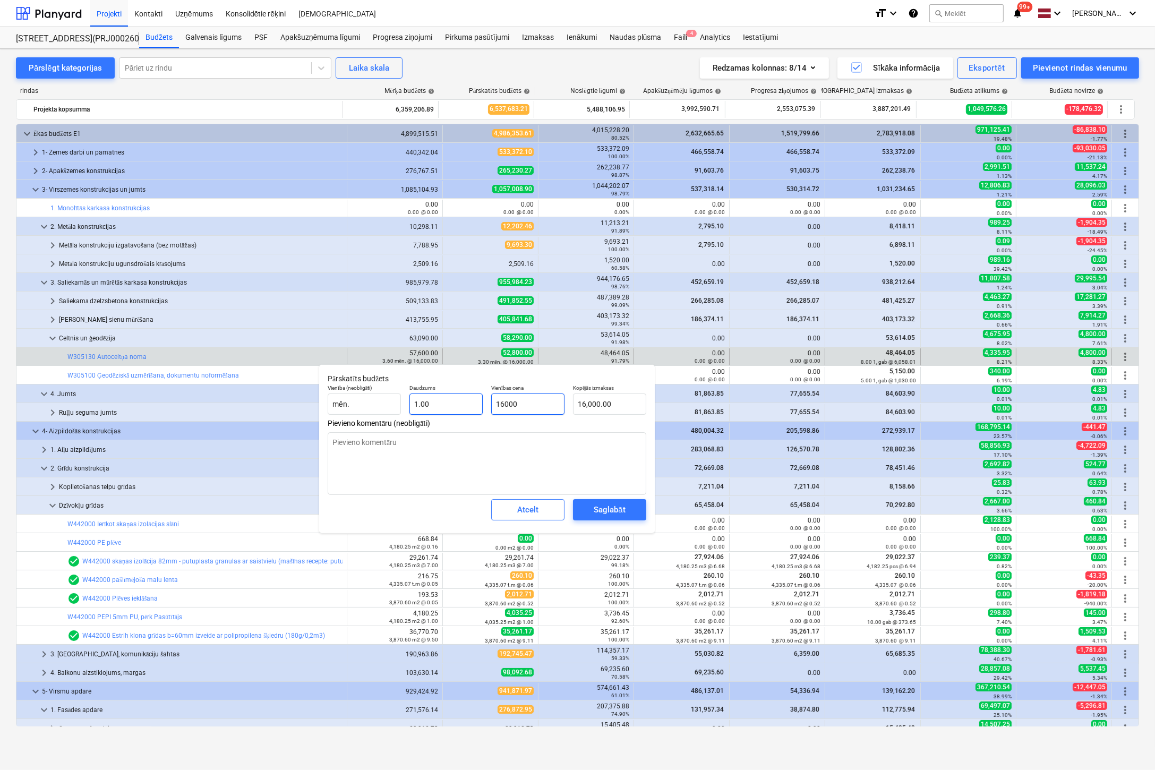
drag, startPoint x: 529, startPoint y: 404, endPoint x: 431, endPoint y: 408, distance: 98.4
click at [433, 408] on div "Vienība (neobligāti) mēn. Daudzums 1.00 Vienības cena 16000 Kopējās izmaksas 16…" at bounding box center [487, 399] width 327 height 39
type textarea "x"
type input "5"
type input "5.00"
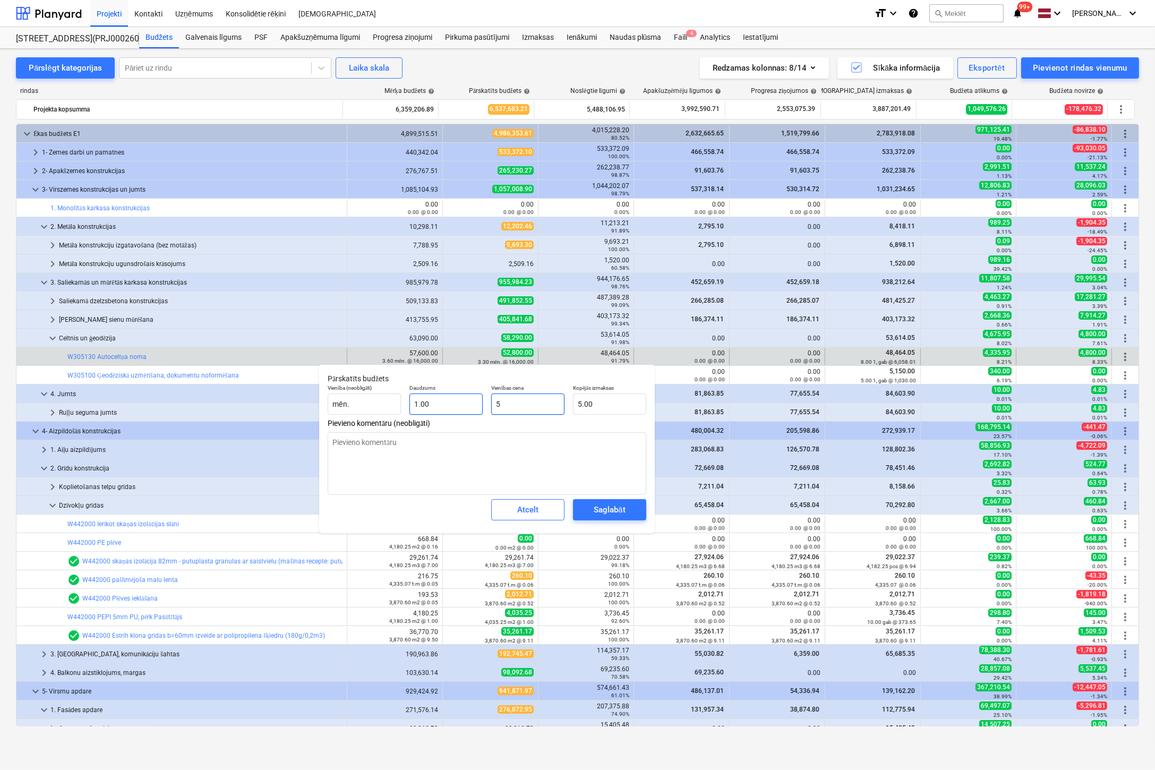
type textarea "x"
type input "51"
type input "51.00"
type textarea "x"
type input "516"
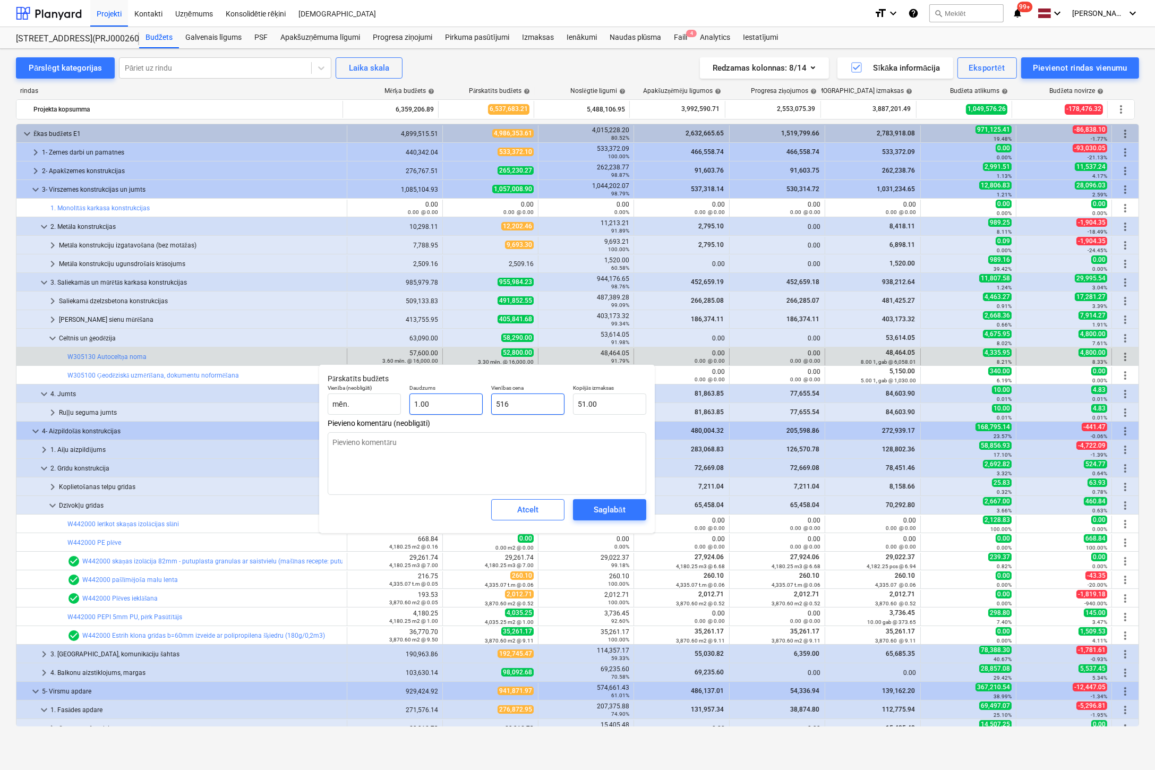
type input "516.00"
type textarea "x"
type input "5164"
type input "5,164.00"
type textarea "x"
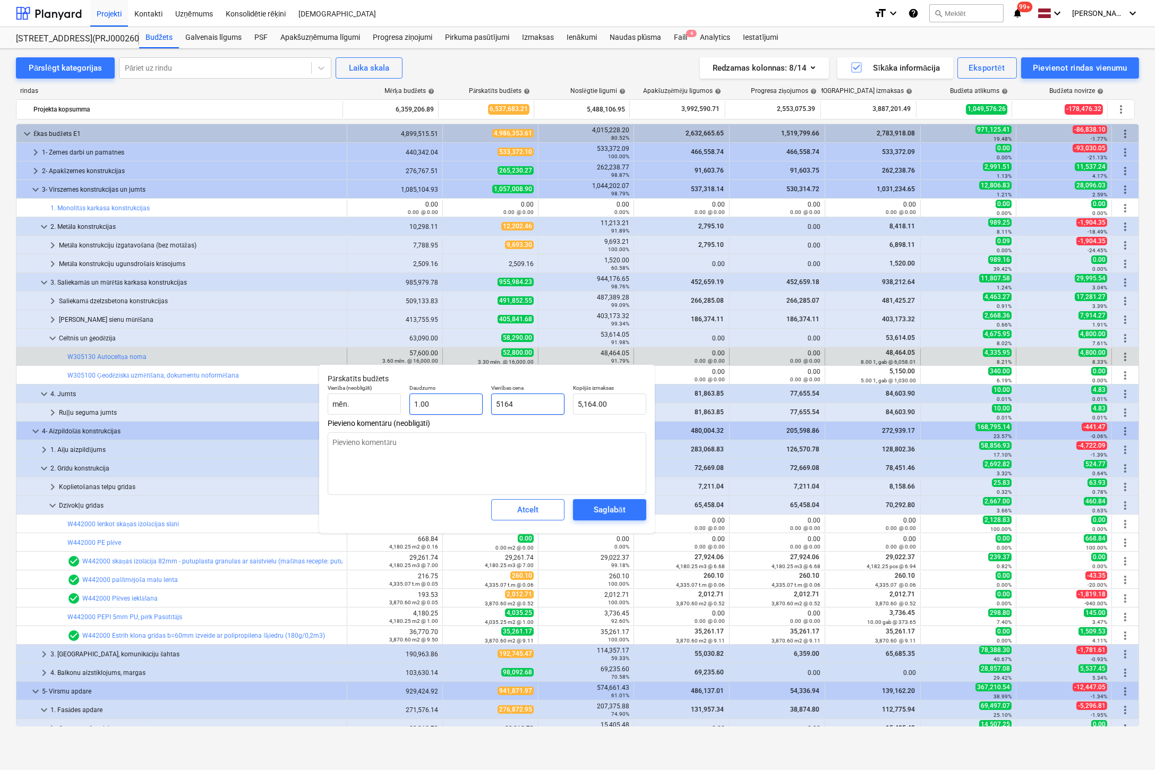
type input "51646"
type input "51,646.00"
type input "51646"
type textarea "x"
type input "51,646.00"
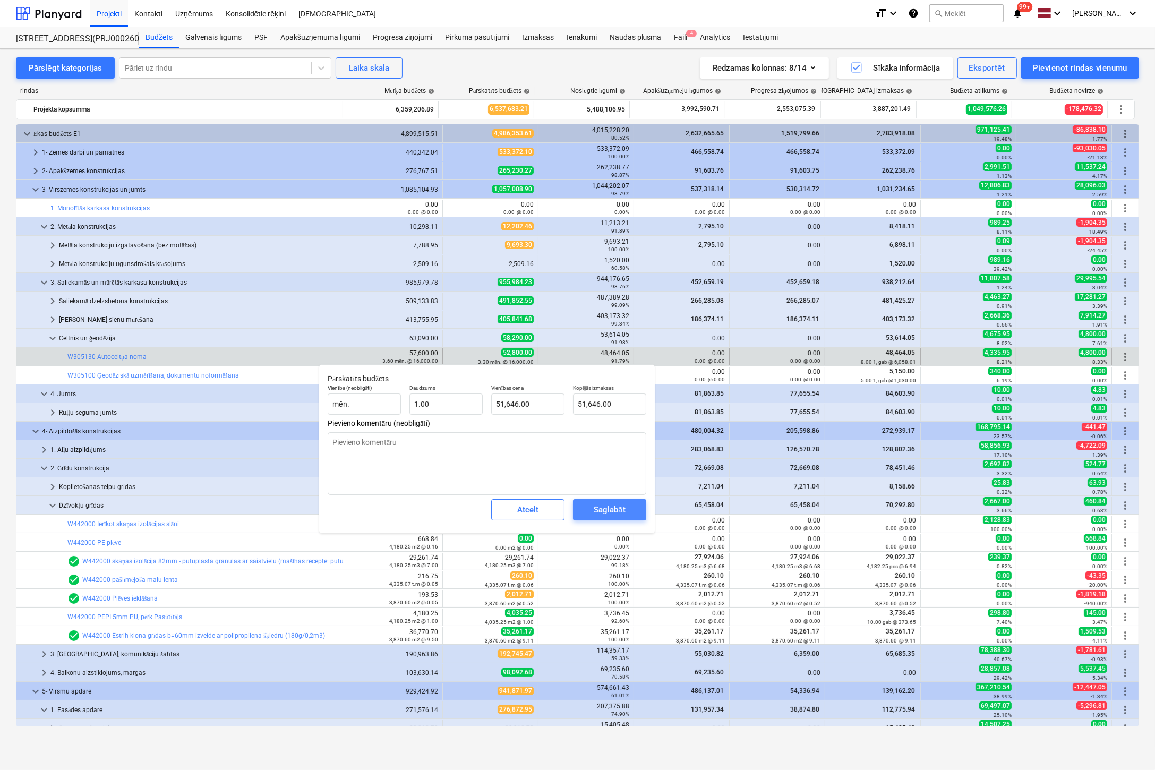
click at [597, 507] on div "Saglabāt" at bounding box center [609, 510] width 31 height 14
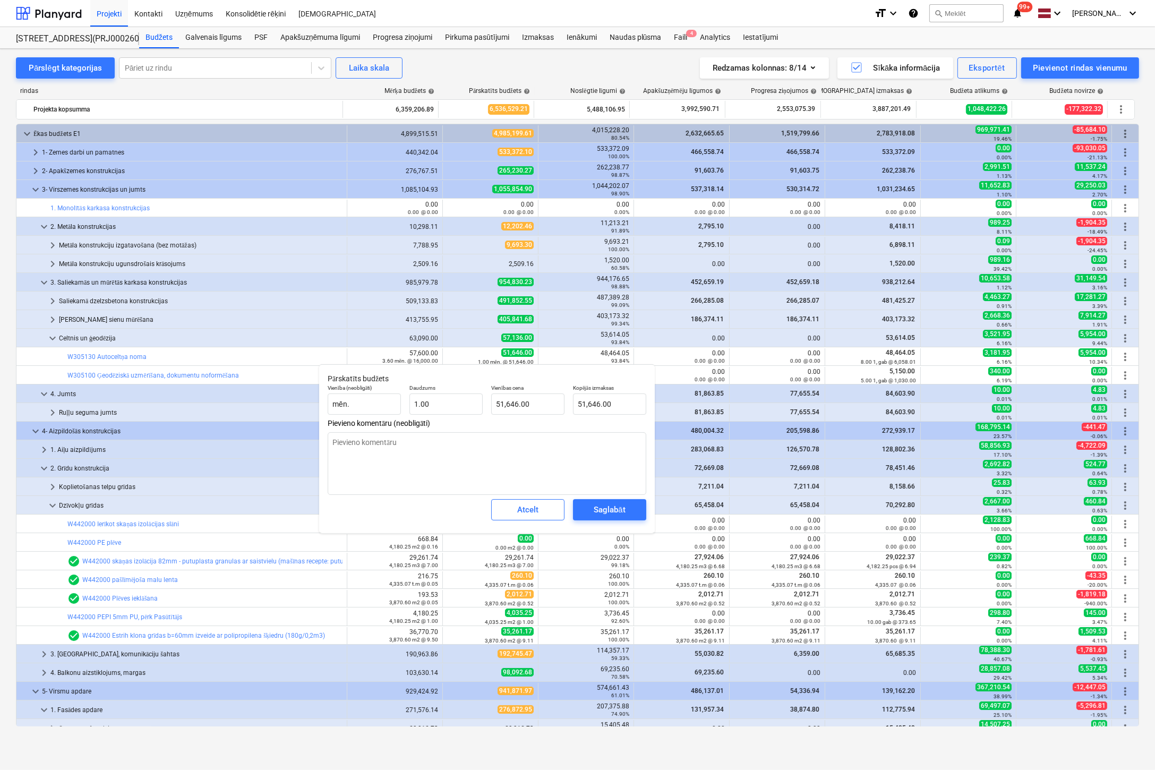
type textarea "x"
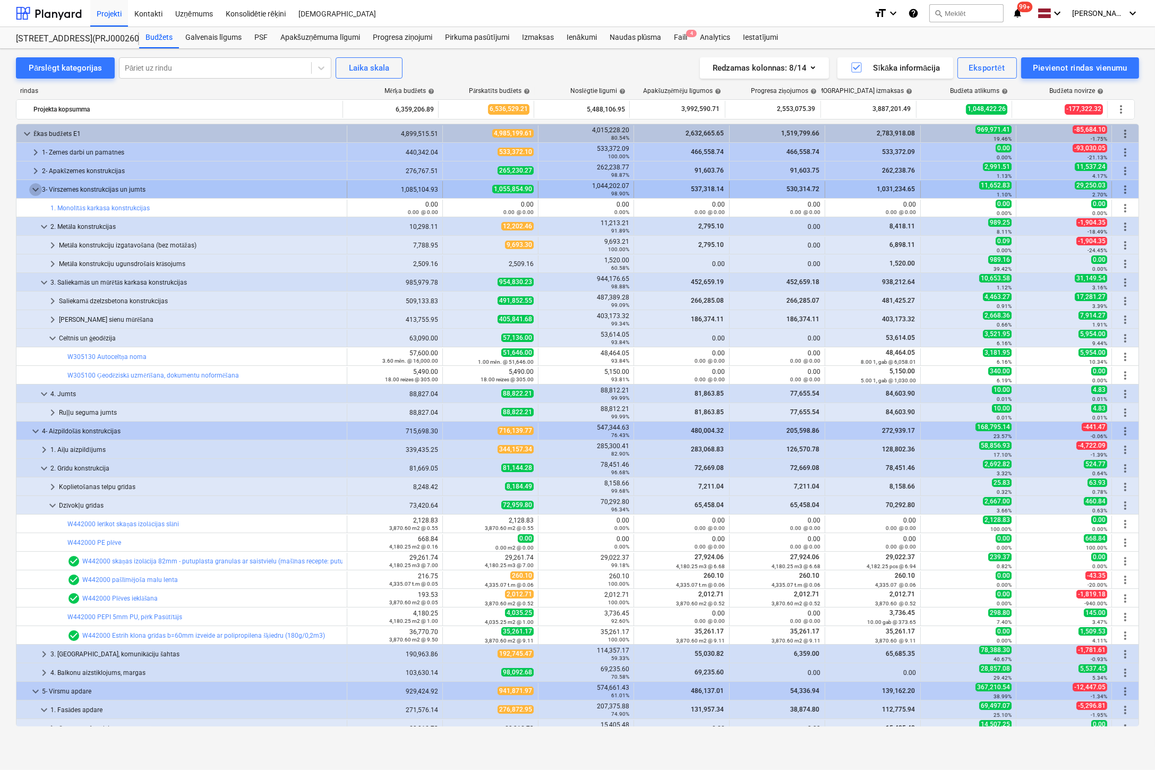
click at [37, 185] on span "keyboard_arrow_down" at bounding box center [35, 189] width 13 height 13
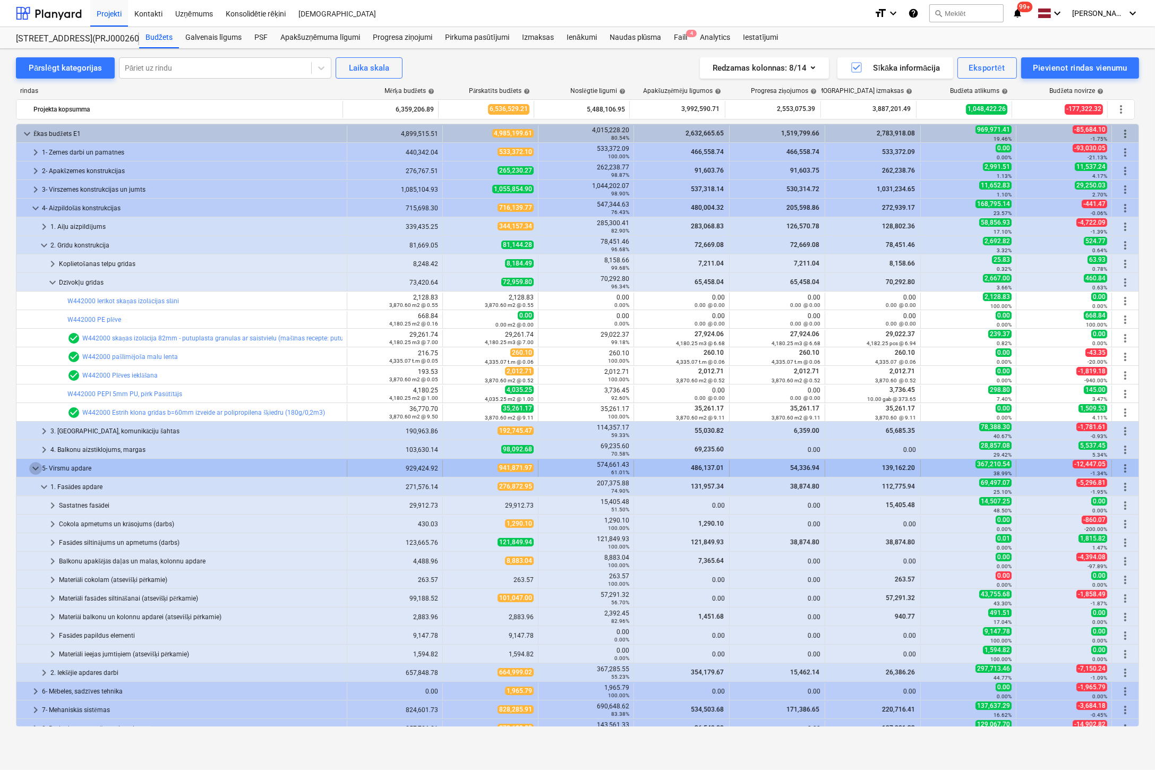
click at [32, 467] on span "keyboard_arrow_down" at bounding box center [35, 468] width 13 height 13
